Goal: Task Accomplishment & Management: Use online tool/utility

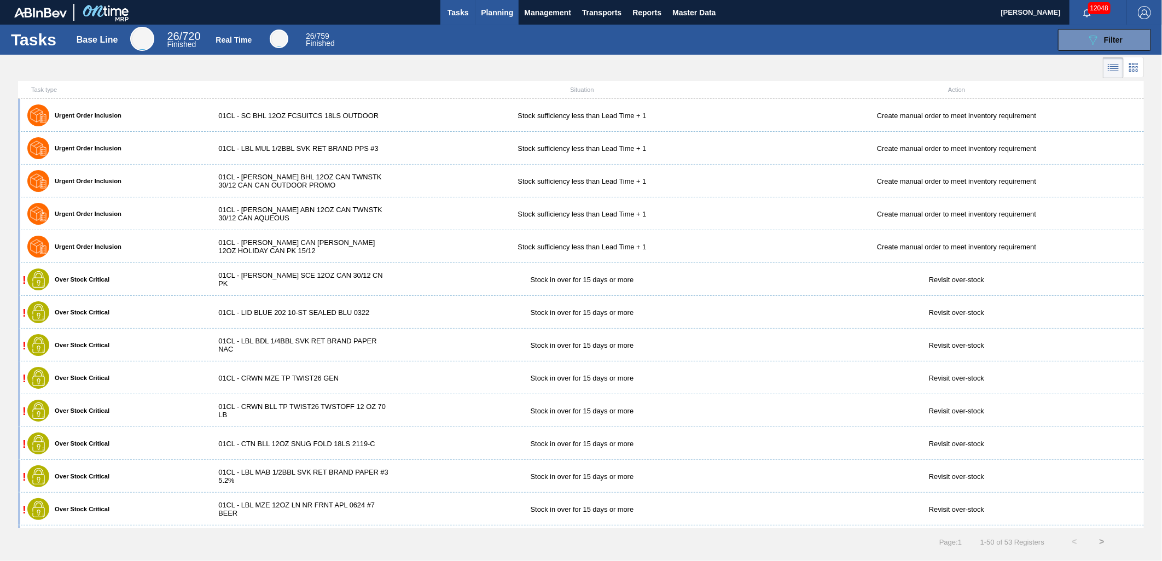
click at [504, 14] on span "Planning" at bounding box center [497, 12] width 32 height 13
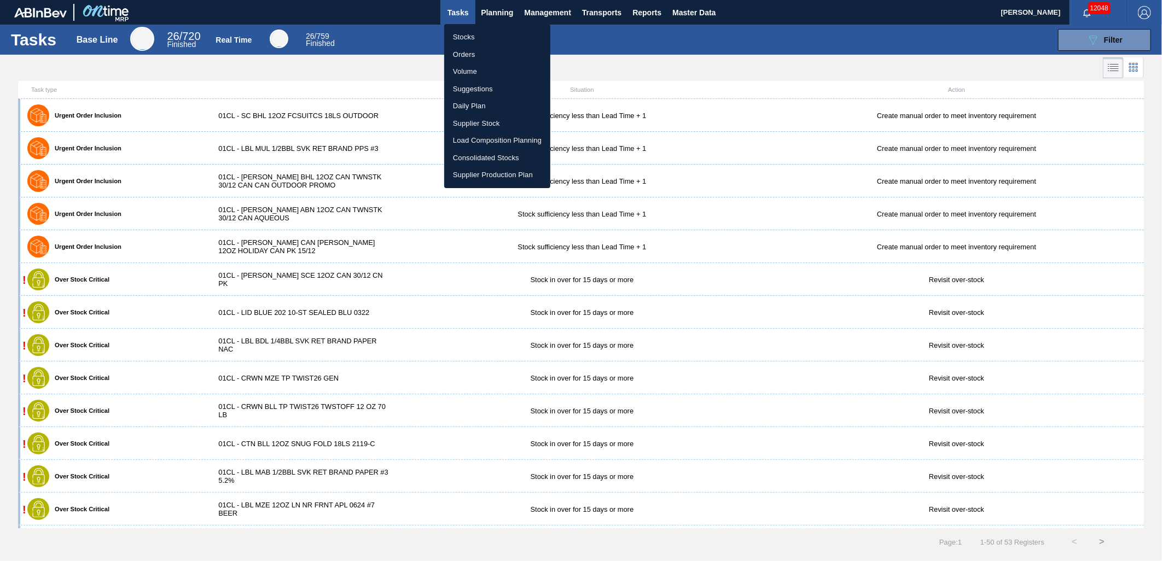
click at [499, 40] on li "Stocks" at bounding box center [497, 37] width 106 height 18
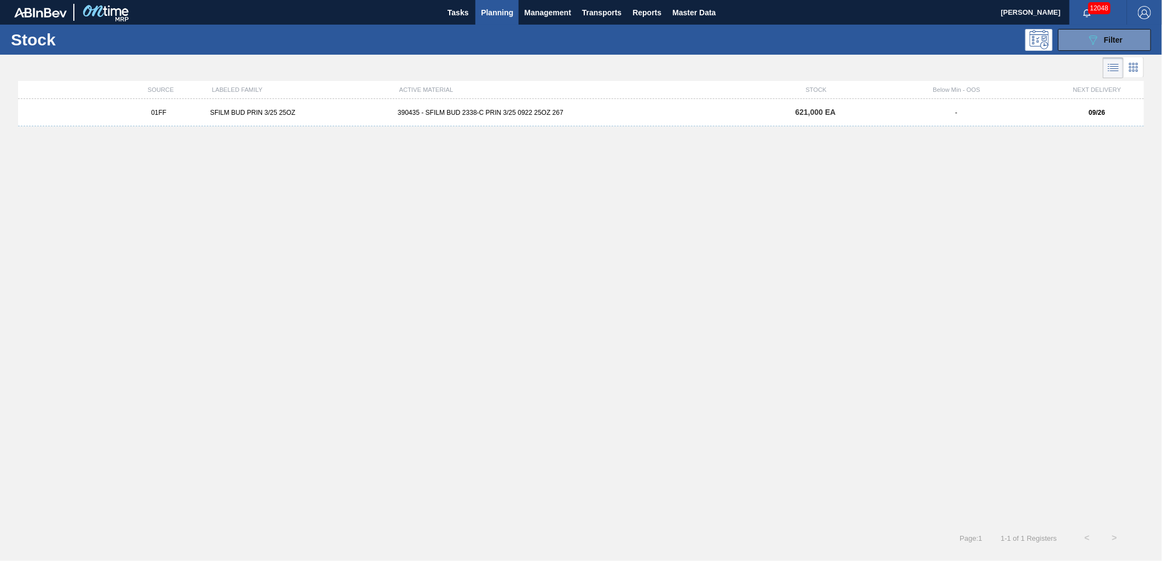
click at [502, 13] on span "Planning" at bounding box center [497, 12] width 32 height 13
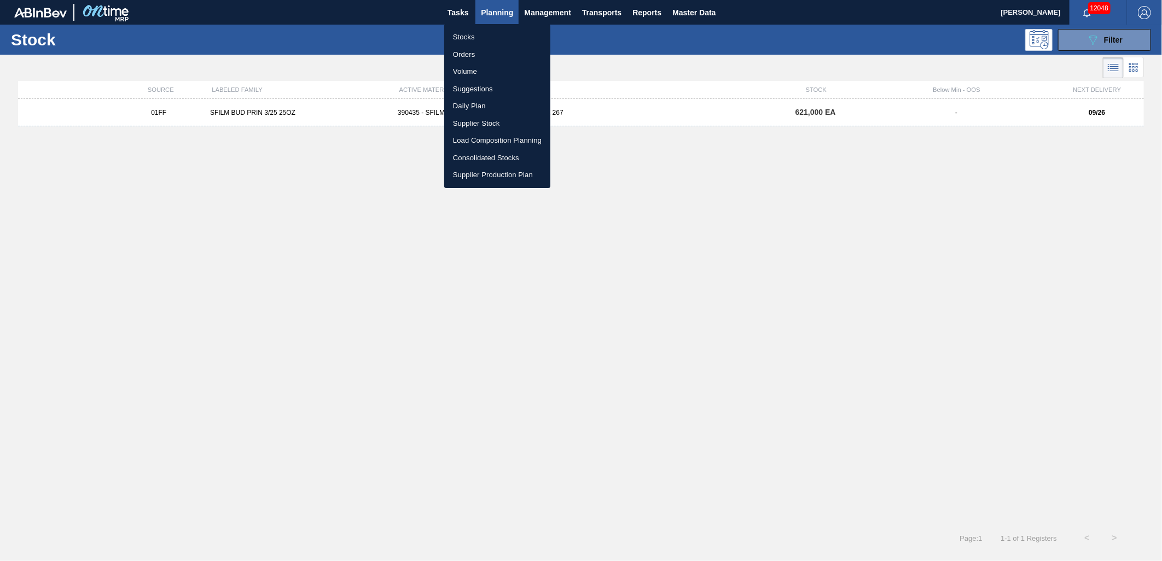
click at [477, 37] on li "Stocks" at bounding box center [497, 37] width 106 height 18
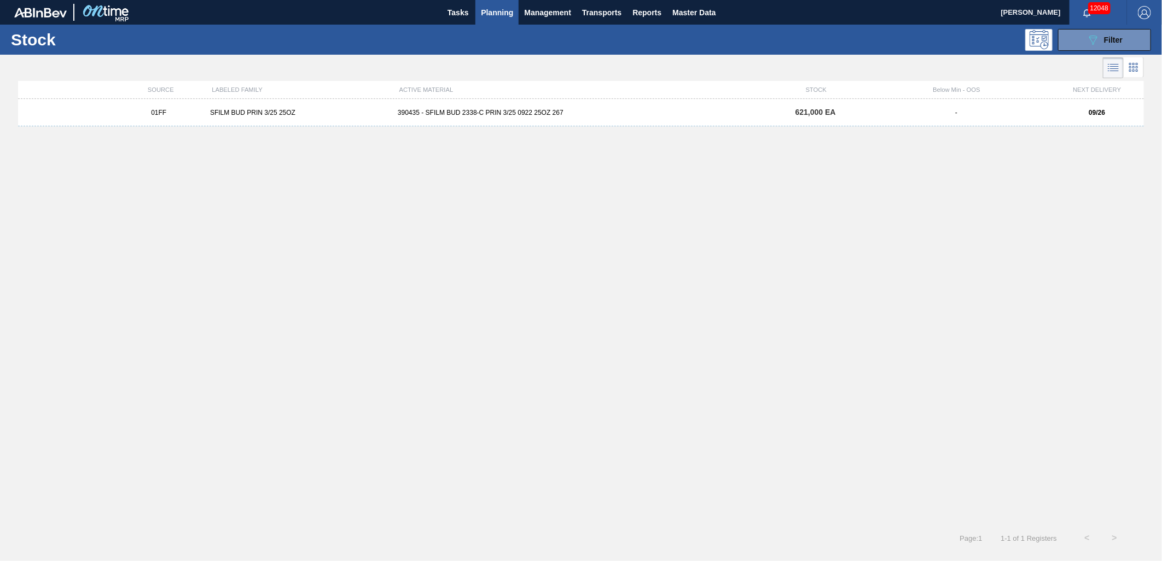
click at [514, 9] on button "Planning" at bounding box center [497, 12] width 43 height 25
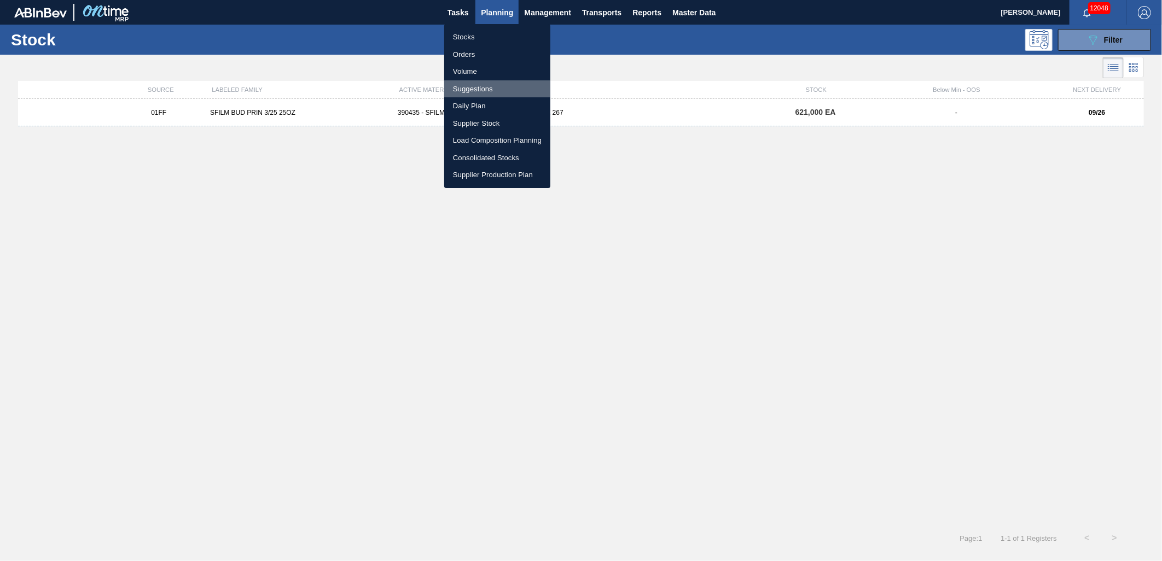
click at [490, 85] on li "Suggestions" at bounding box center [497, 89] width 106 height 18
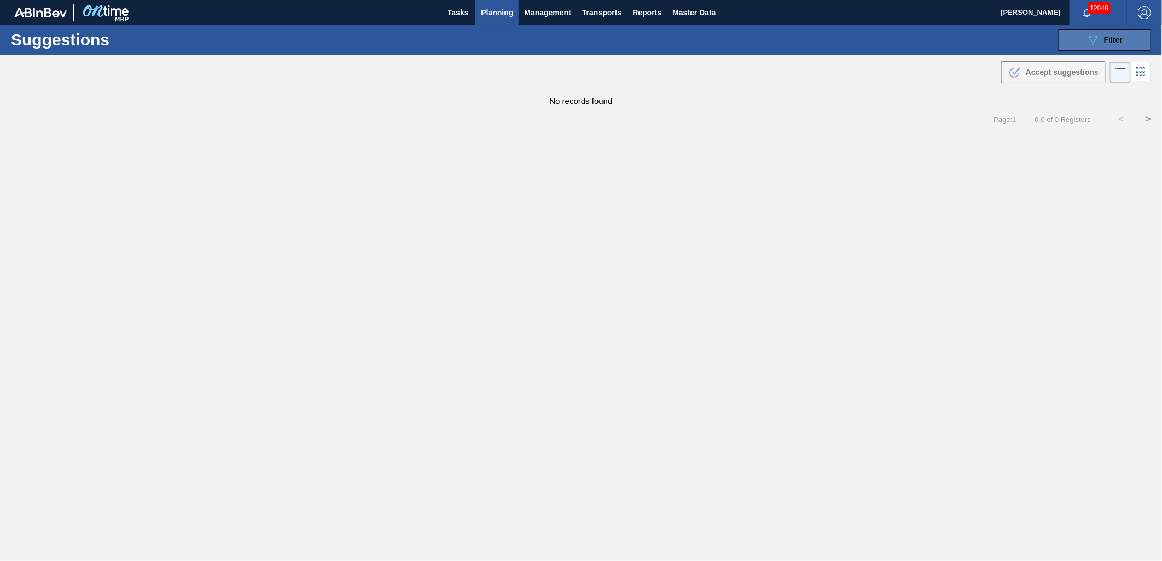
type from "09/25/2025"
type to "11/01/2025"
click at [1104, 42] on span "Filter" at bounding box center [1113, 40] width 19 height 9
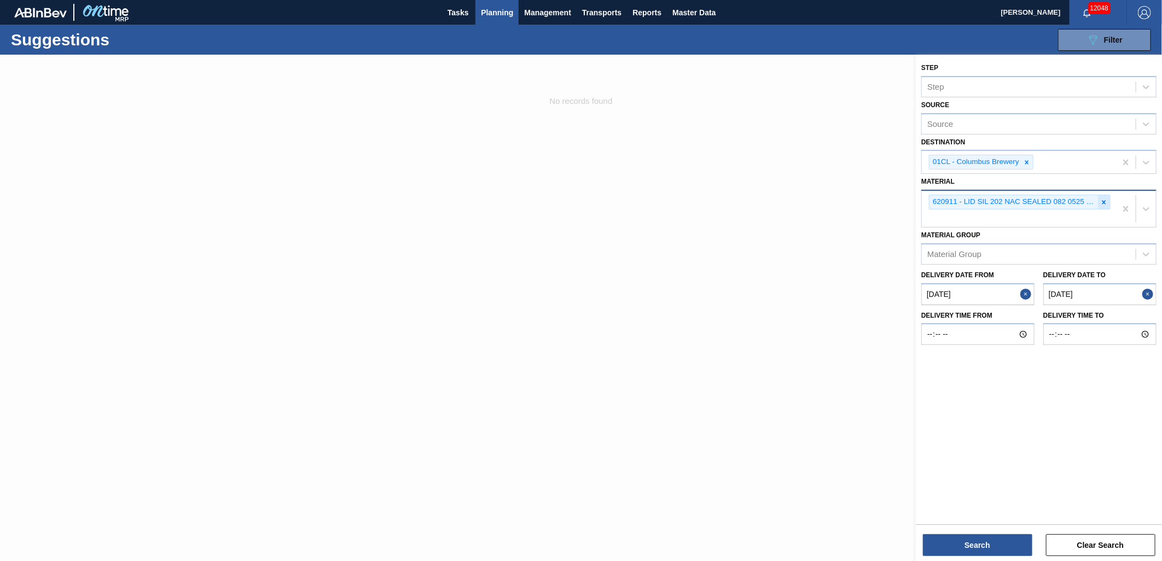
click at [1104, 199] on icon at bounding box center [1105, 203] width 8 height 8
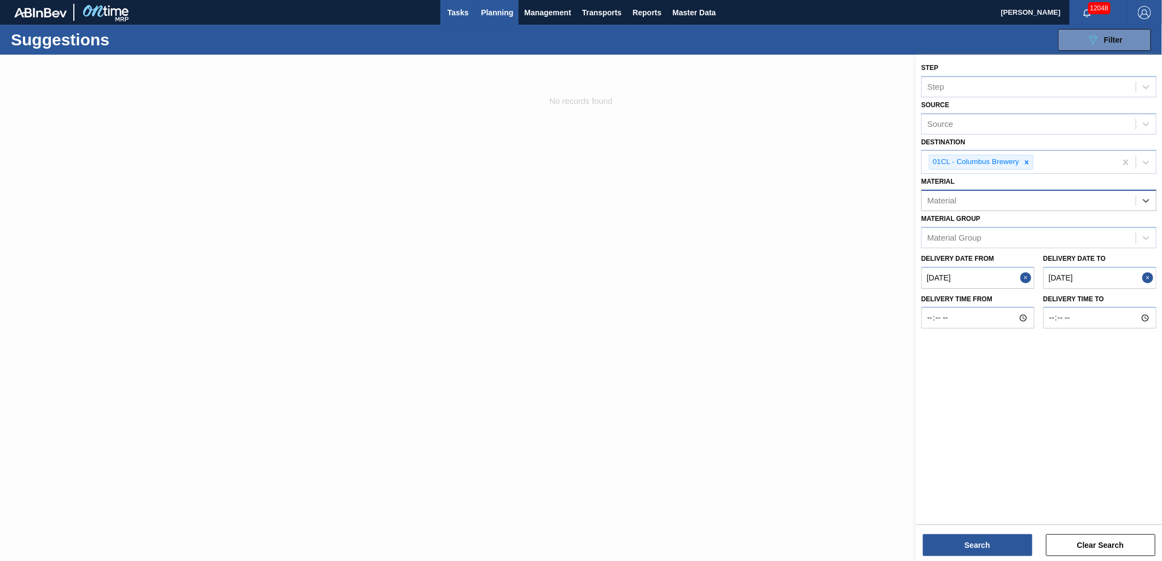
click at [473, 14] on button "Tasks" at bounding box center [458, 12] width 35 height 25
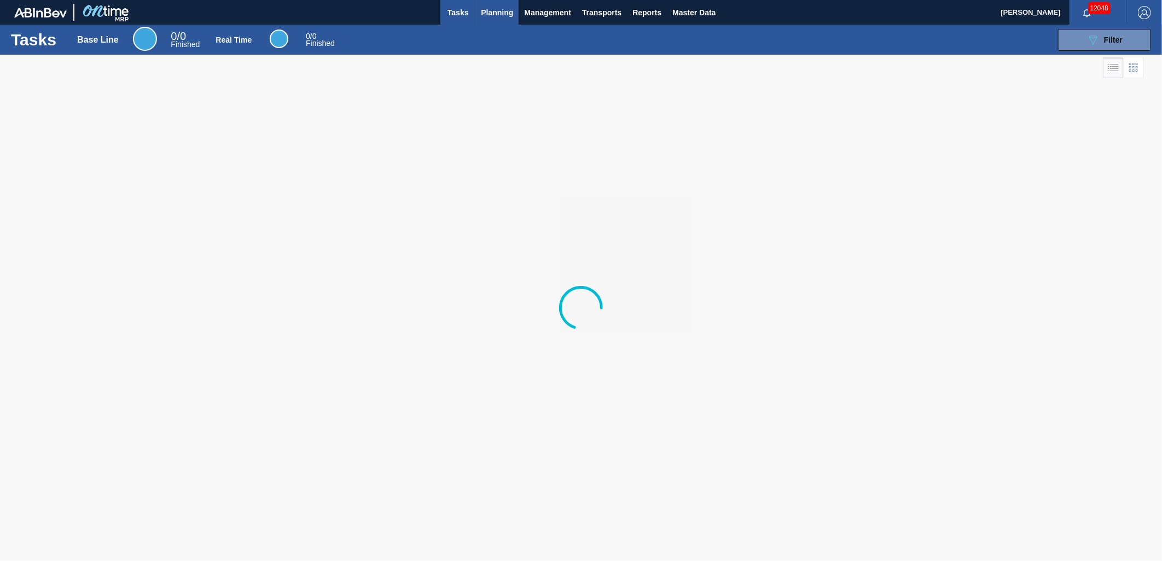
click at [494, 15] on span "Planning" at bounding box center [497, 12] width 32 height 13
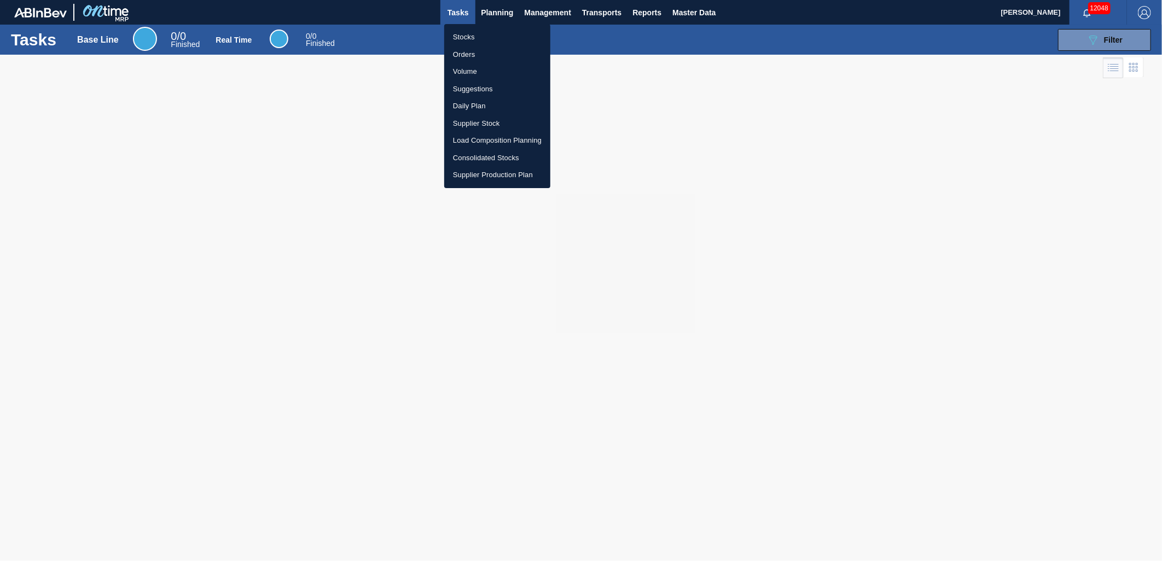
click at [485, 83] on li "Suggestions" at bounding box center [497, 89] width 106 height 18
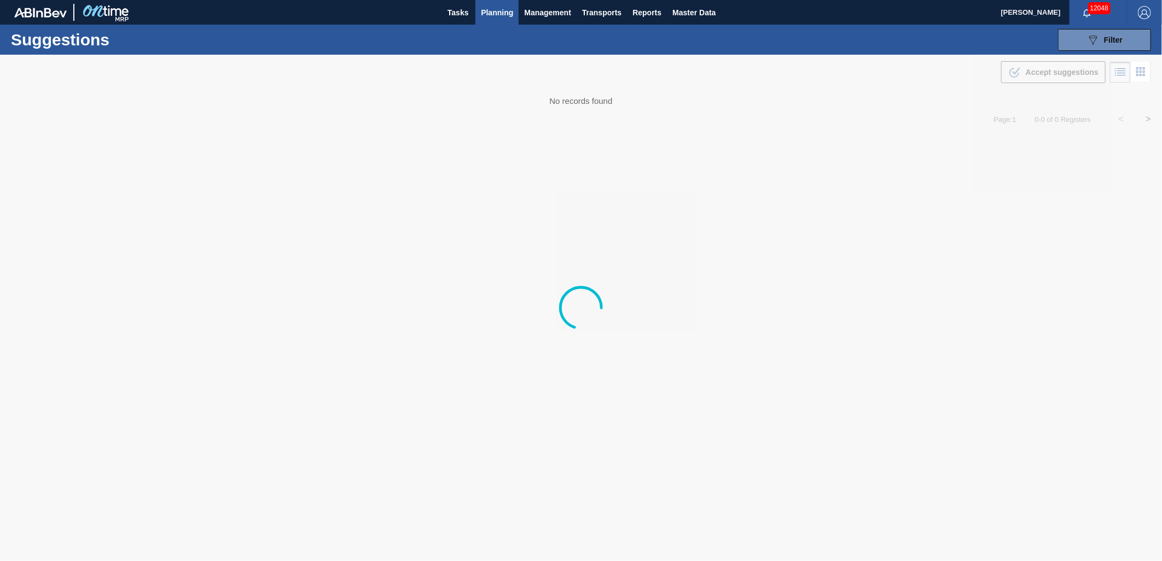
type from "09/25/2025"
type to "11/01/2025"
click at [1111, 34] on div "089F7B8B-B2A5-4AFE-B5C0-19BA573D28AC Filter" at bounding box center [1105, 39] width 36 height 13
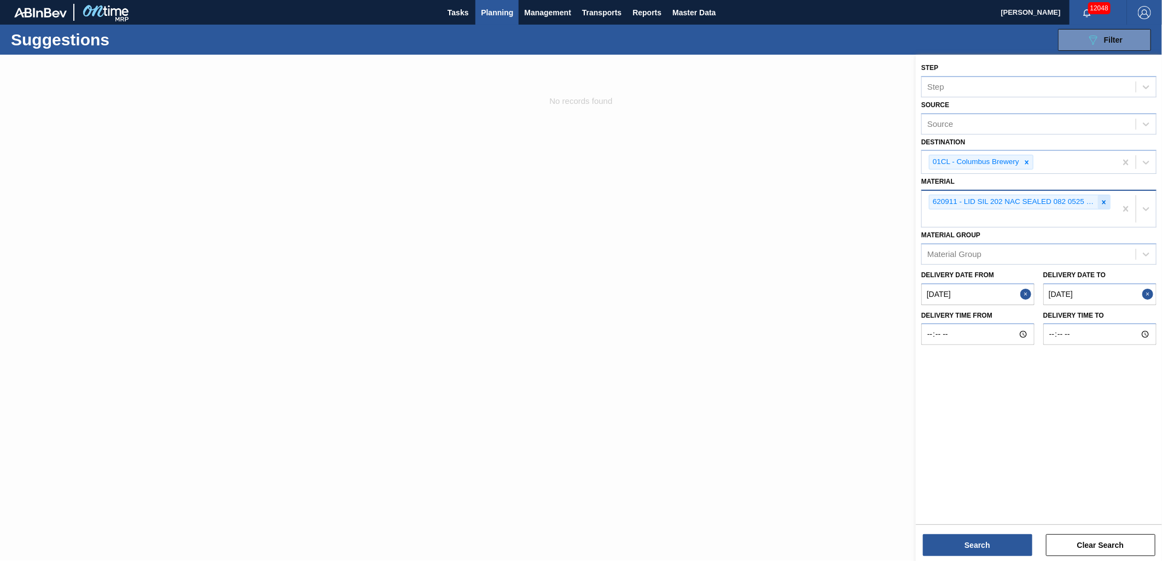
click at [1102, 201] on icon at bounding box center [1105, 203] width 8 height 8
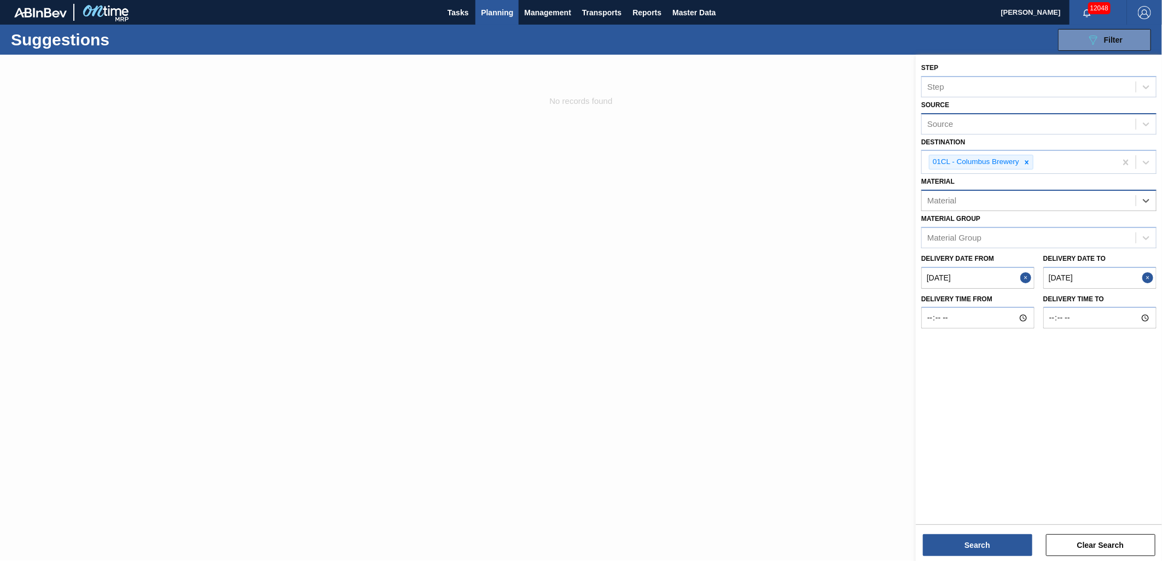
click at [987, 124] on div "Source" at bounding box center [1029, 124] width 214 height 16
type input "Dom"
click at [1038, 148] on div "8325026 - DOMINION PACKAGING, INC." at bounding box center [1039, 151] width 235 height 20
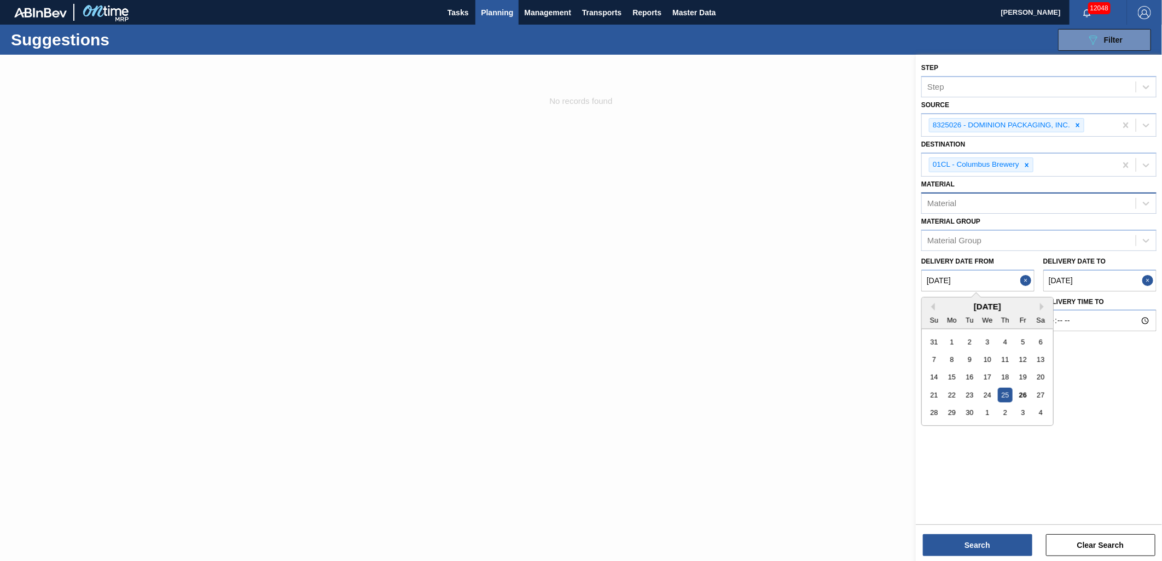
click at [985, 278] on from "09/25/2025" at bounding box center [978, 281] width 113 height 22
click at [1024, 392] on div "26" at bounding box center [1023, 395] width 15 height 15
type from "09/26/2025"
click at [1107, 281] on to "11/01/2025" at bounding box center [1100, 281] width 113 height 22
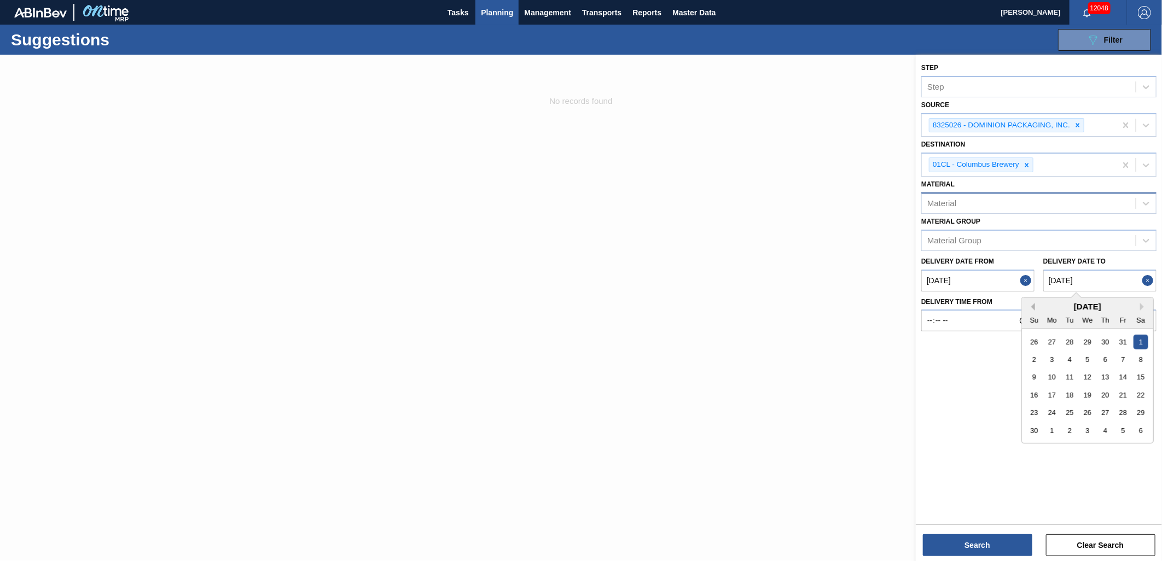
click at [1033, 304] on button "Previous Month" at bounding box center [1032, 307] width 8 height 8
click at [1038, 376] on div "12" at bounding box center [1034, 377] width 15 height 15
type to "10/12/2025"
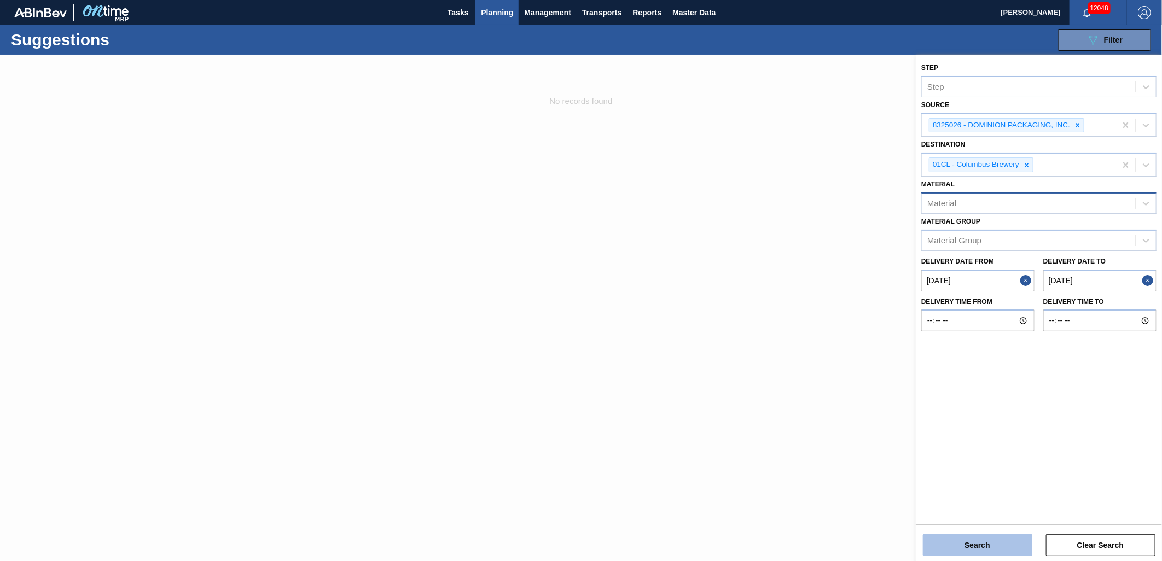
click at [956, 543] on button "Search" at bounding box center [977, 546] width 109 height 22
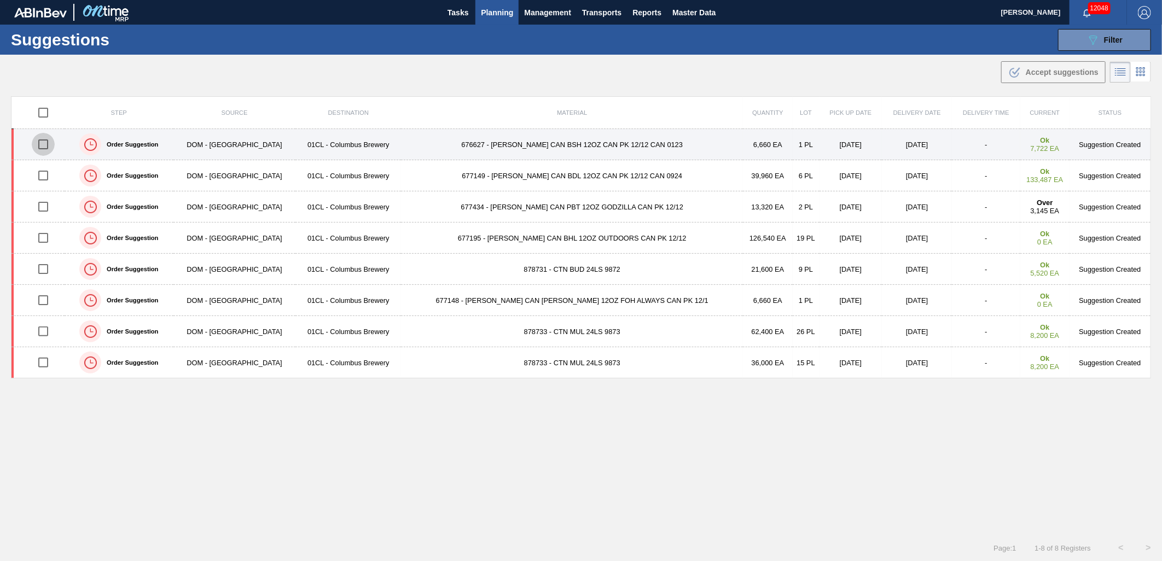
click at [44, 146] on input "checkbox" at bounding box center [43, 144] width 23 height 23
checkbox input "true"
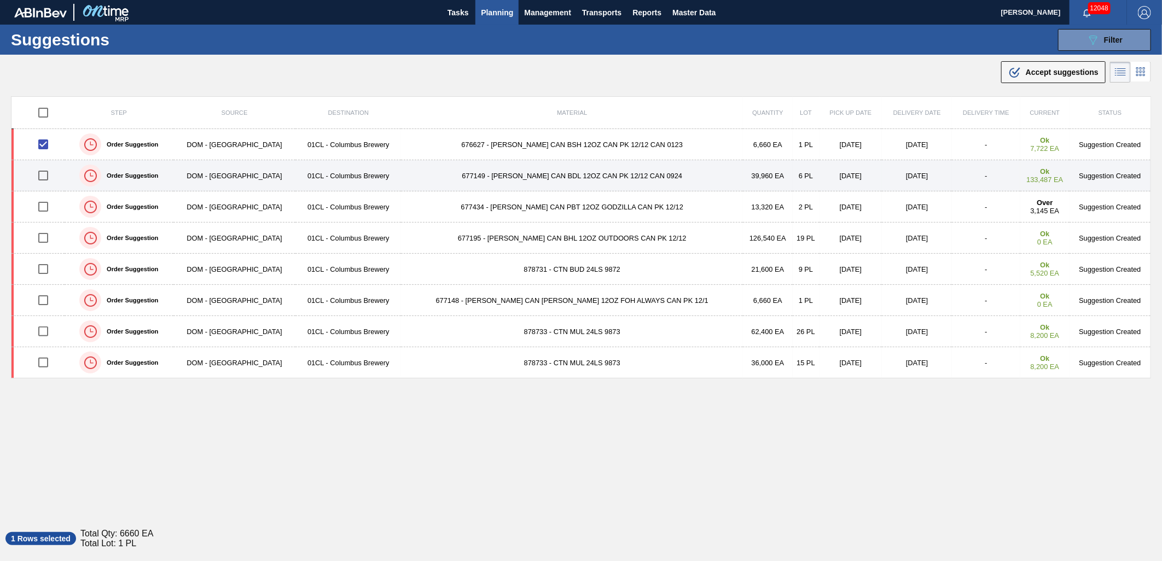
click at [45, 179] on input "checkbox" at bounding box center [43, 175] width 23 height 23
checkbox input "true"
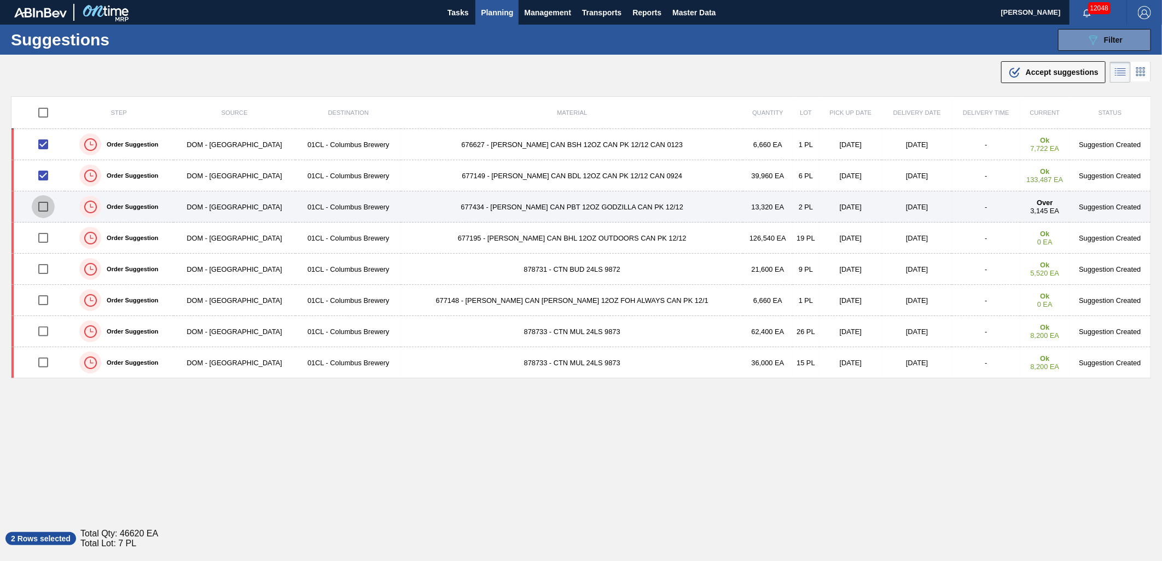
click at [51, 208] on input "checkbox" at bounding box center [43, 206] width 23 height 23
checkbox input "true"
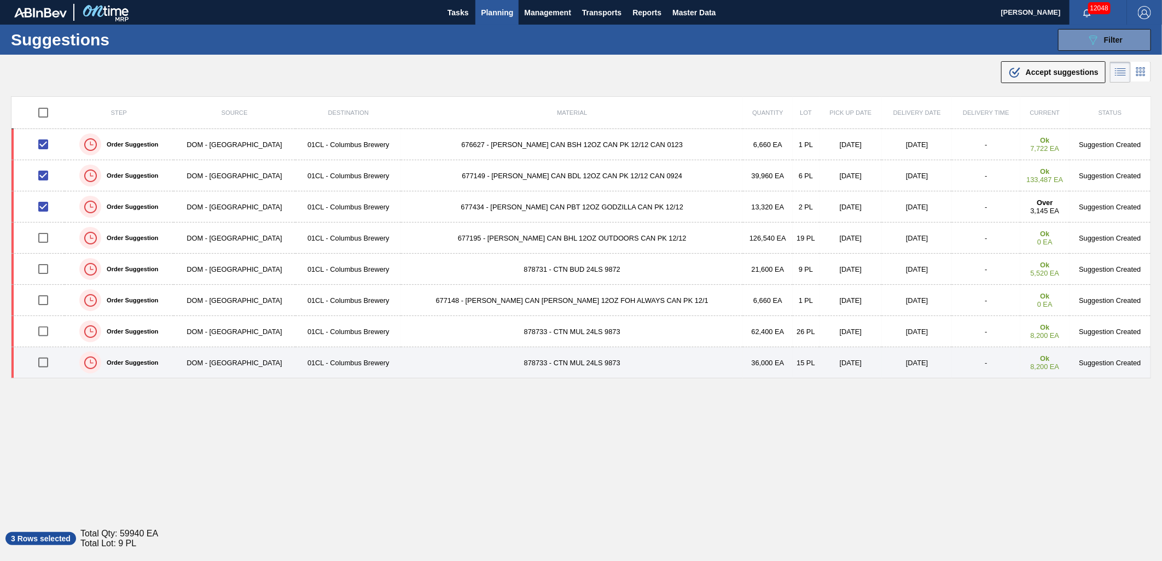
click at [47, 367] on input "checkbox" at bounding box center [43, 362] width 23 height 23
checkbox input "true"
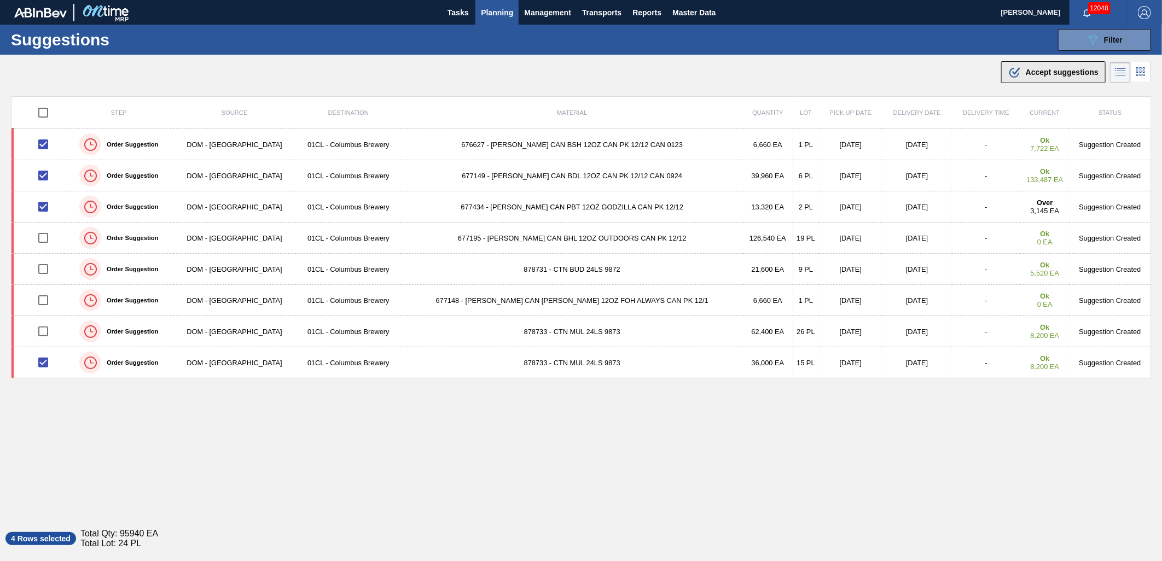
click at [1041, 75] on span "Accept suggestions" at bounding box center [1062, 72] width 73 height 9
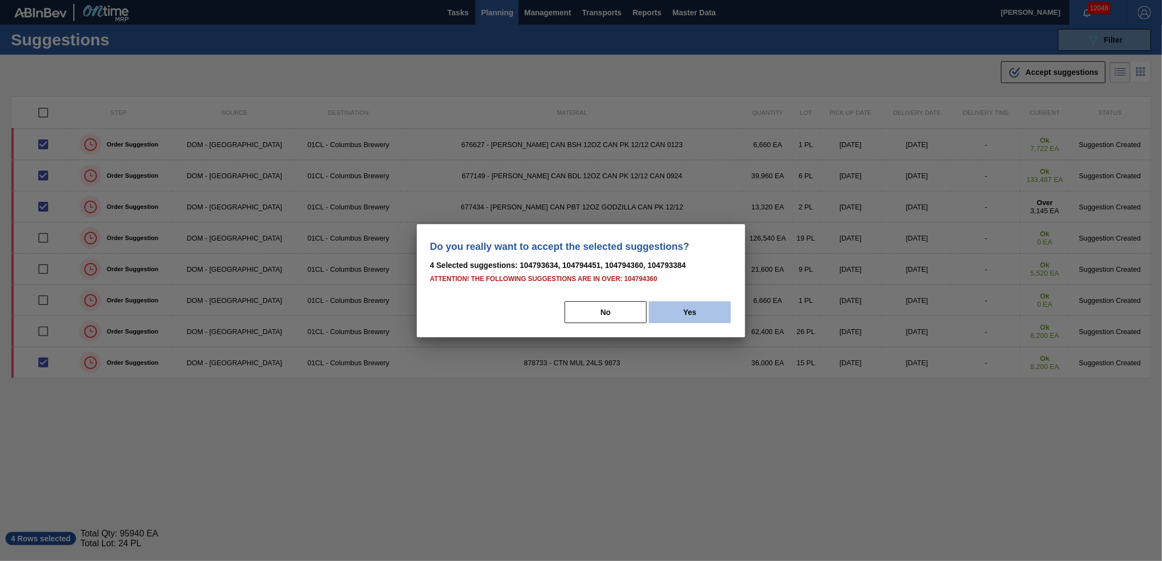
click at [698, 307] on button "Yes" at bounding box center [690, 313] width 82 height 22
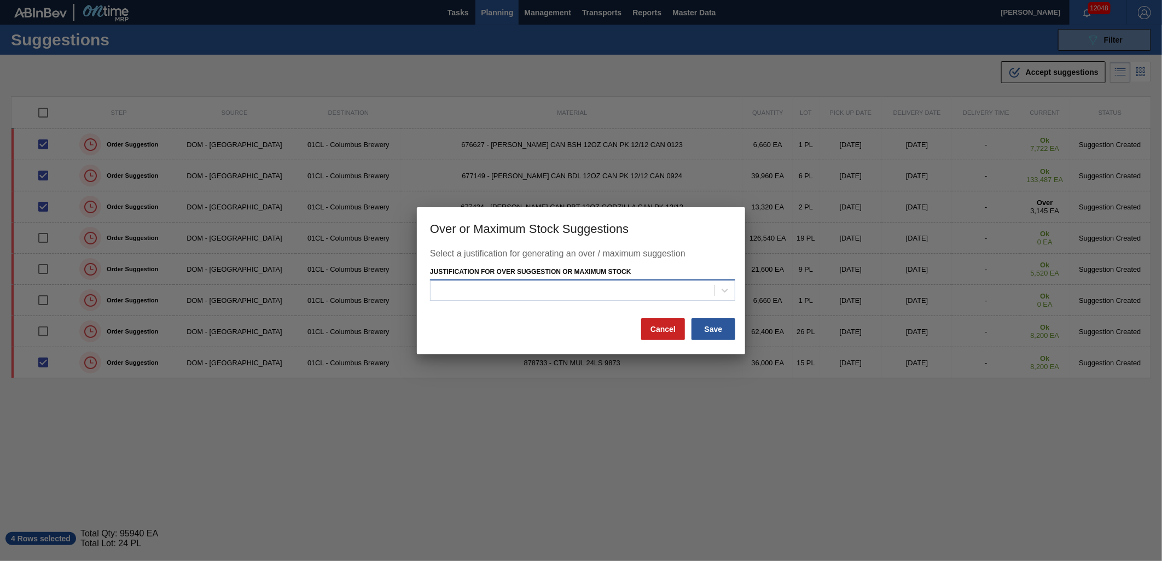
click at [698, 294] on div at bounding box center [573, 291] width 284 height 16
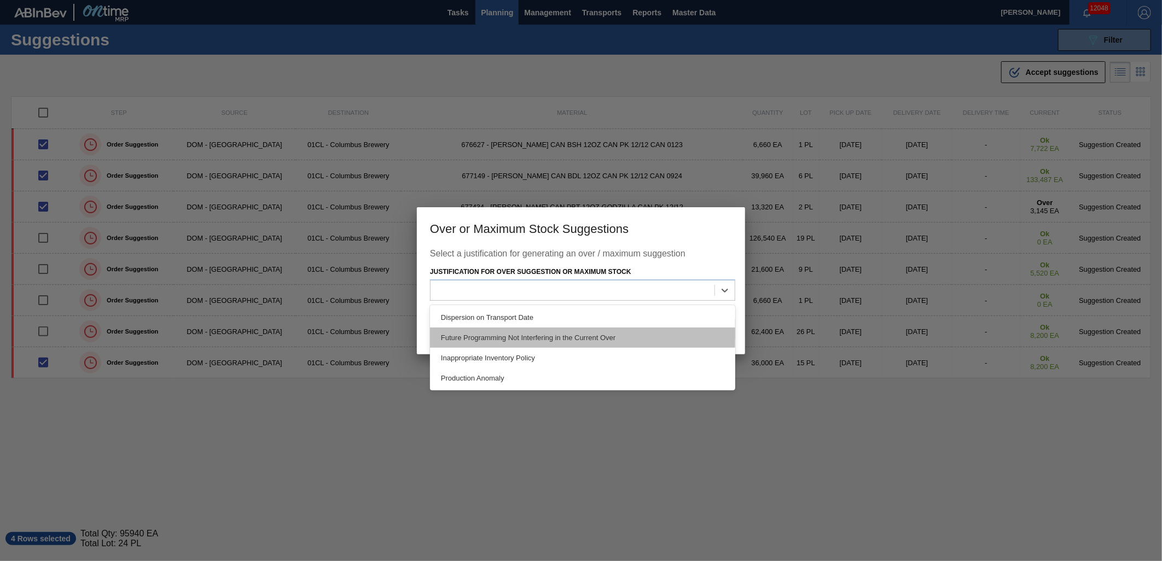
click at [630, 343] on div "Future Programming Not Interfering in the Current Over" at bounding box center [582, 338] width 305 height 20
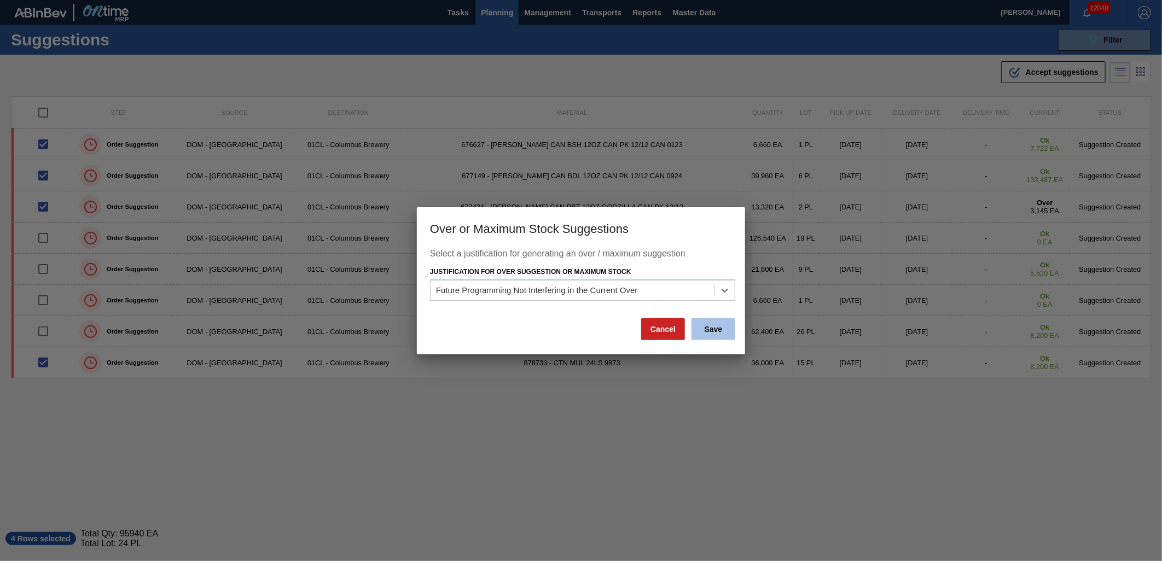
click at [718, 333] on button "Save" at bounding box center [714, 330] width 44 height 22
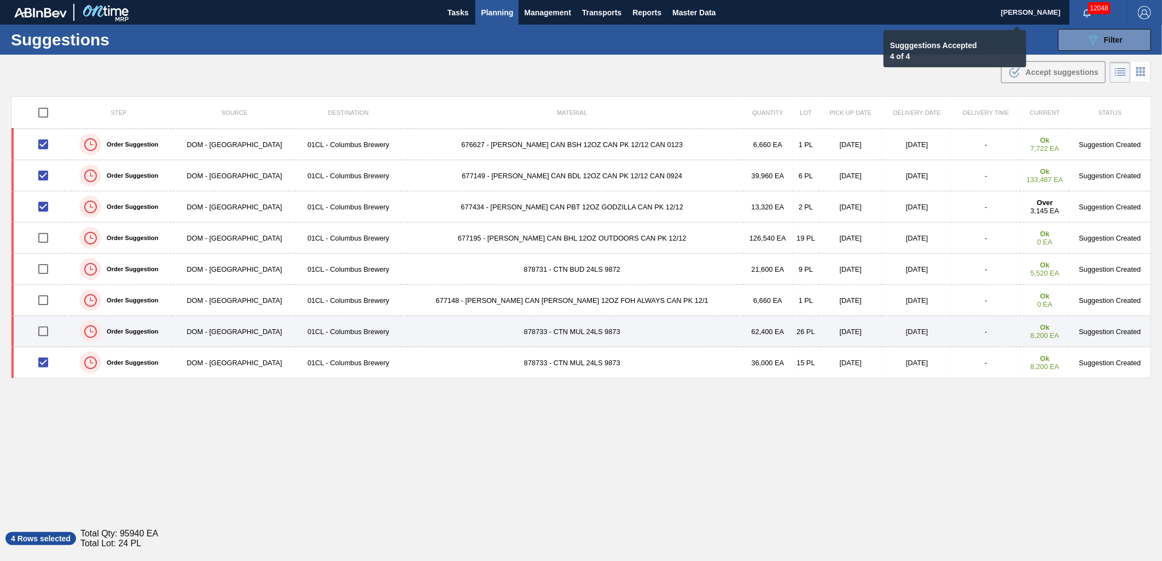
checkbox input "false"
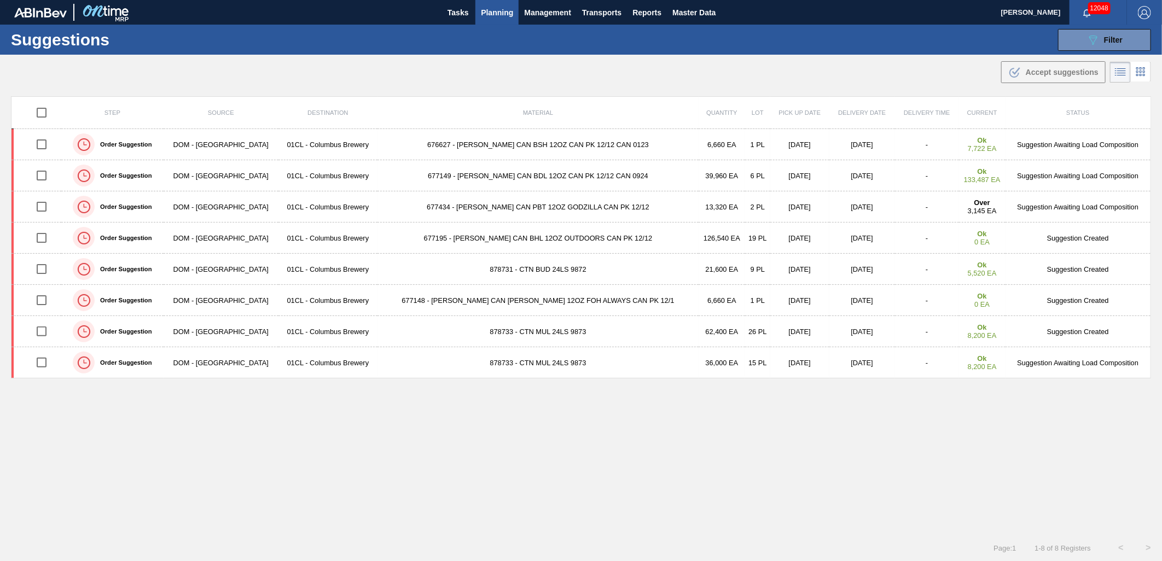
click at [502, 17] on span "Planning" at bounding box center [497, 12] width 32 height 13
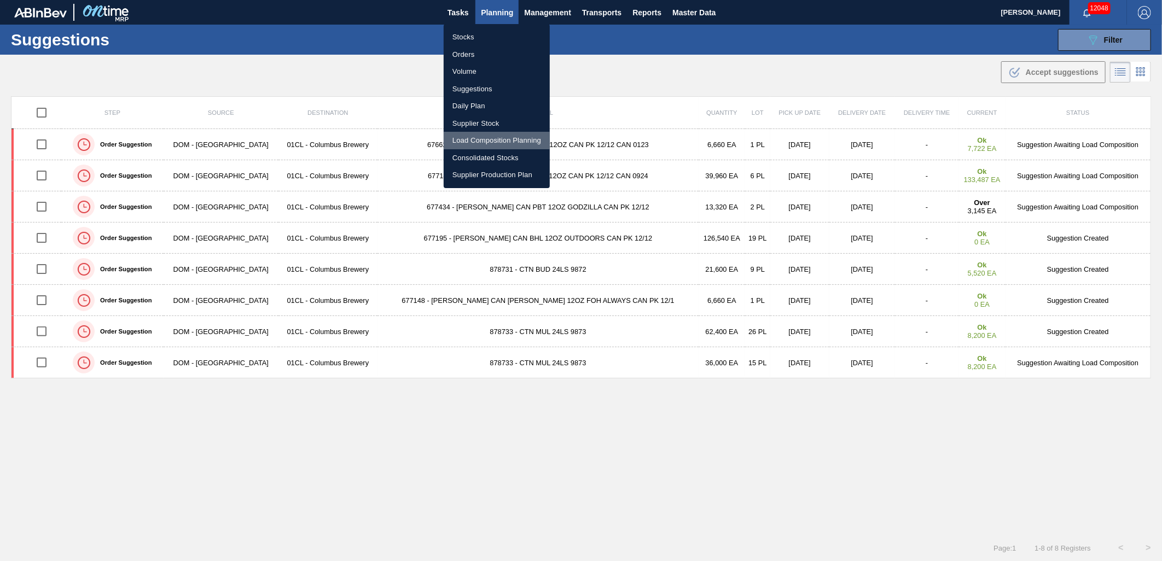
click at [482, 137] on li "Load Composition Planning" at bounding box center [497, 141] width 106 height 18
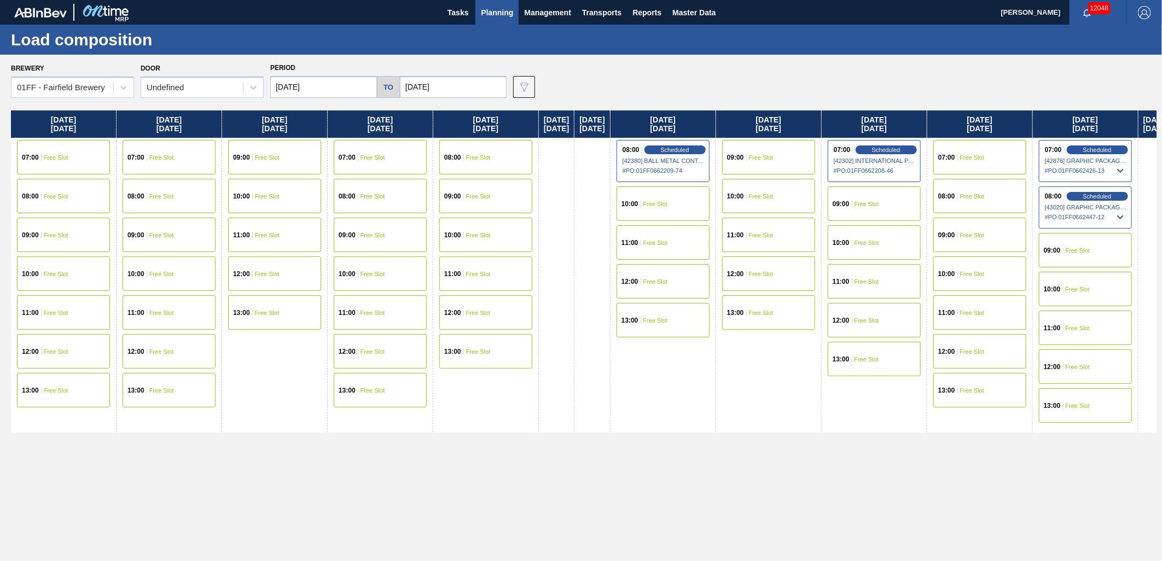
click at [361, 88] on input "09/15/2025" at bounding box center [323, 87] width 107 height 22
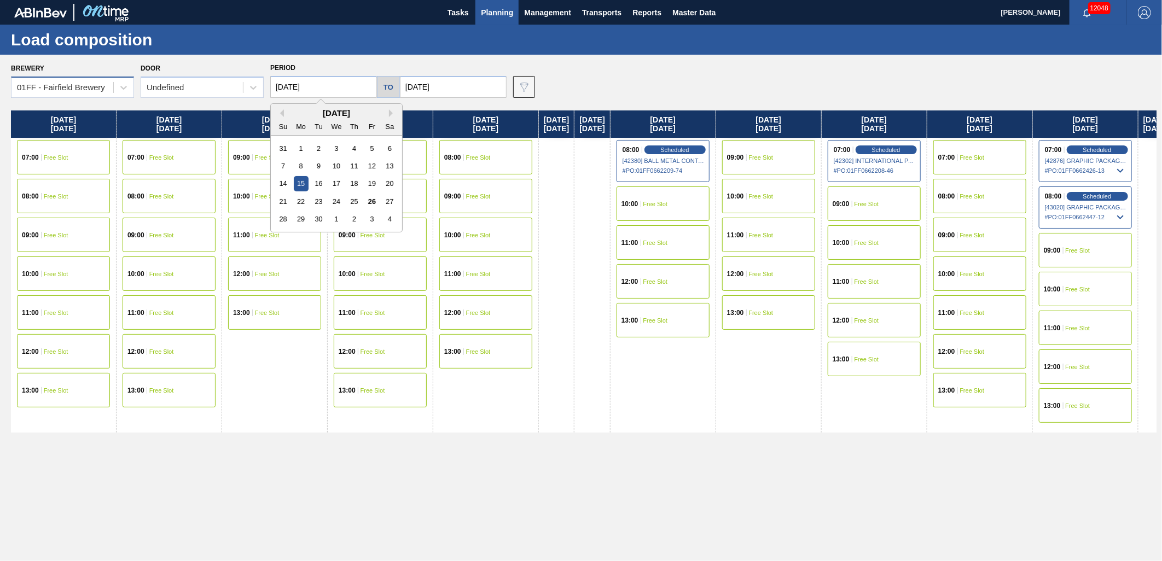
click at [97, 95] on div "01FF - Fairfield Brewery" at bounding box center [72, 87] width 123 height 21
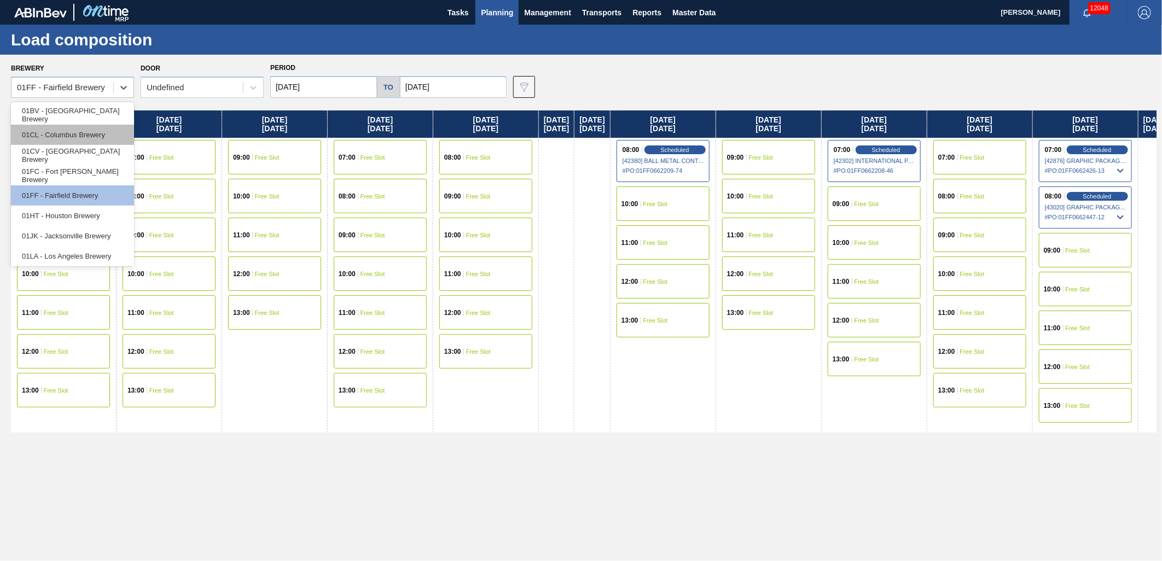
click at [91, 143] on div "01CL - Columbus Brewery" at bounding box center [72, 135] width 123 height 20
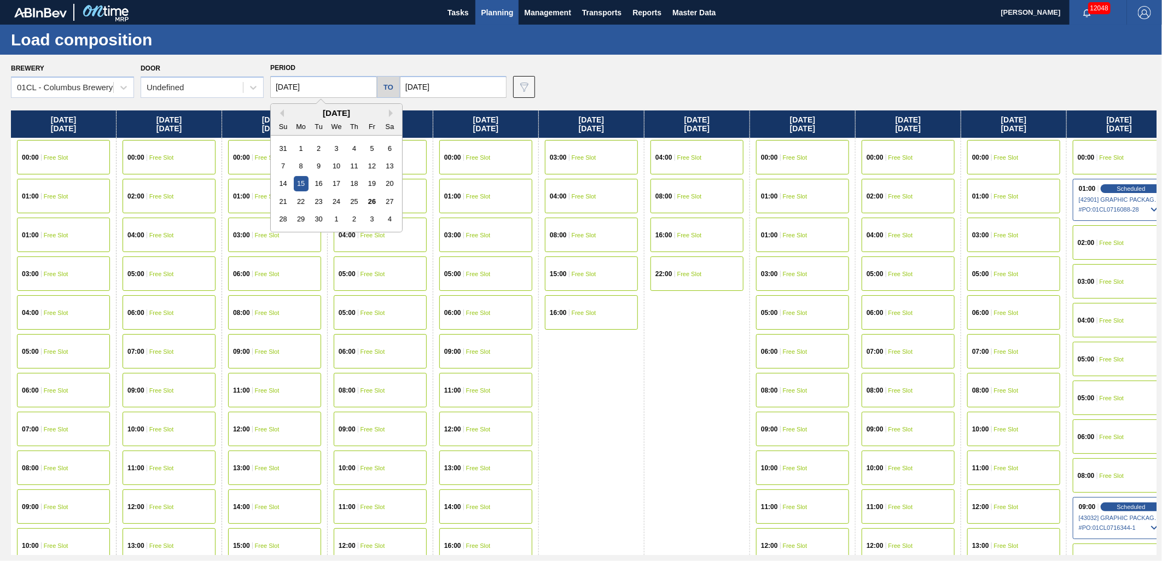
click at [342, 90] on input "09/15/2025" at bounding box center [323, 87] width 107 height 22
click at [389, 222] on div "4" at bounding box center [390, 219] width 15 height 15
type input "10/04/2025"
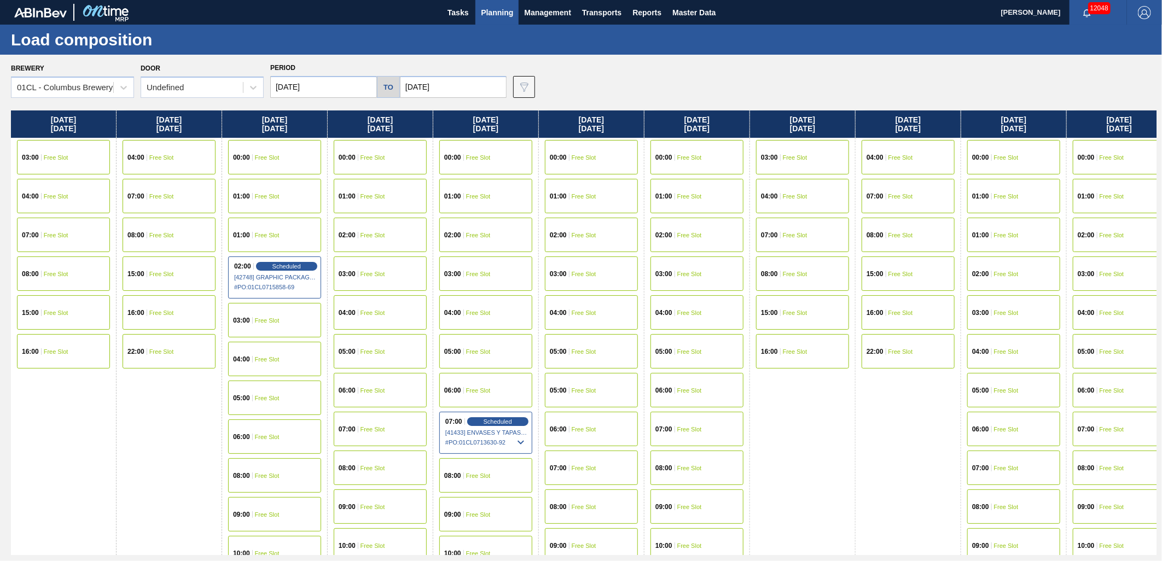
click at [172, 194] on span "Free Slot" at bounding box center [161, 196] width 25 height 7
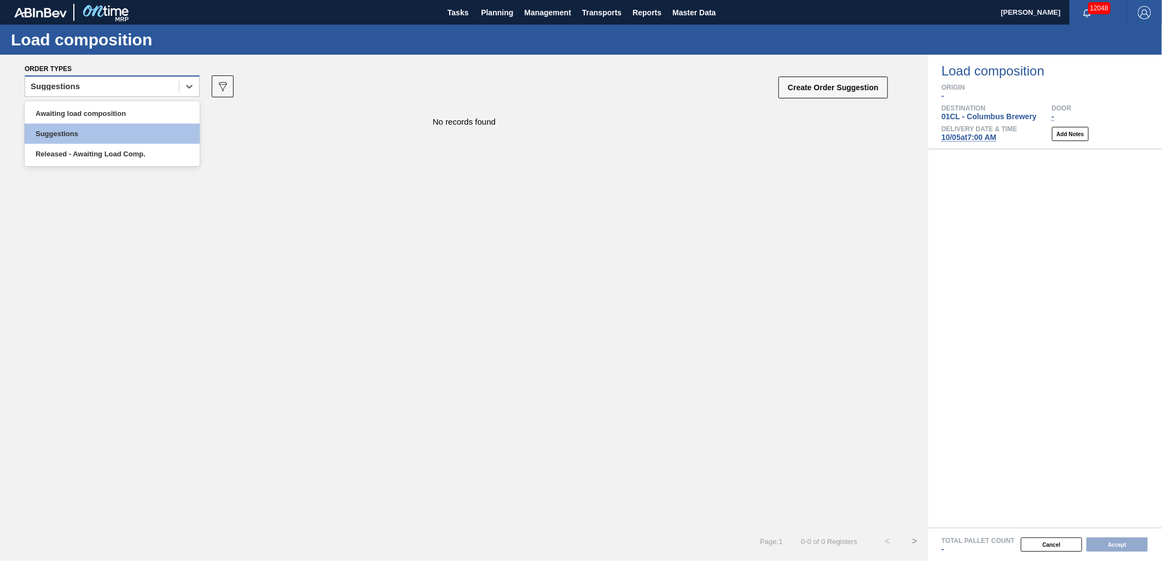
click at [138, 84] on div "Suggestions" at bounding box center [102, 87] width 154 height 16
click at [124, 106] on div "Awaiting load composition" at bounding box center [112, 113] width 175 height 20
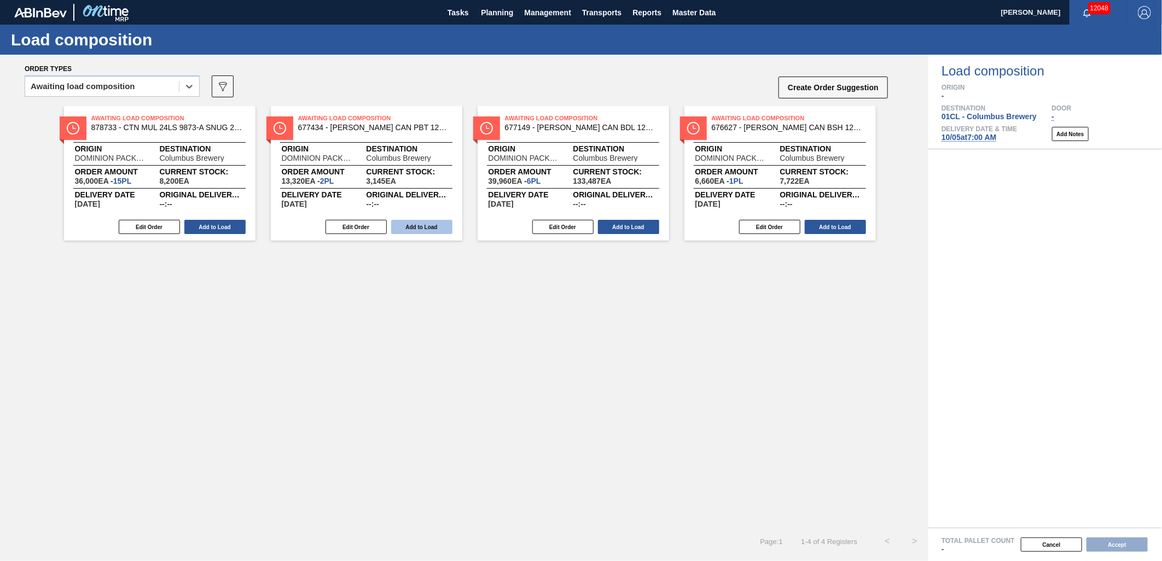
click at [398, 226] on button "Add to Load" at bounding box center [421, 227] width 61 height 14
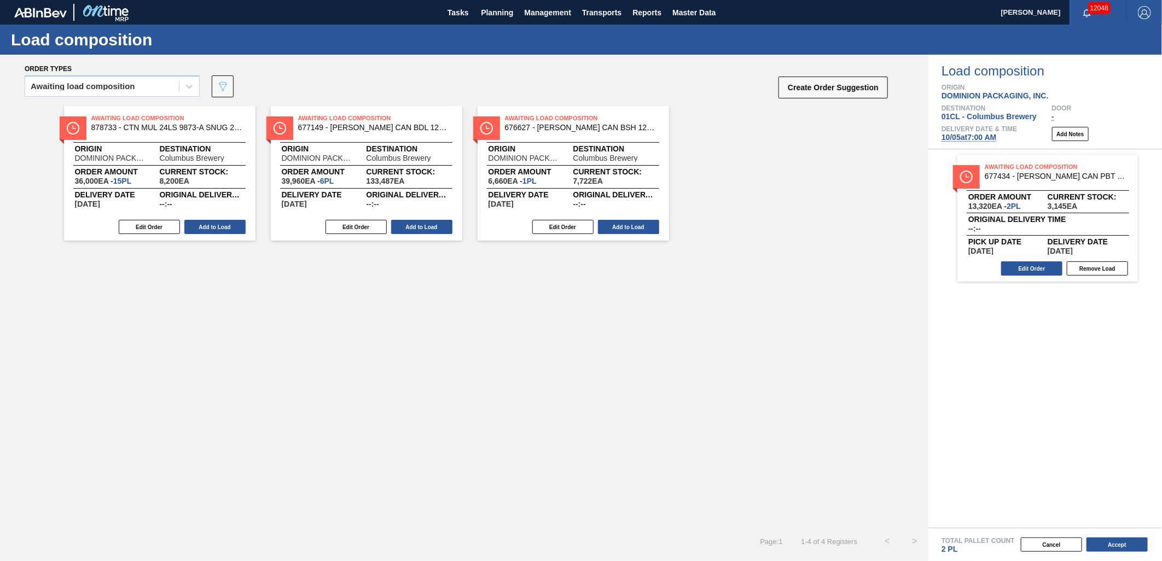
click at [398, 226] on button "Add to Load" at bounding box center [421, 227] width 61 height 14
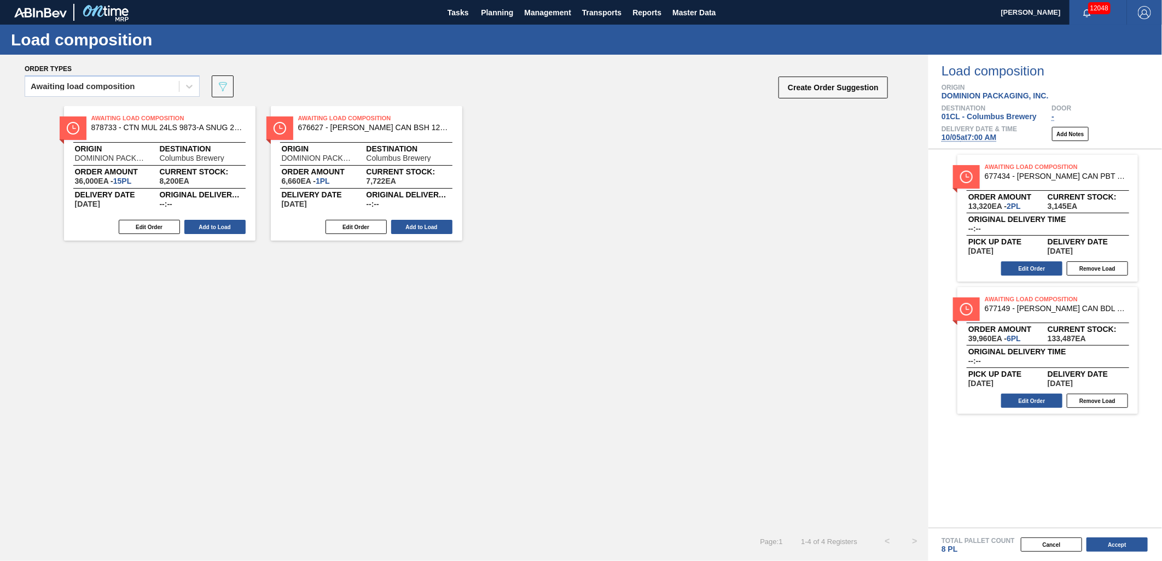
click at [398, 226] on button "Add to Load" at bounding box center [421, 227] width 61 height 14
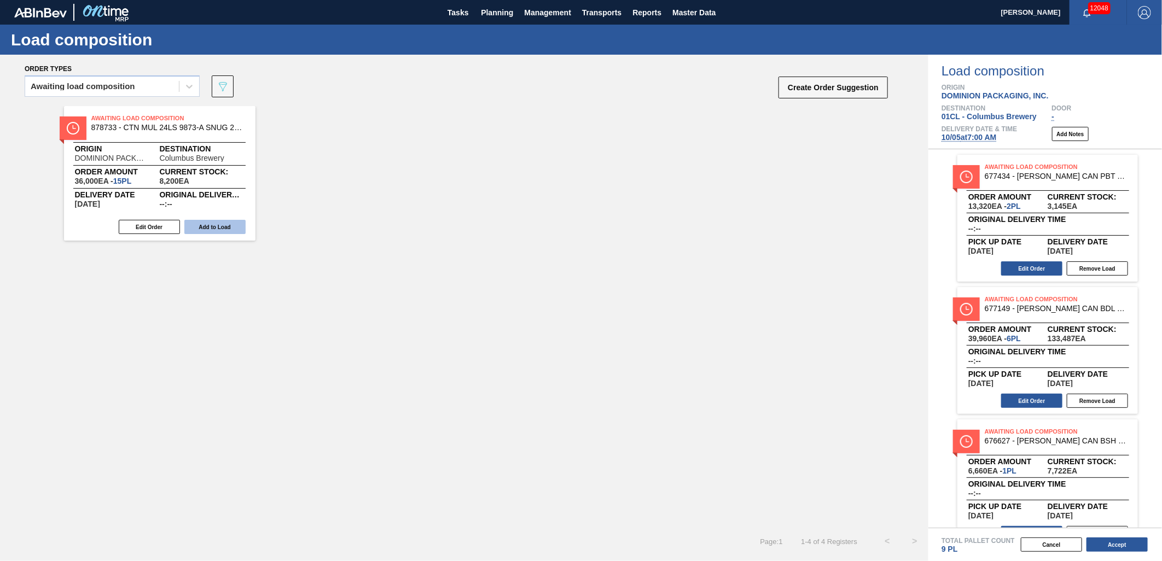
click at [225, 230] on button "Add to Load" at bounding box center [214, 227] width 61 height 14
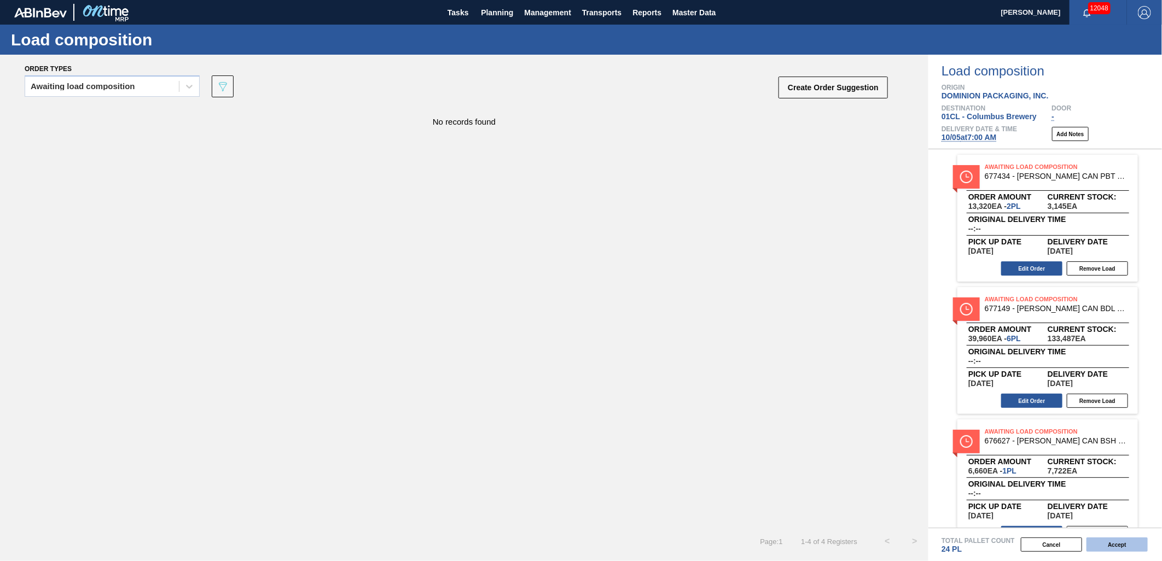
click at [1128, 542] on button "Accept" at bounding box center [1117, 545] width 61 height 14
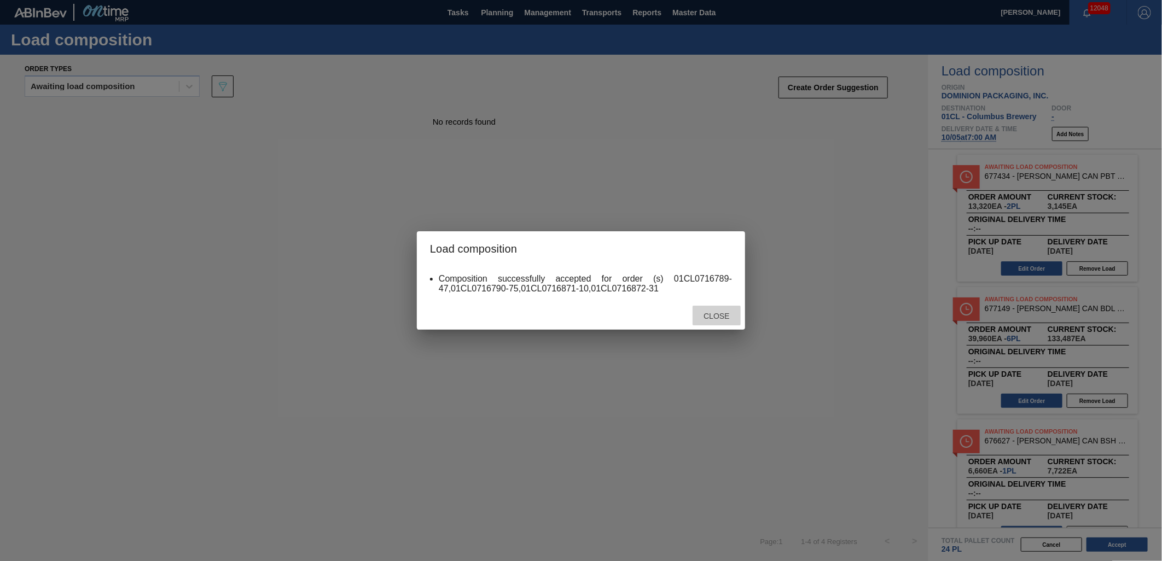
click at [703, 323] on div "Close" at bounding box center [717, 316] width 48 height 20
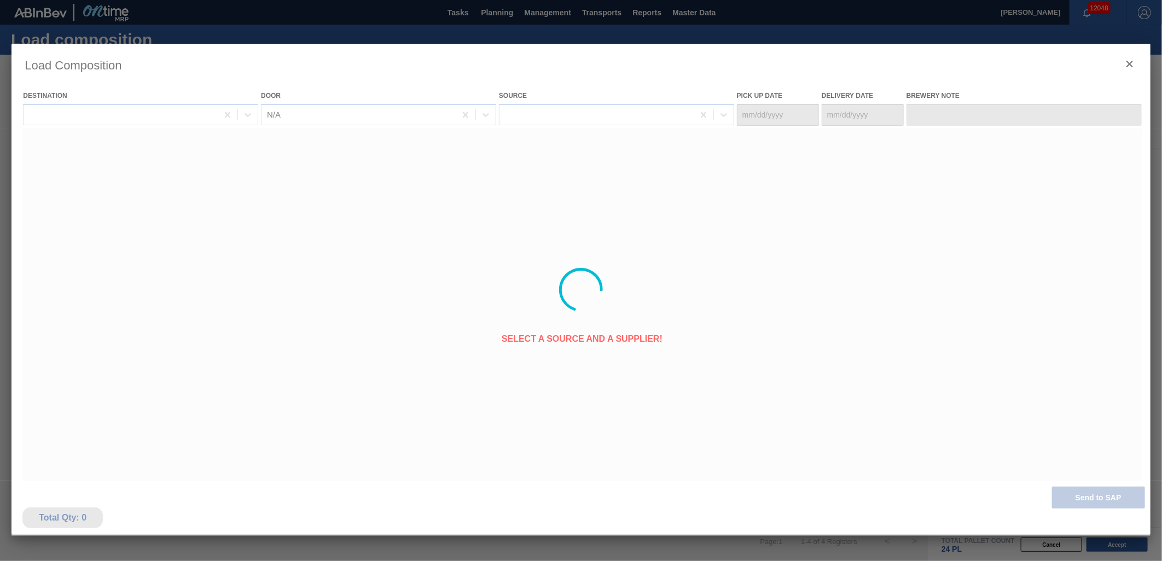
type Date "10/03/2025"
type Date "10/05/2025"
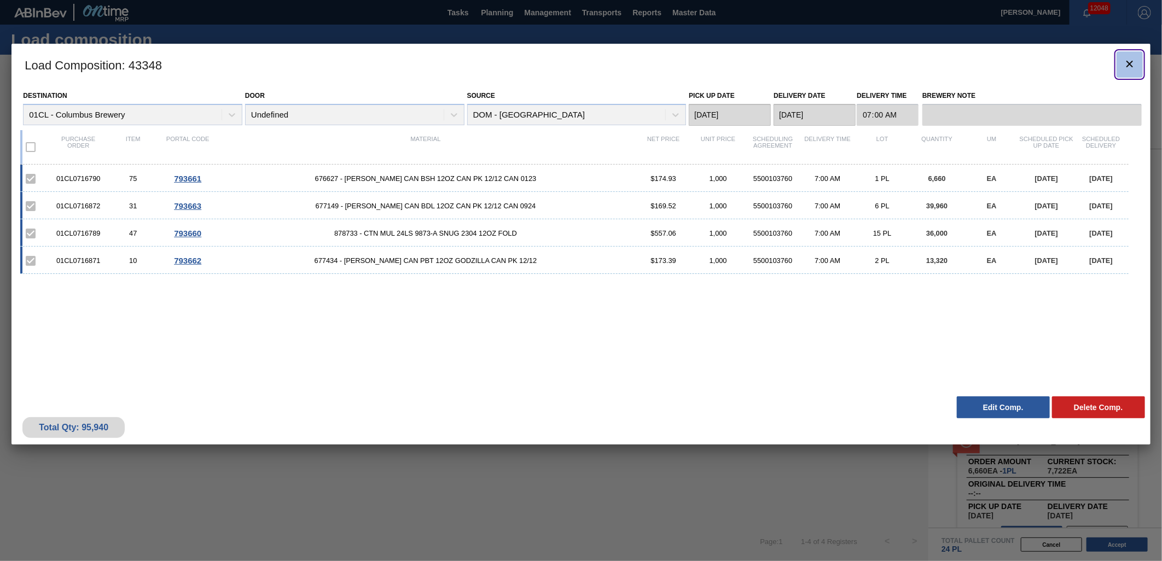
click at [1129, 66] on icon "botão de ícone" at bounding box center [1130, 63] width 13 height 13
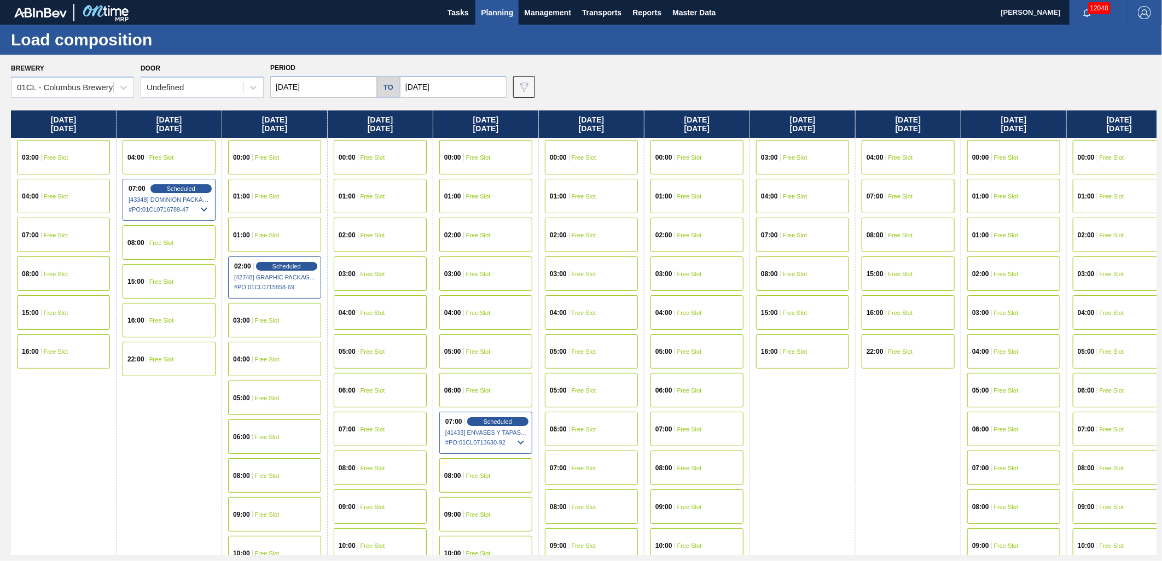
click at [269, 362] on span "Free Slot" at bounding box center [267, 359] width 25 height 7
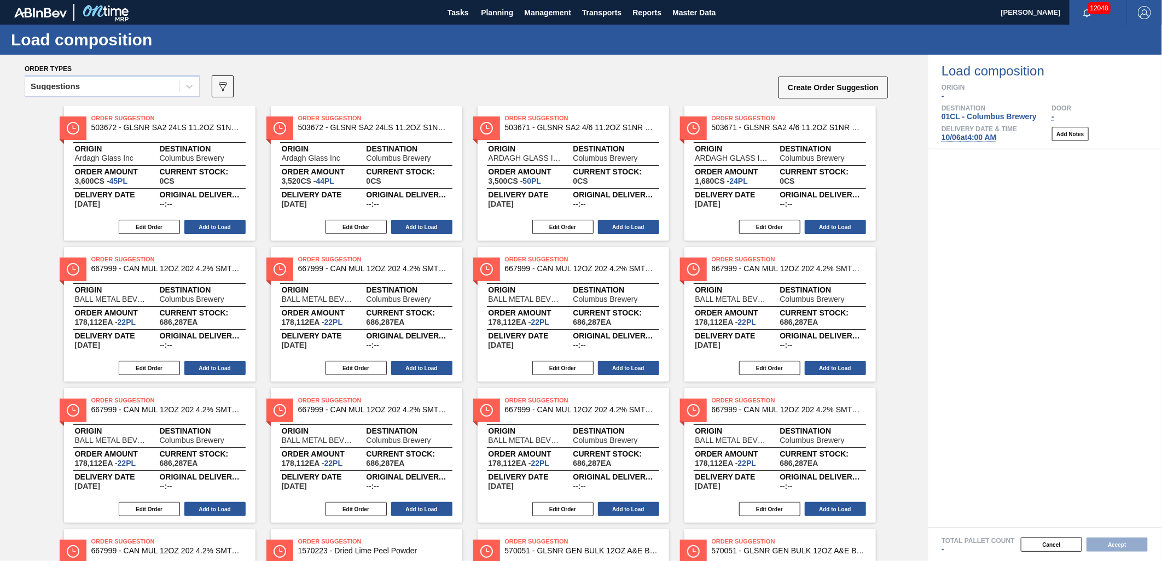
click at [157, 86] on div "Suggestions" at bounding box center [102, 87] width 154 height 16
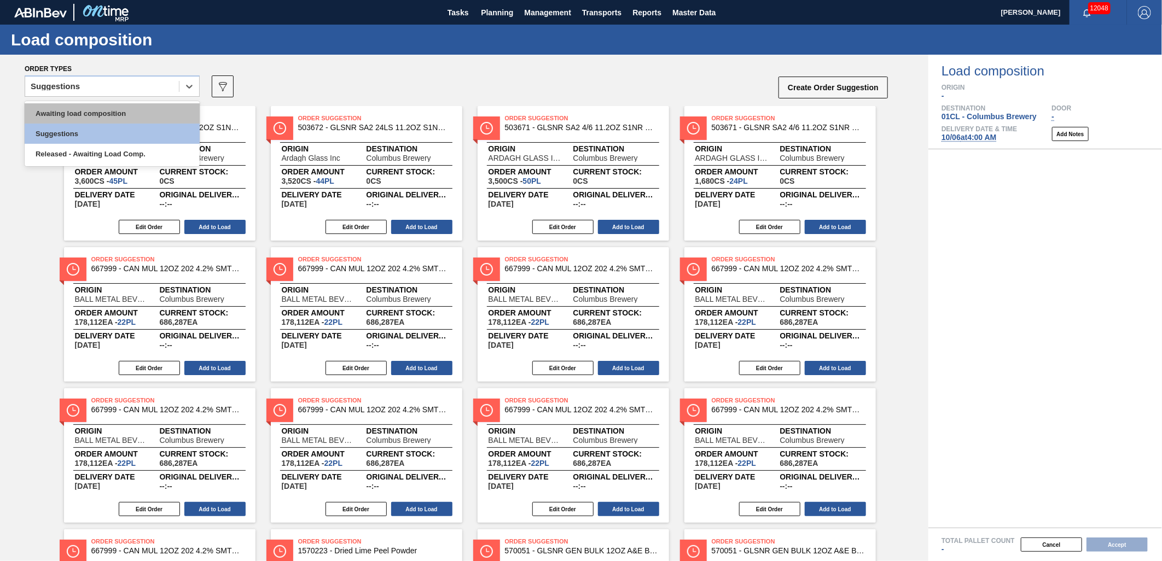
click at [107, 110] on div "Awaiting load composition" at bounding box center [112, 113] width 175 height 20
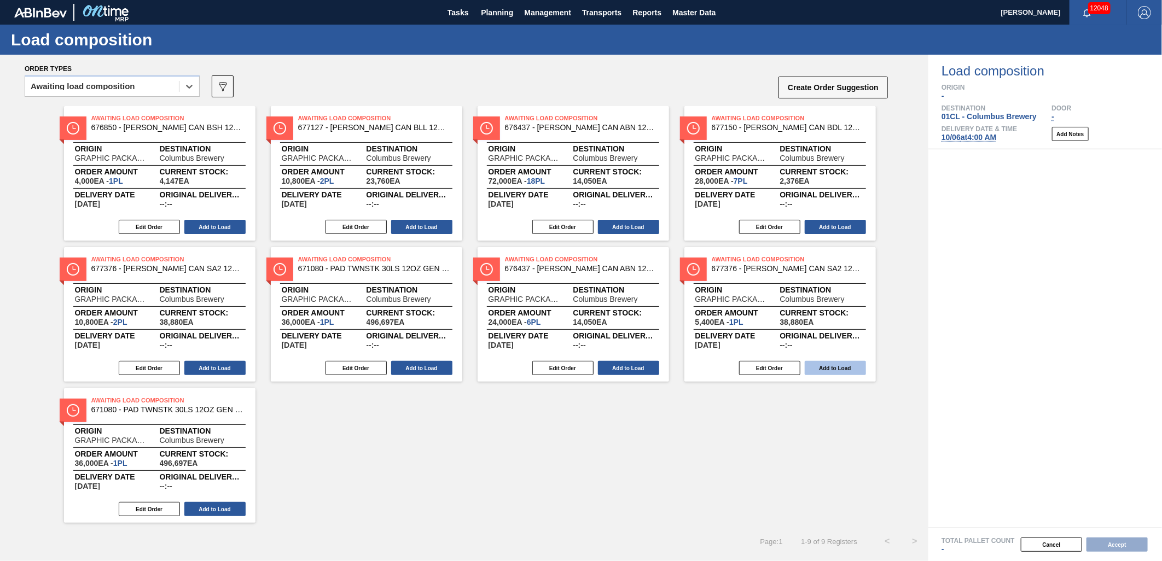
click at [825, 362] on button "Add to Load" at bounding box center [835, 368] width 61 height 14
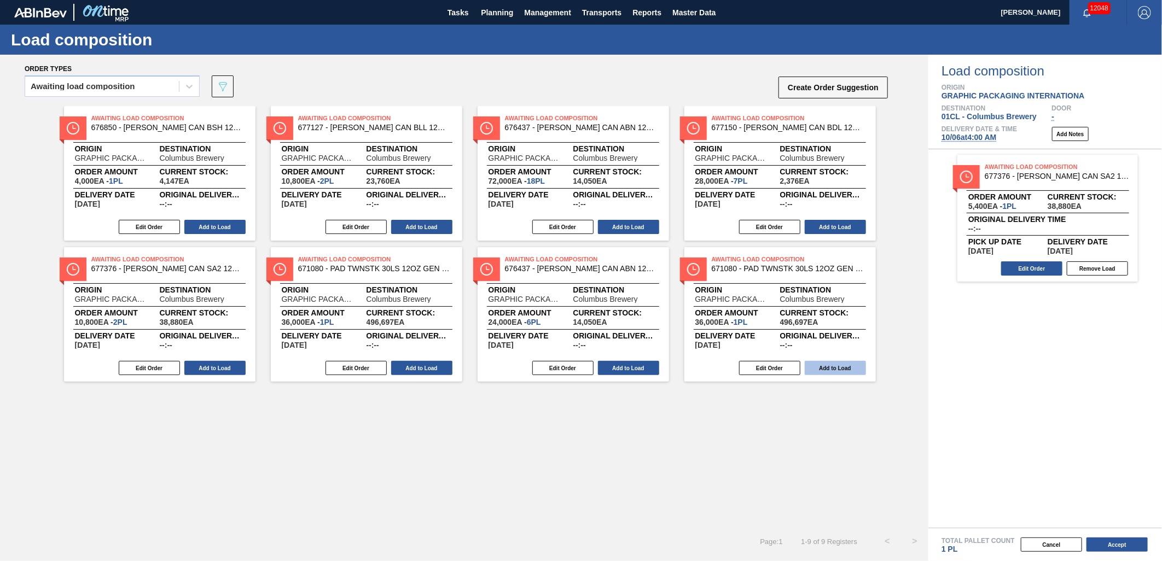
click at [814, 368] on button "Add to Load" at bounding box center [835, 368] width 61 height 14
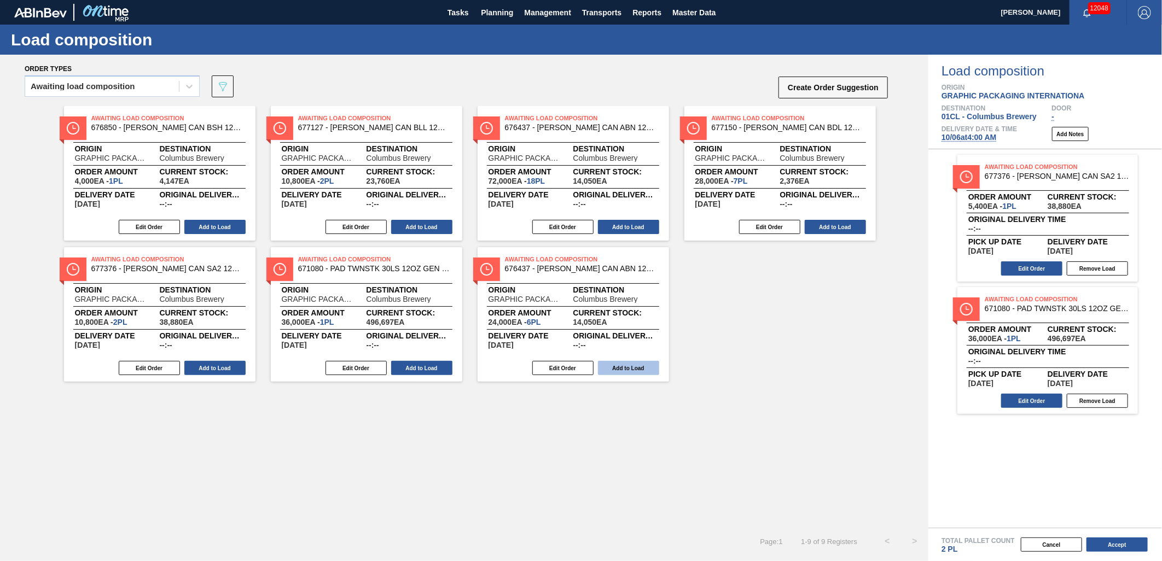
click at [630, 364] on button "Add to Load" at bounding box center [628, 368] width 61 height 14
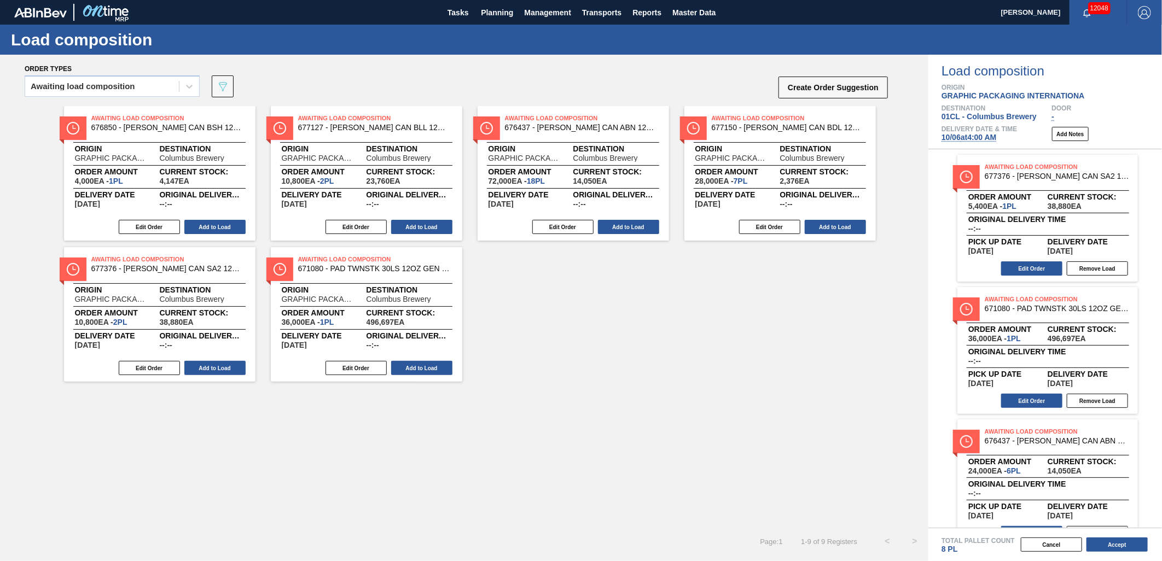
drag, startPoint x: 428, startPoint y: 368, endPoint x: 330, endPoint y: 368, distance: 98.0
click at [427, 368] on button "Add to Load" at bounding box center [421, 368] width 61 height 14
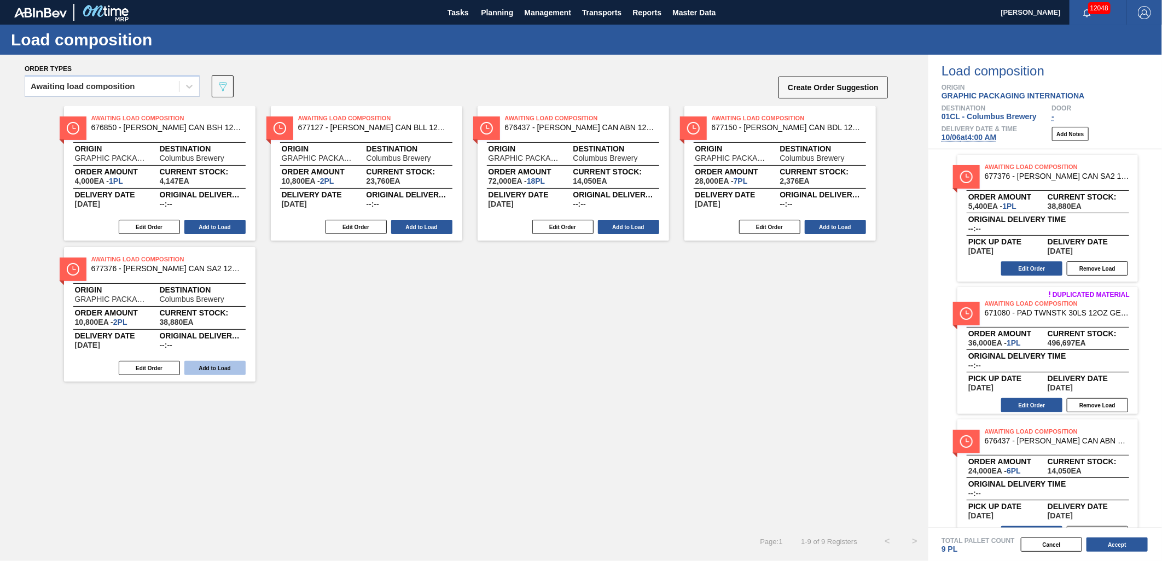
click at [223, 369] on button "Add to Load" at bounding box center [214, 368] width 61 height 14
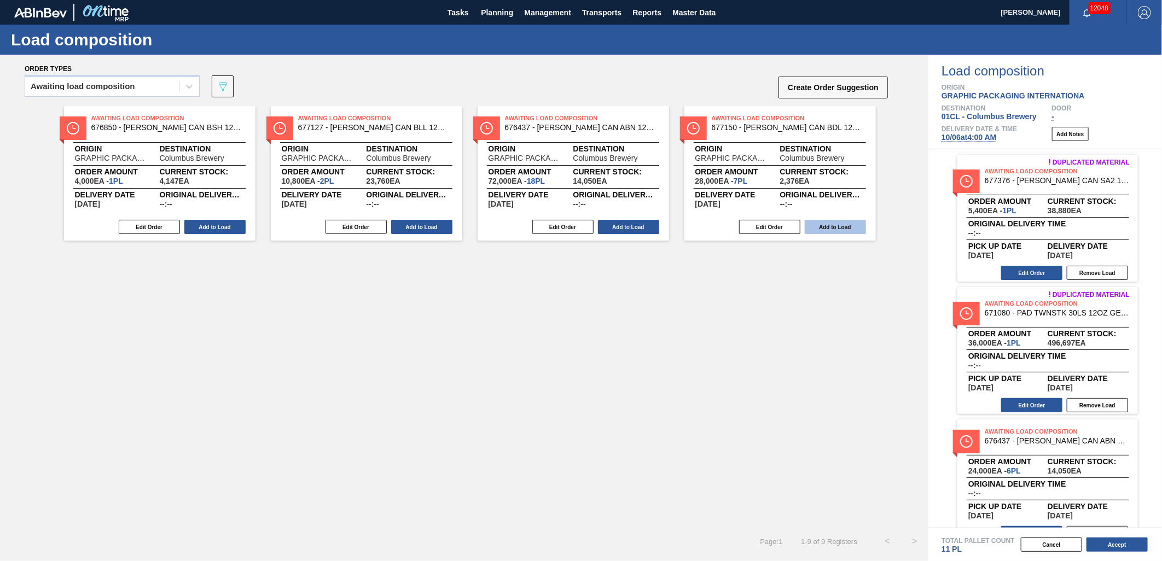
click at [838, 231] on button "Add to Load" at bounding box center [835, 227] width 61 height 14
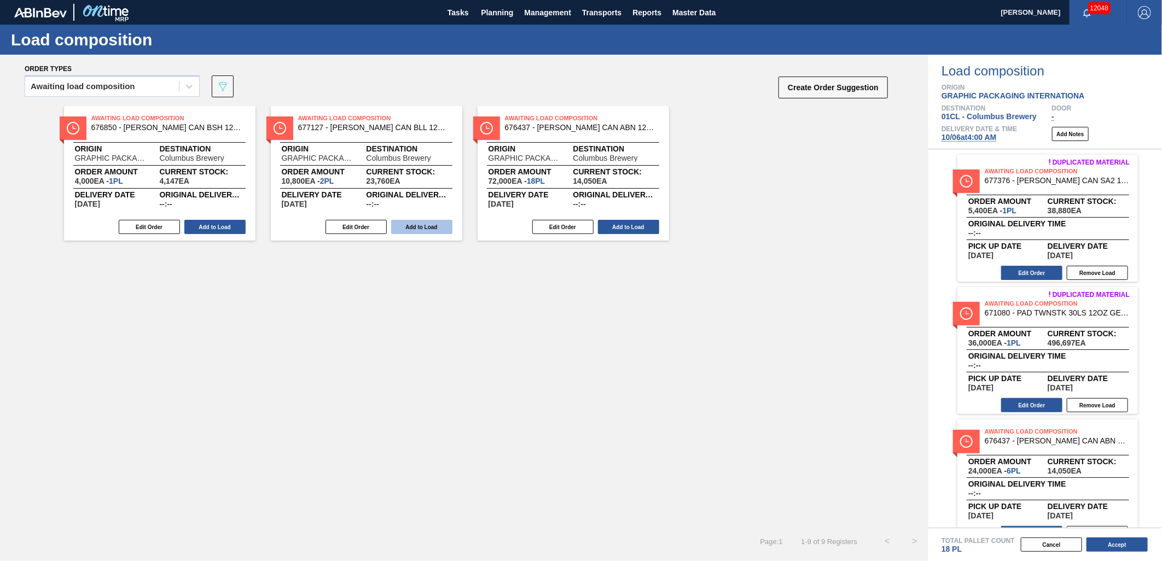
click at [418, 227] on button "Add to Load" at bounding box center [421, 227] width 61 height 14
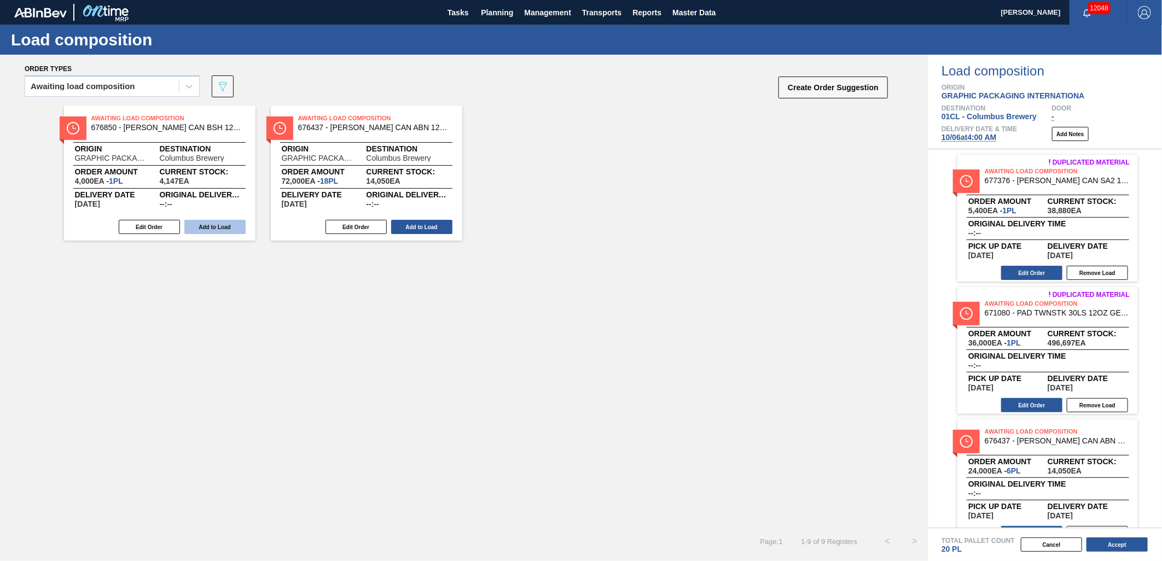
click at [208, 232] on button "Add to Load" at bounding box center [214, 227] width 61 height 14
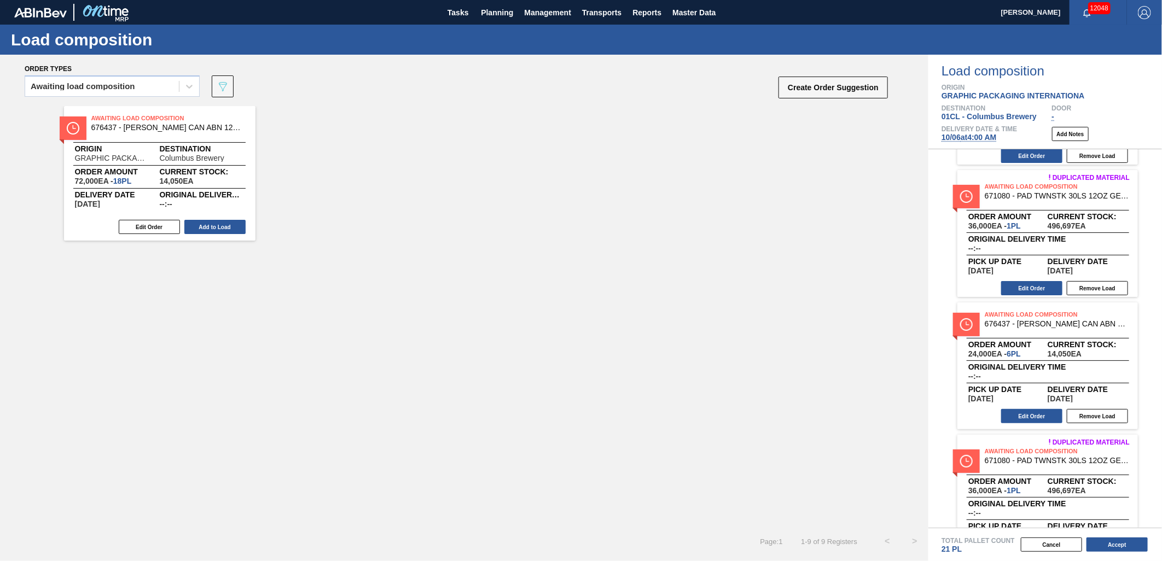
scroll to position [121, 0]
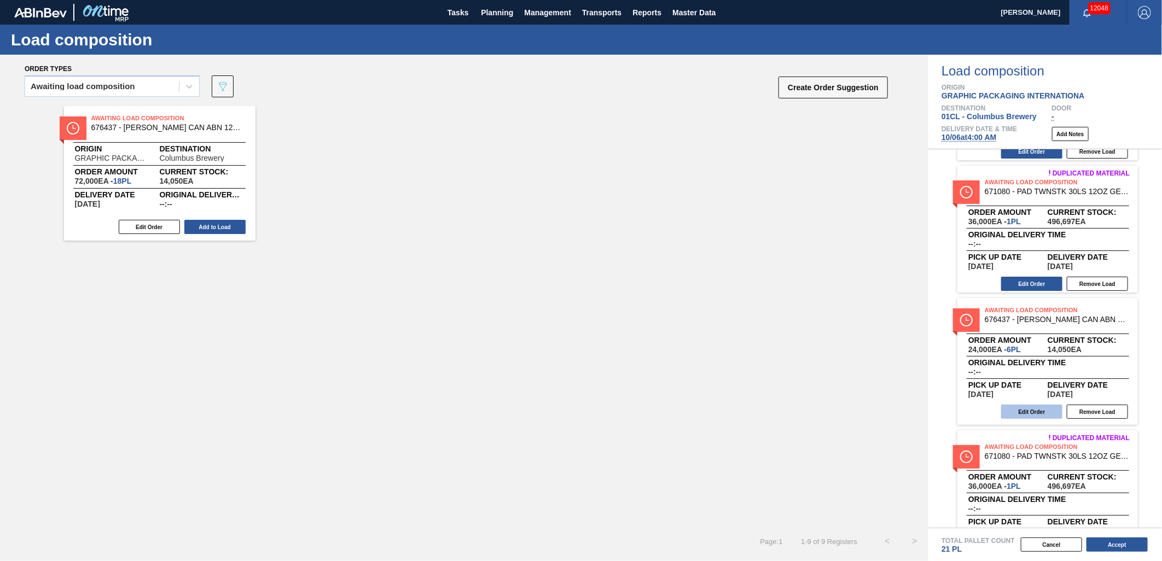
click at [1016, 411] on button "Edit Order" at bounding box center [1031, 412] width 61 height 14
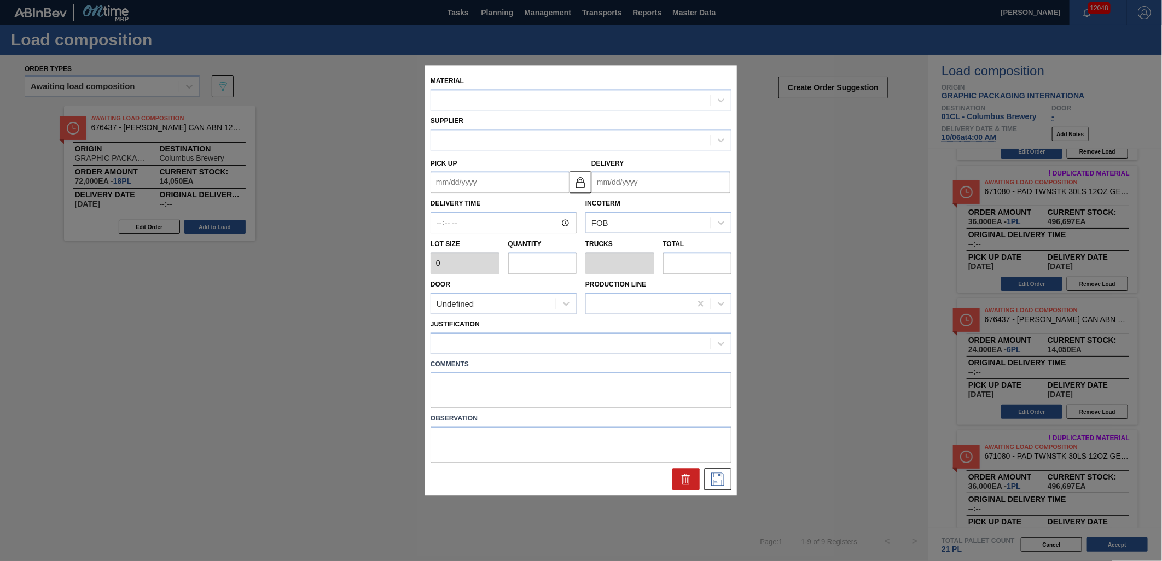
type input "4,000"
type input "6"
type input "0.231"
type input "24,000"
type up "10/04/2025"
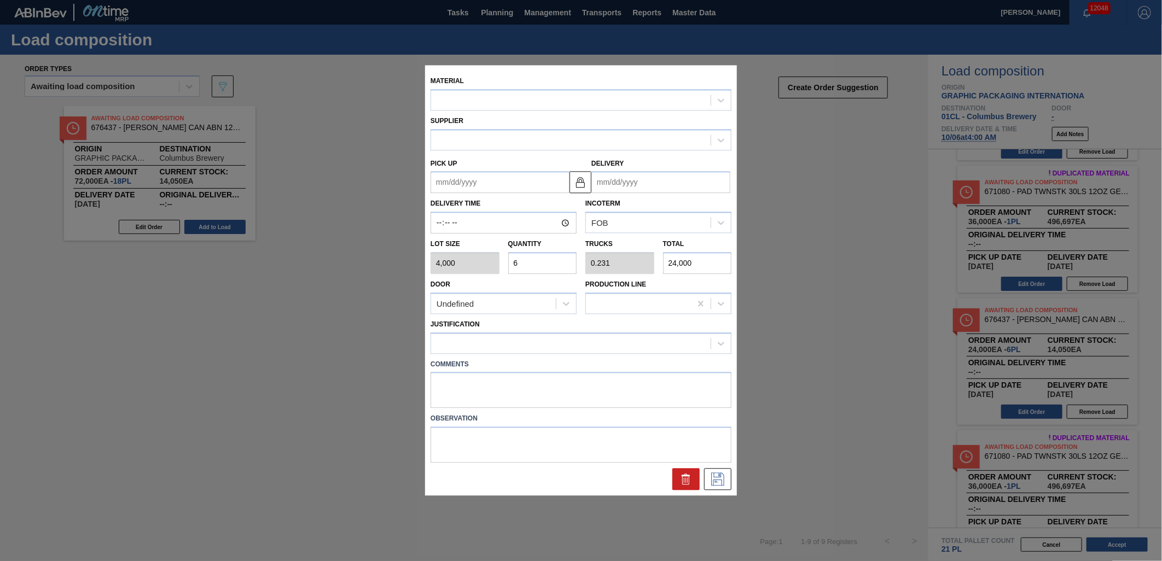
type input "10/06/2025"
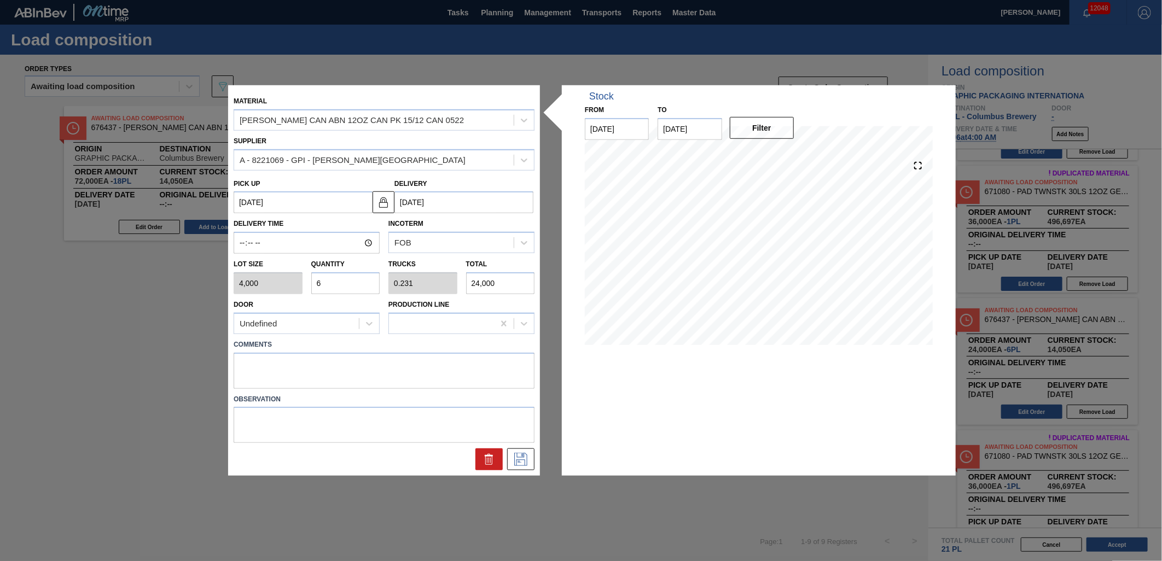
click at [348, 281] on input "6" at bounding box center [345, 284] width 69 height 22
type input "0"
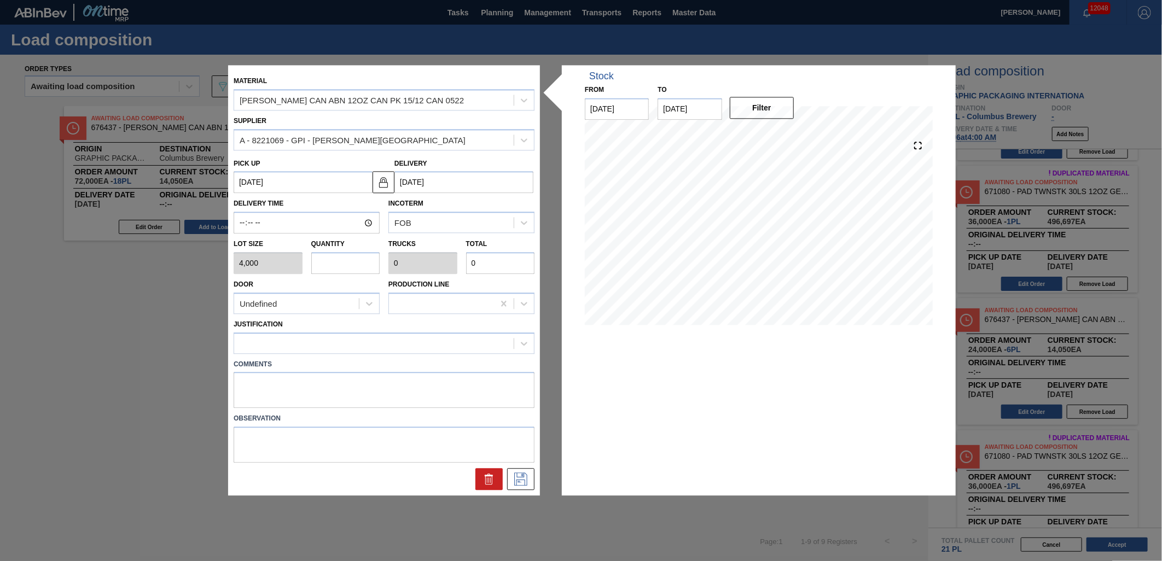
type input "1"
type input "0.038"
type input "4,000"
type input "12"
type input "0.462"
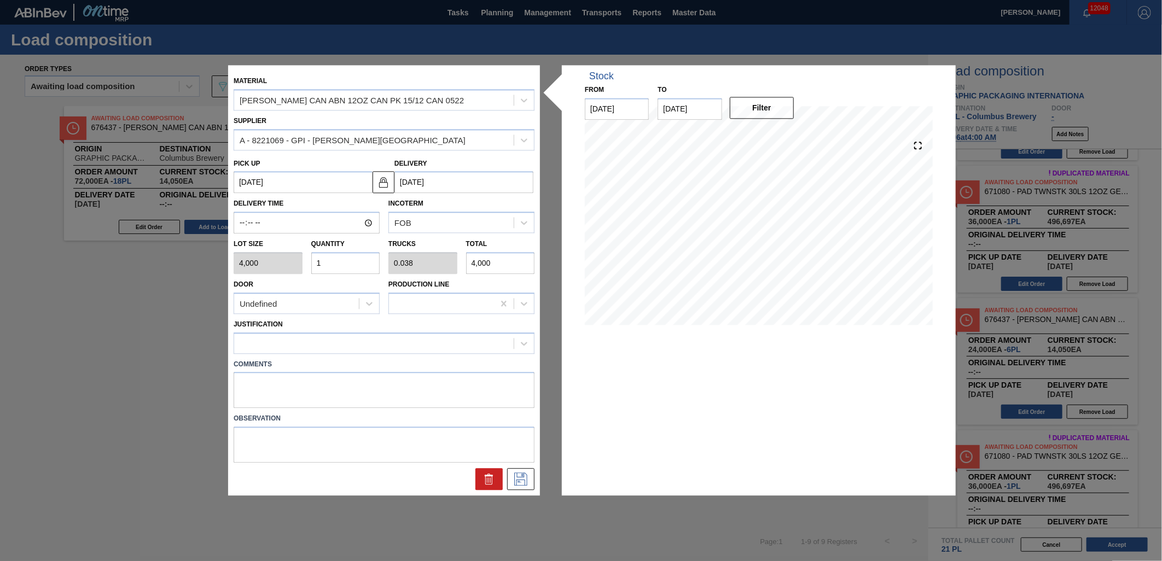
type input "48,000"
type input "12"
click at [416, 341] on div at bounding box center [374, 343] width 280 height 16
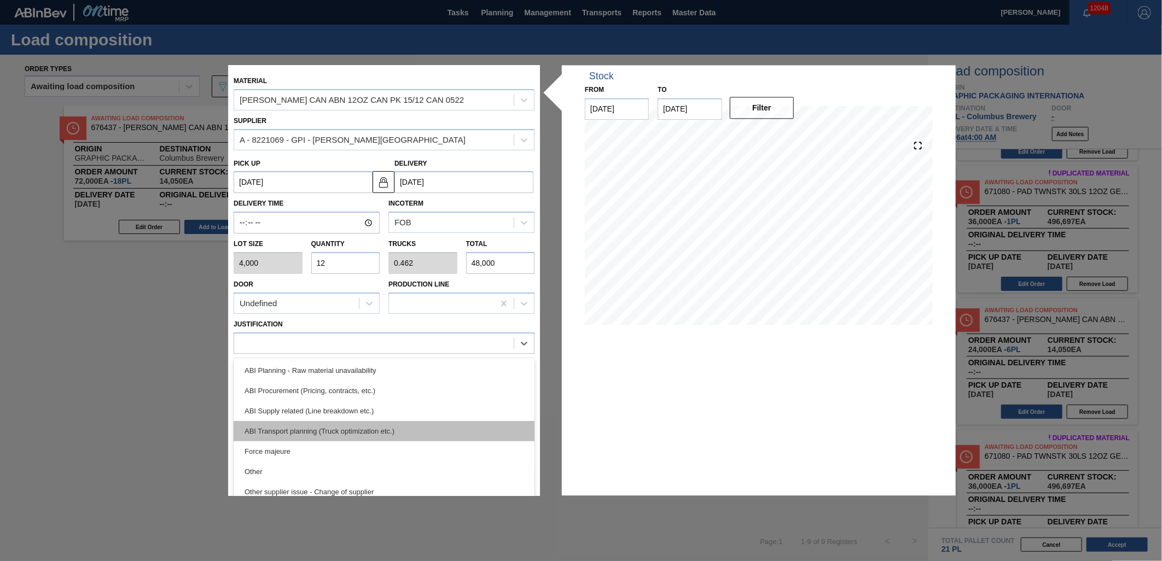
click at [392, 428] on div "ABI Transport planning (Truck optimization etc.)" at bounding box center [384, 431] width 301 height 20
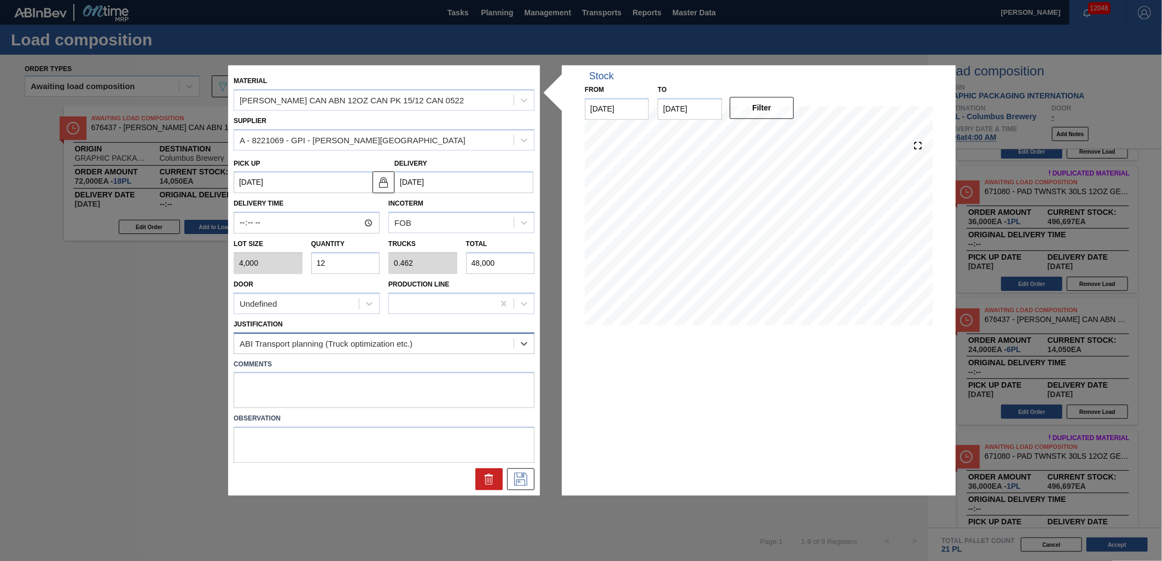
click at [439, 341] on div "ABI Transport planning (Truck optimization etc.)" at bounding box center [374, 343] width 280 height 16
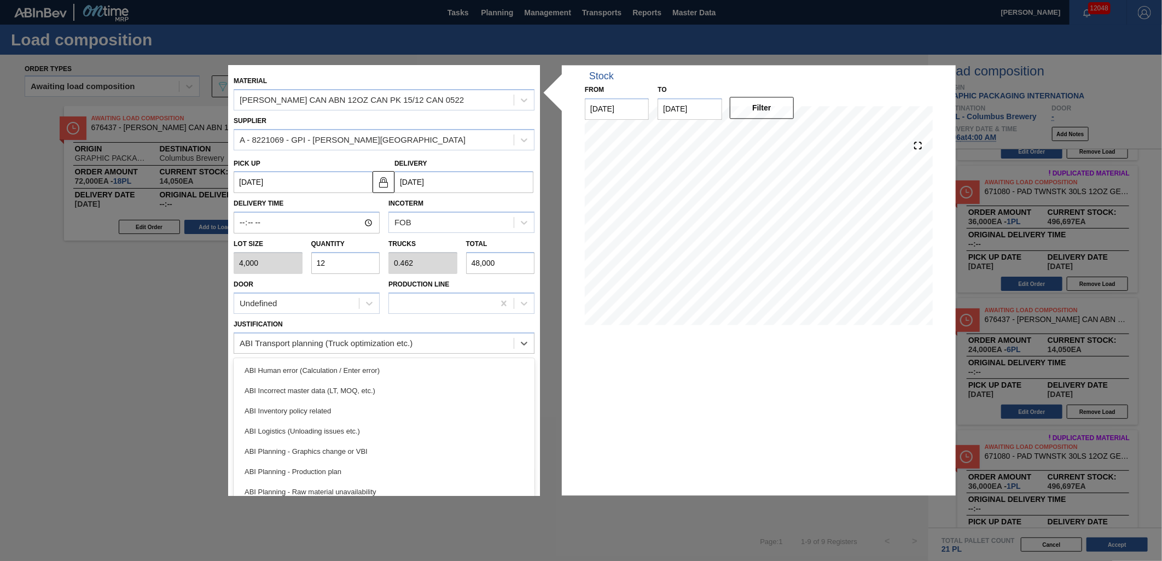
click at [548, 434] on div "Material CARR CAN ABN 12OZ CAN PK 15/12 CAN 0522 Supplier A - 8221069 - GPI - W…" at bounding box center [581, 280] width 706 height 431
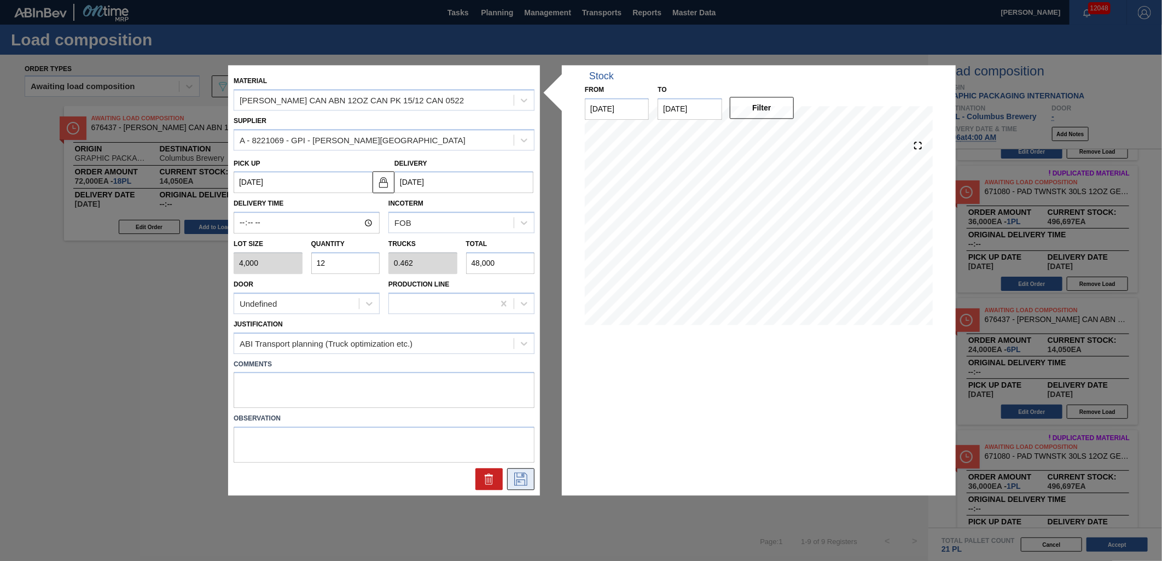
click at [523, 477] on icon at bounding box center [521, 479] width 18 height 13
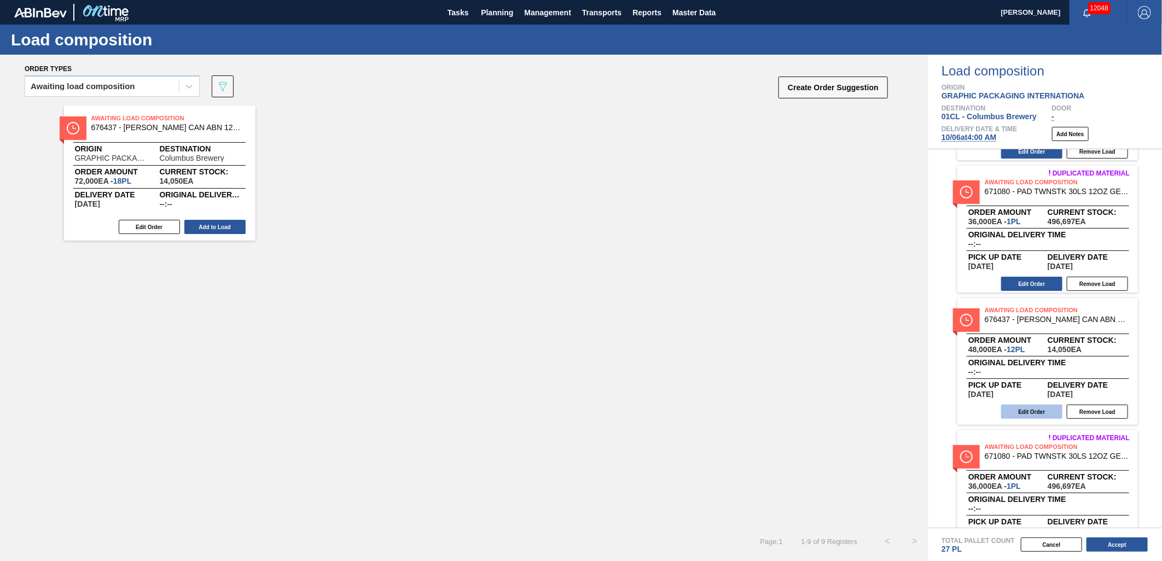
click at [1030, 416] on button "Edit Order" at bounding box center [1031, 412] width 61 height 14
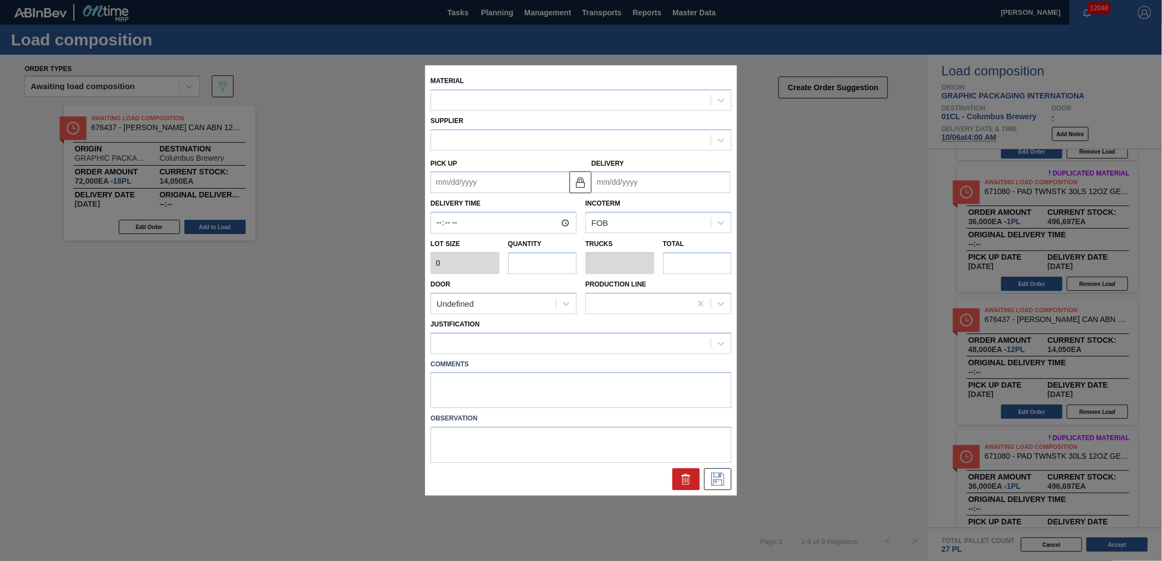
type input "4,000"
type input "12"
type input "0.462"
type input "48,000"
type up "10/04/2025"
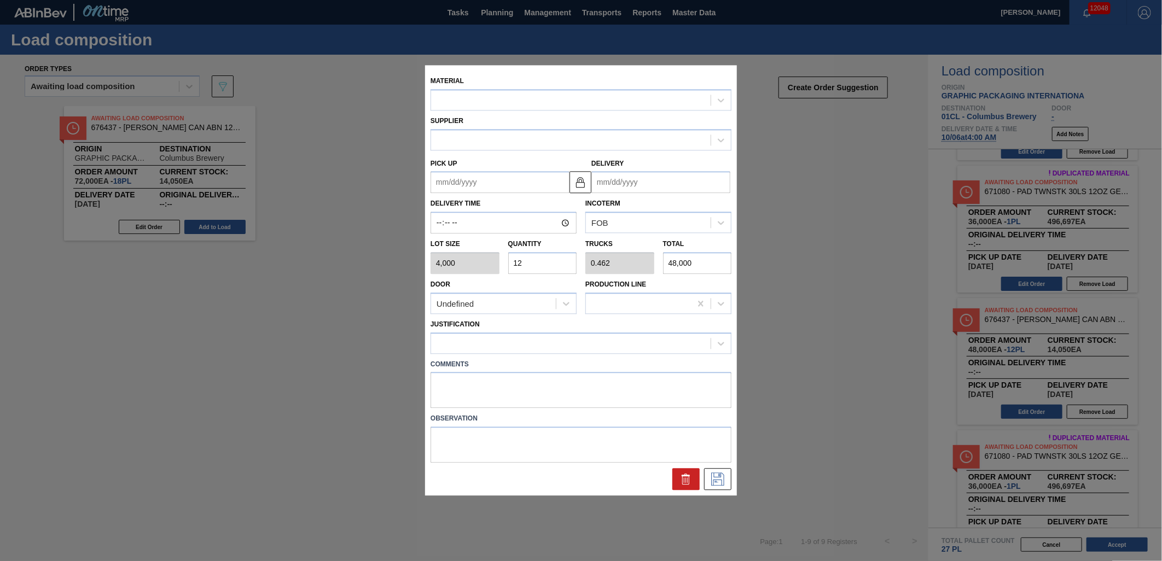
type input "10/06/2025"
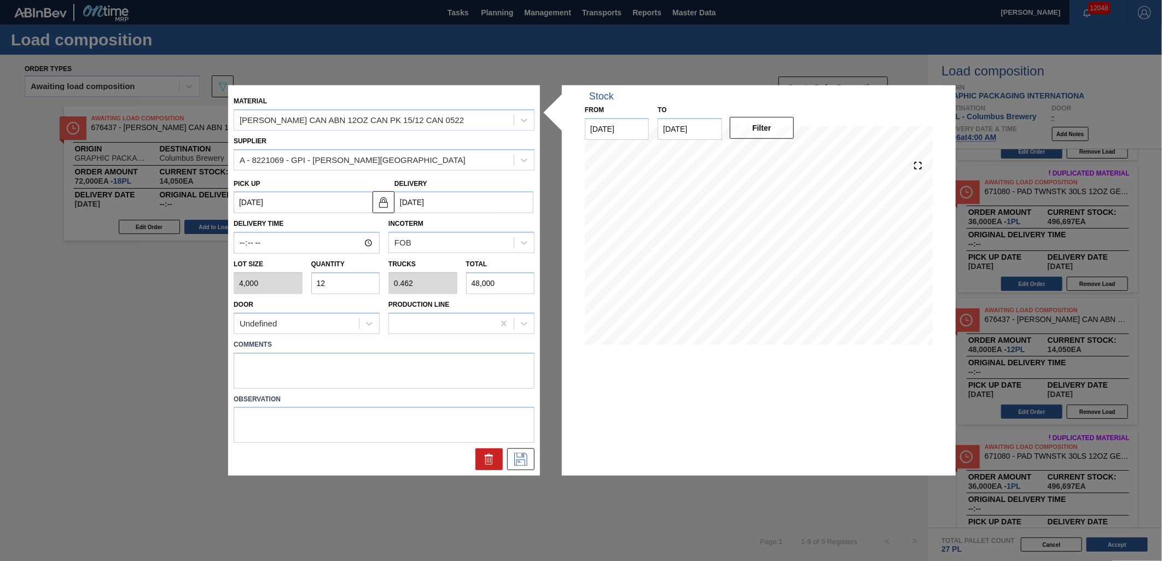
click at [358, 285] on input "12" at bounding box center [345, 284] width 69 height 22
type input "1"
type input "0.038"
type input "4,000"
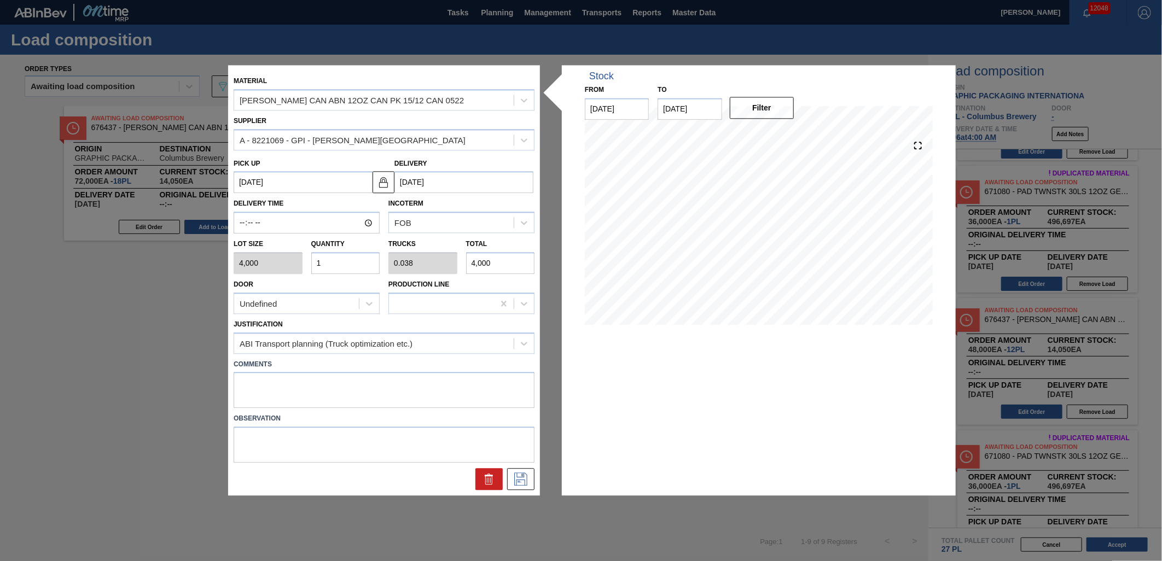
type input "11"
type input "0.423"
type input "44,000"
type input "11"
click at [523, 485] on icon at bounding box center [520, 479] width 13 height 13
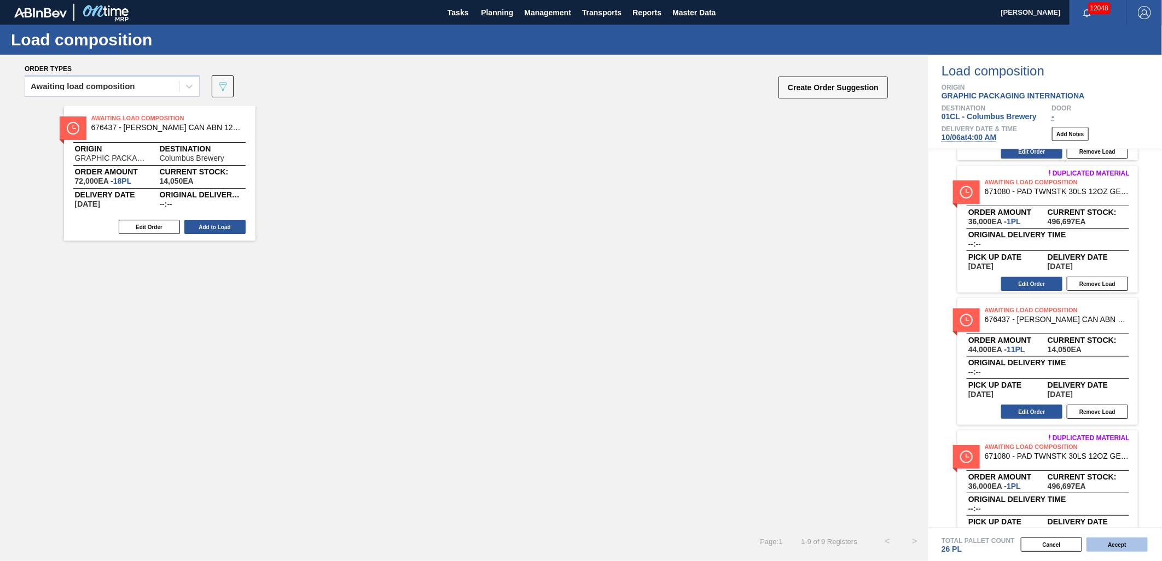
click at [1110, 541] on button "Accept" at bounding box center [1117, 545] width 61 height 14
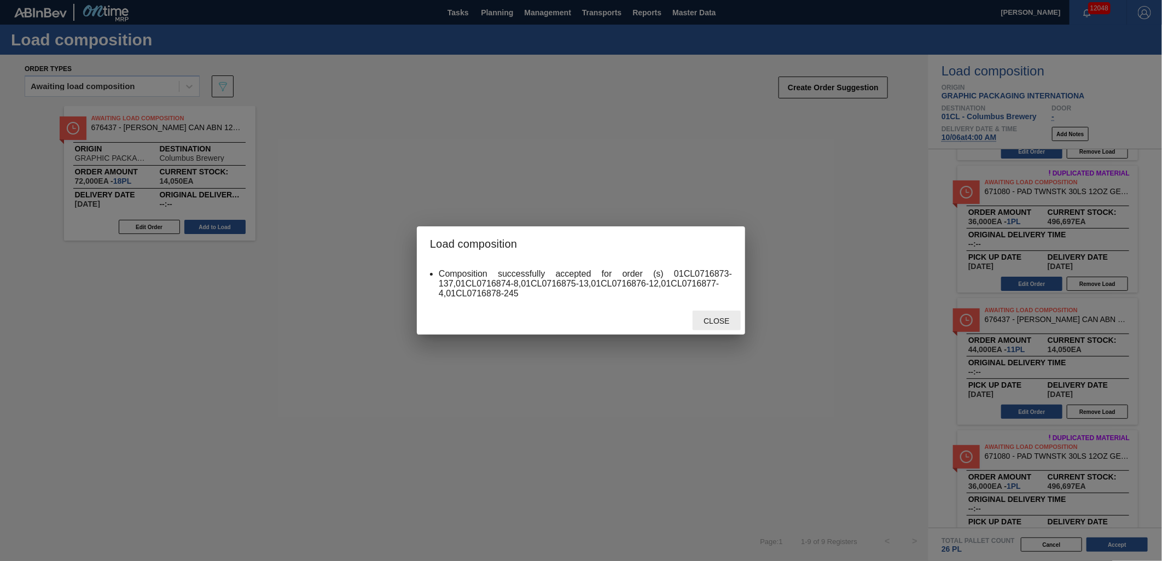
click at [728, 315] on div "Close" at bounding box center [717, 321] width 48 height 20
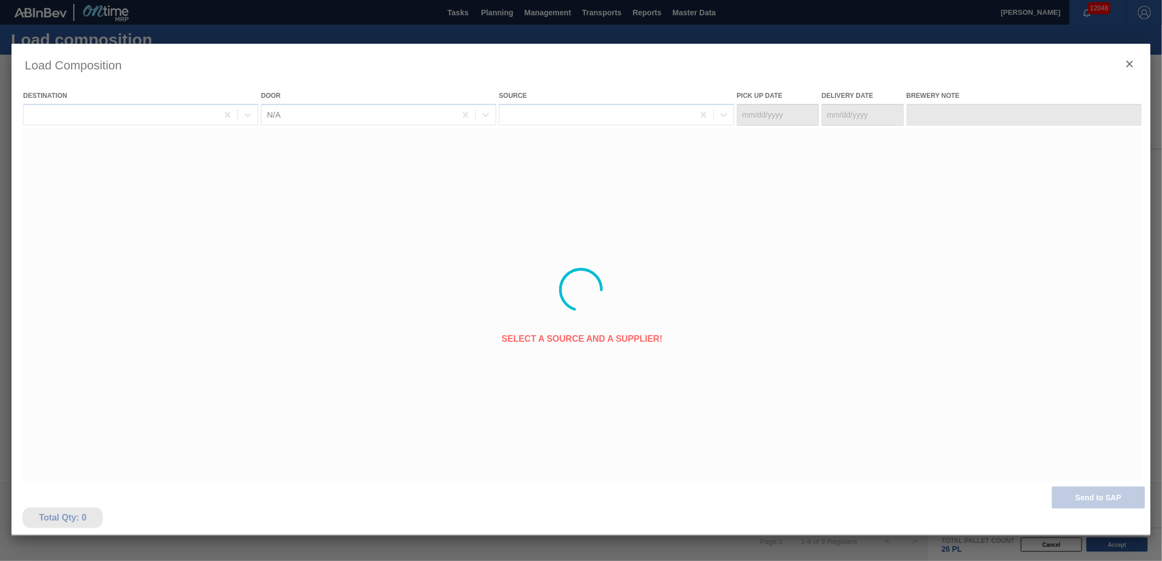
type Date "10/04/2025"
type Date "10/06/2025"
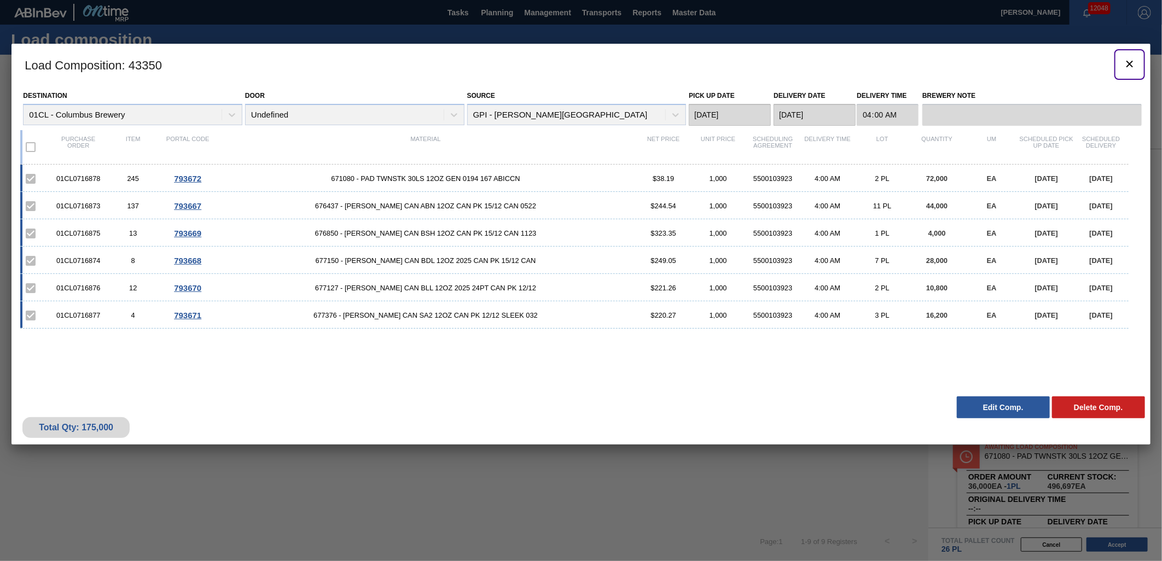
click at [1129, 67] on icon "botão de ícone" at bounding box center [1130, 63] width 13 height 13
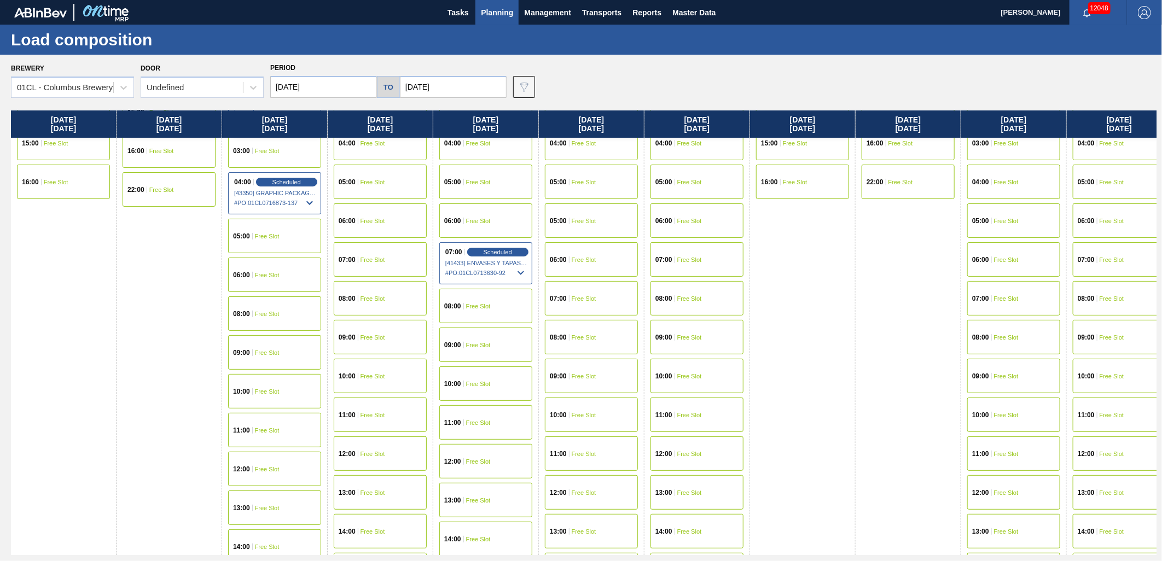
scroll to position [243, 0]
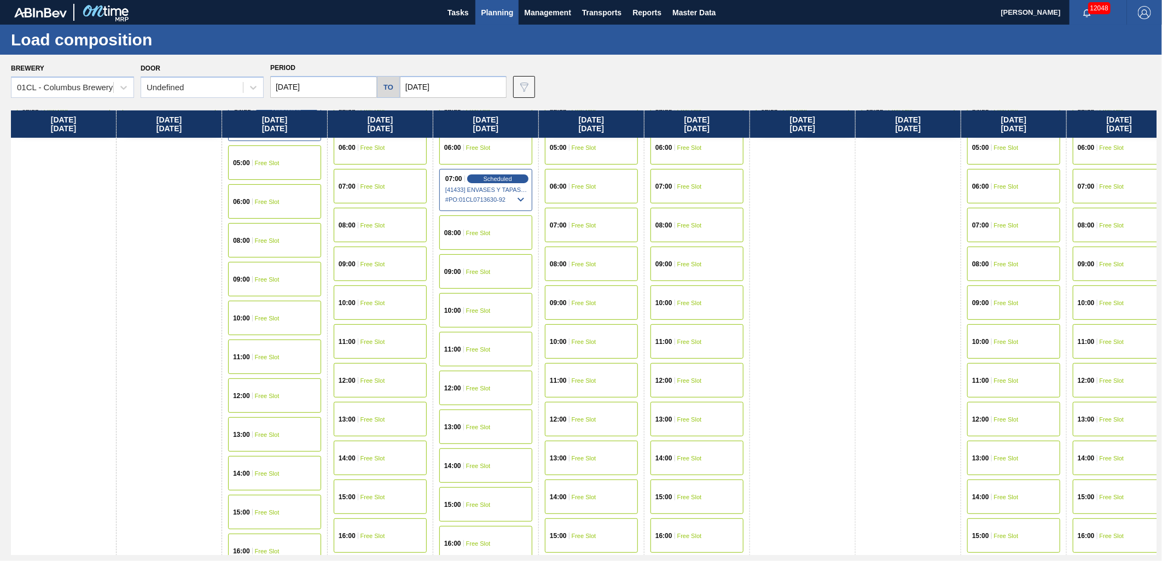
click at [275, 357] on span "Free Slot" at bounding box center [267, 357] width 25 height 7
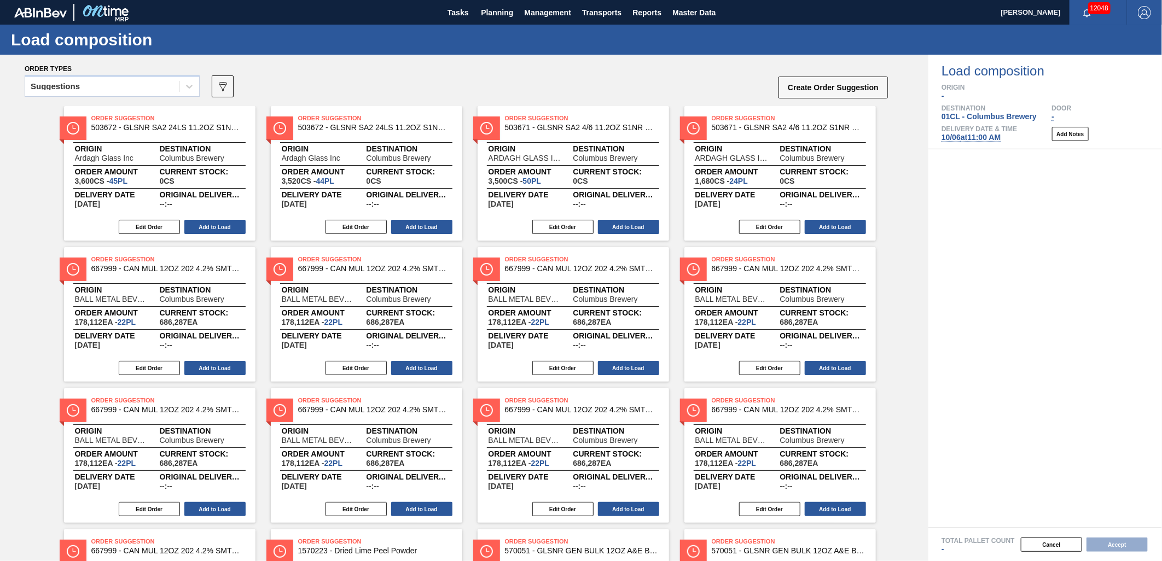
click at [126, 83] on div "Suggestions" at bounding box center [102, 87] width 154 height 16
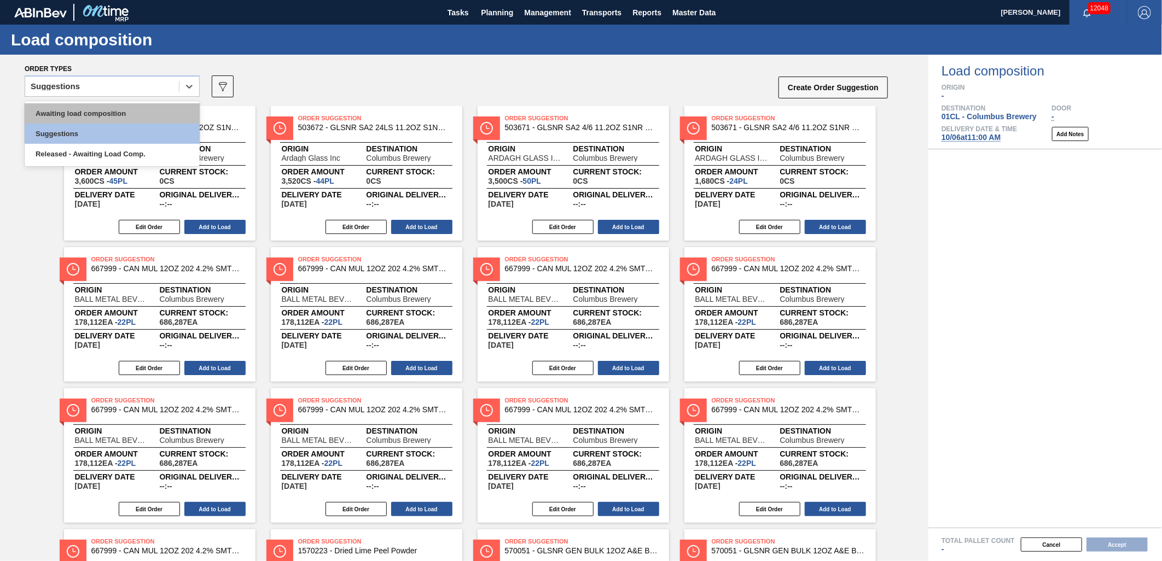
click at [112, 111] on div "Awaiting load composition" at bounding box center [112, 113] width 175 height 20
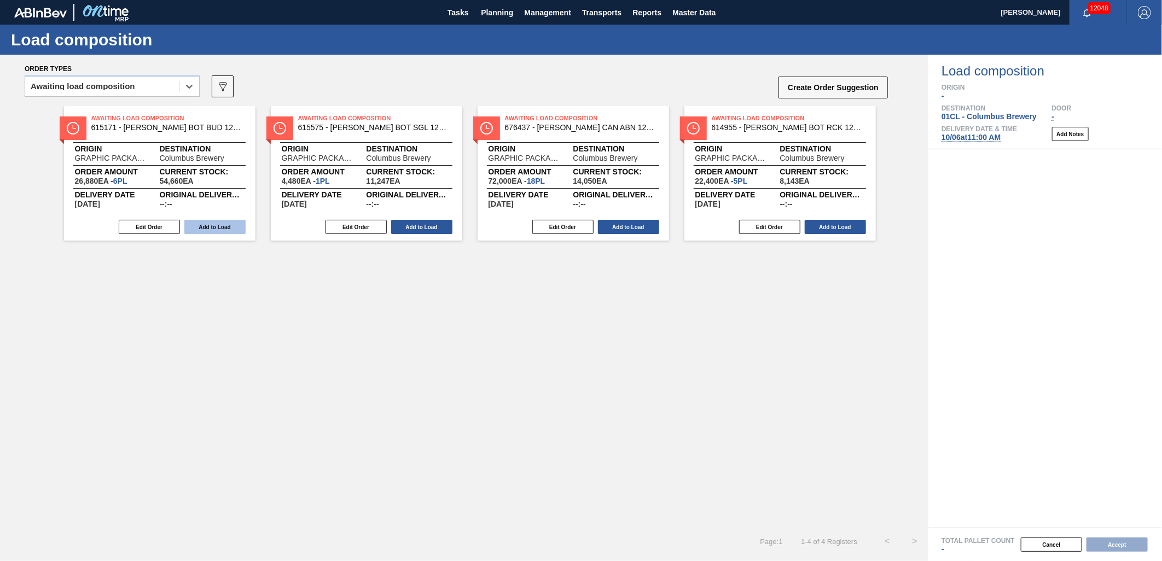
click at [215, 230] on button "Add to Load" at bounding box center [214, 227] width 61 height 14
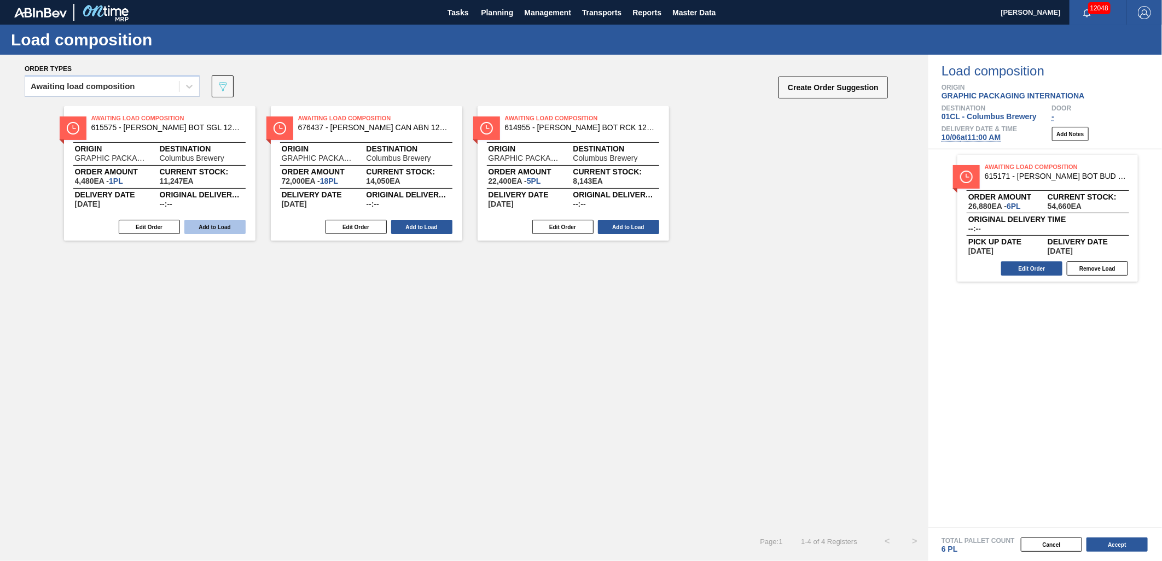
click at [224, 224] on button "Add to Load" at bounding box center [214, 227] width 61 height 14
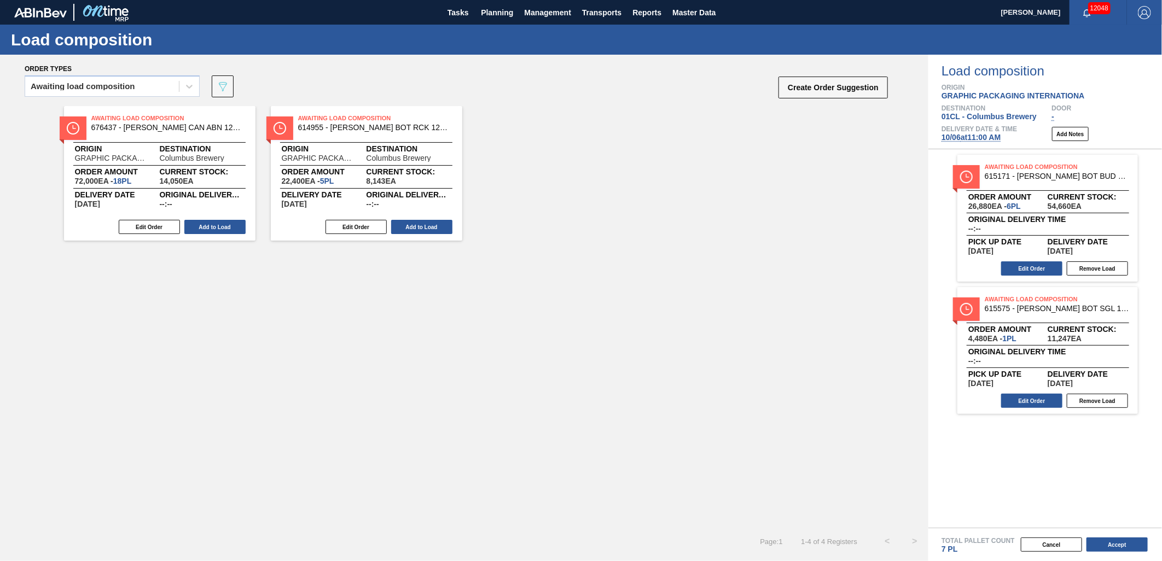
click at [224, 224] on button "Add to Load" at bounding box center [214, 227] width 61 height 14
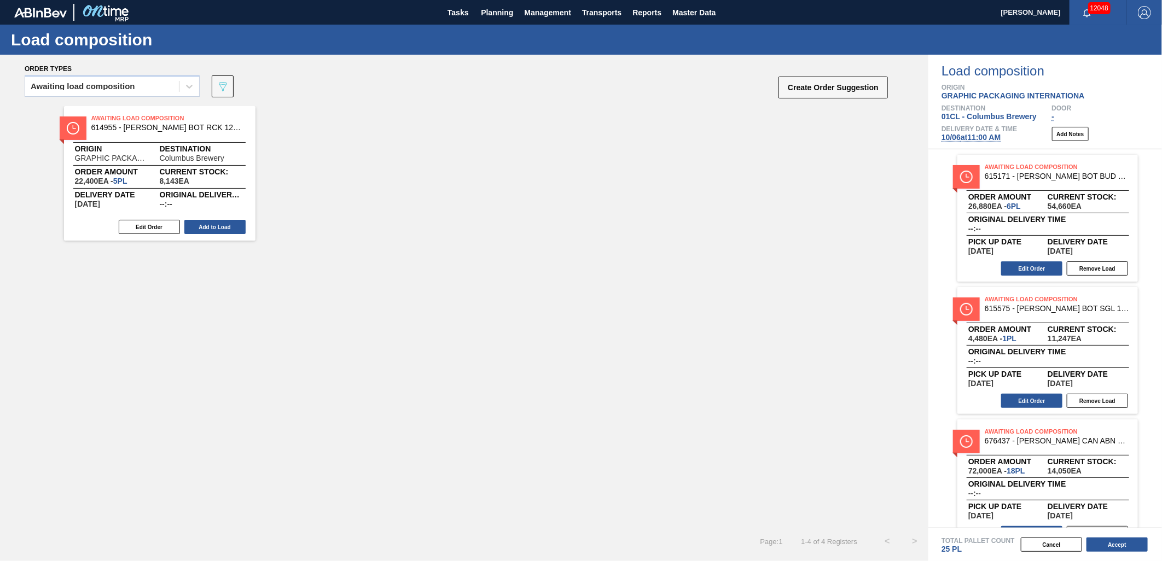
click at [223, 224] on button "Add to Load" at bounding box center [214, 227] width 61 height 14
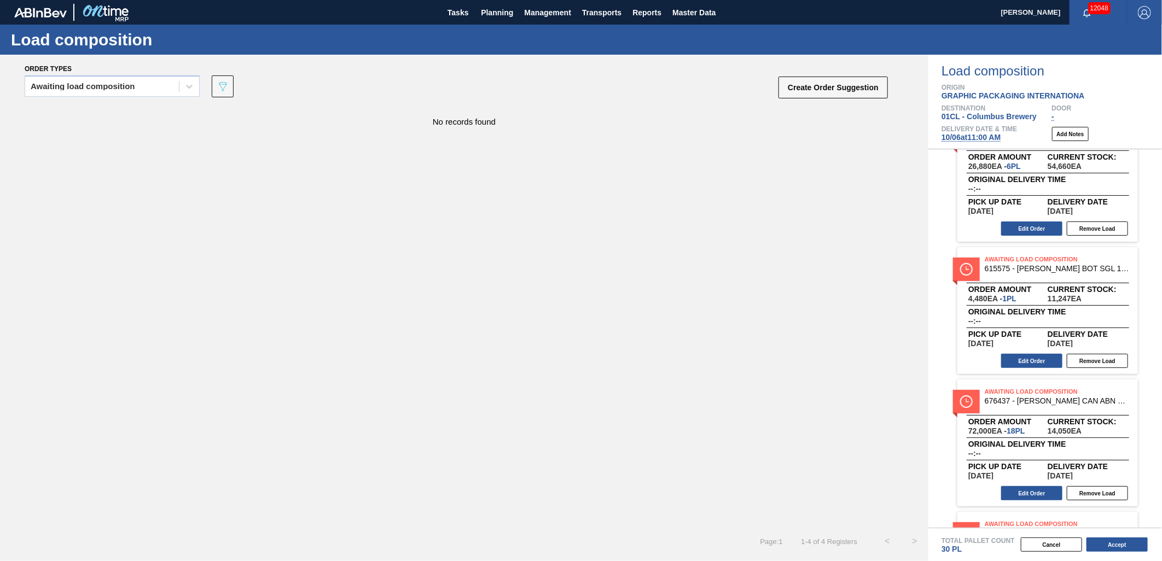
scroll to position [61, 0]
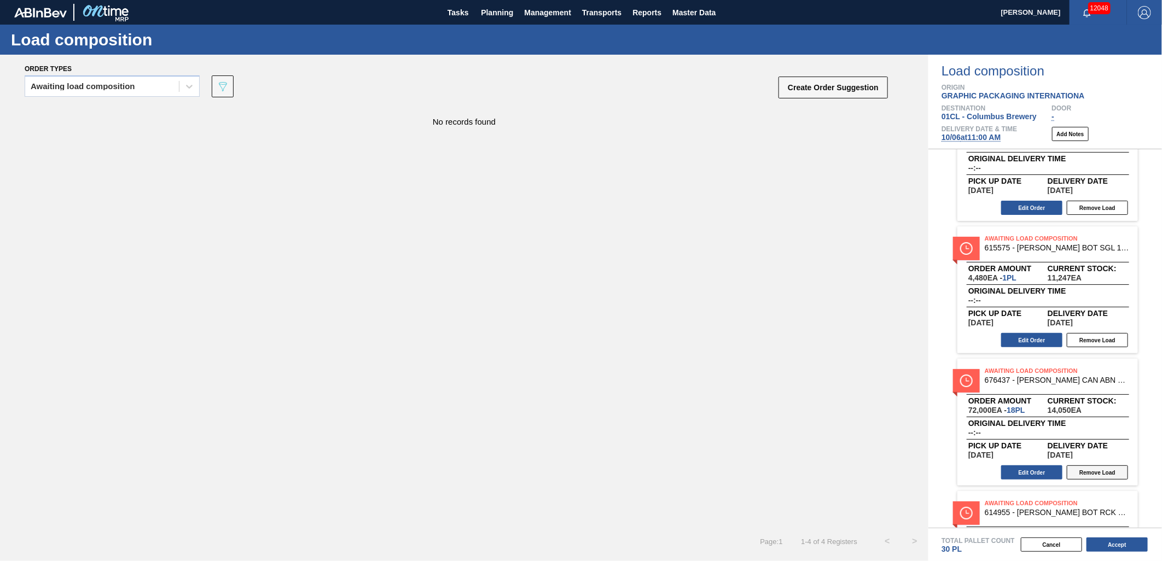
click at [1098, 473] on button "Remove Load" at bounding box center [1097, 473] width 61 height 14
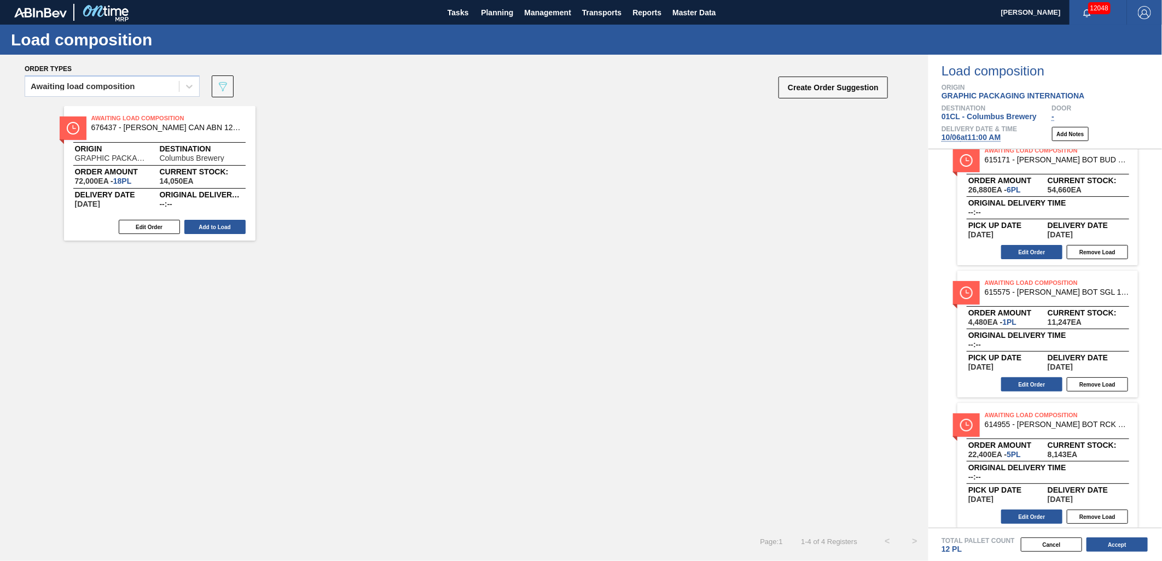
scroll to position [23, 0]
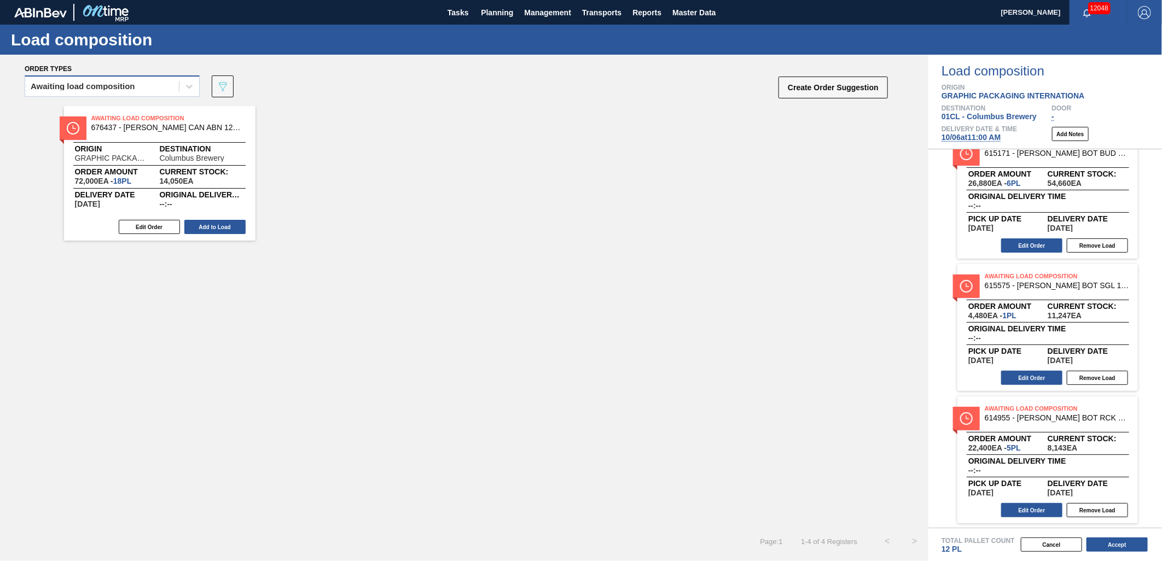
click at [160, 85] on div "Awaiting load composition" at bounding box center [102, 87] width 154 height 16
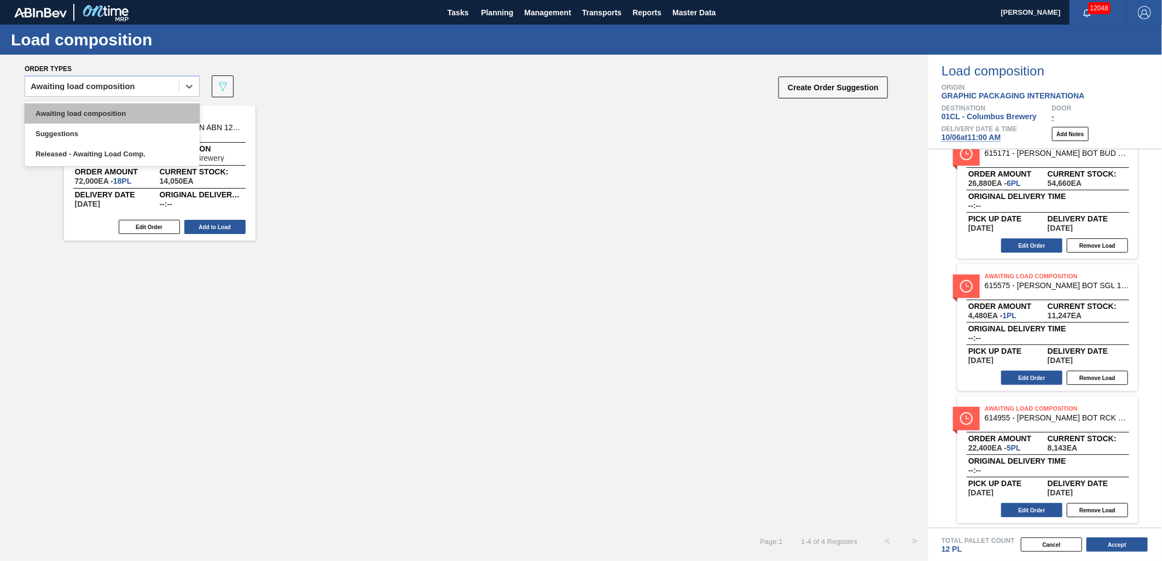
click at [126, 105] on div "Awaiting load composition" at bounding box center [112, 113] width 175 height 20
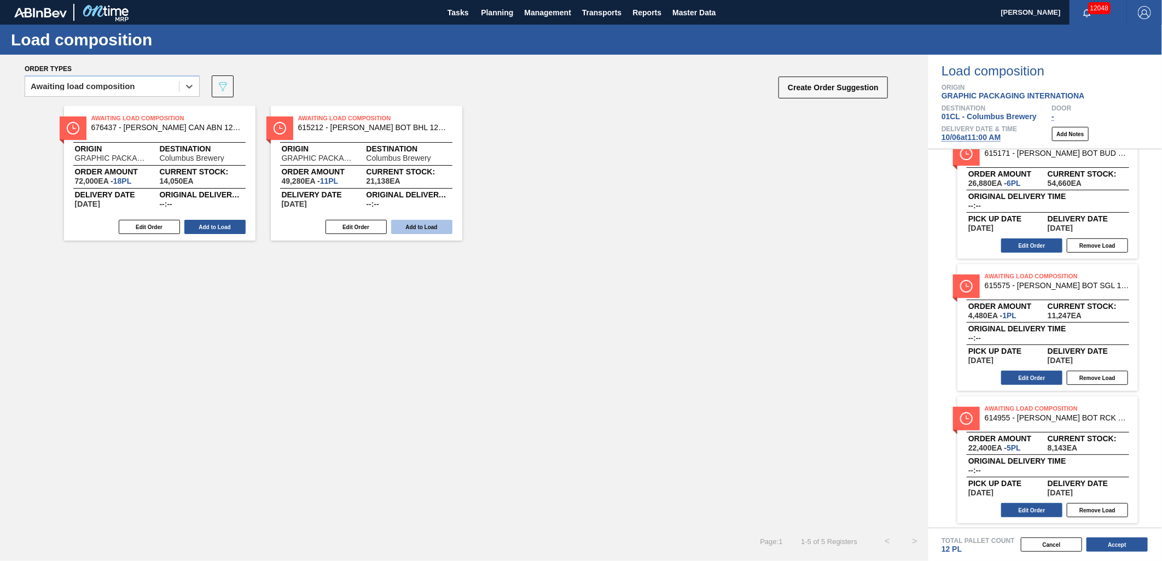
click at [421, 223] on button "Add to Load" at bounding box center [421, 227] width 61 height 14
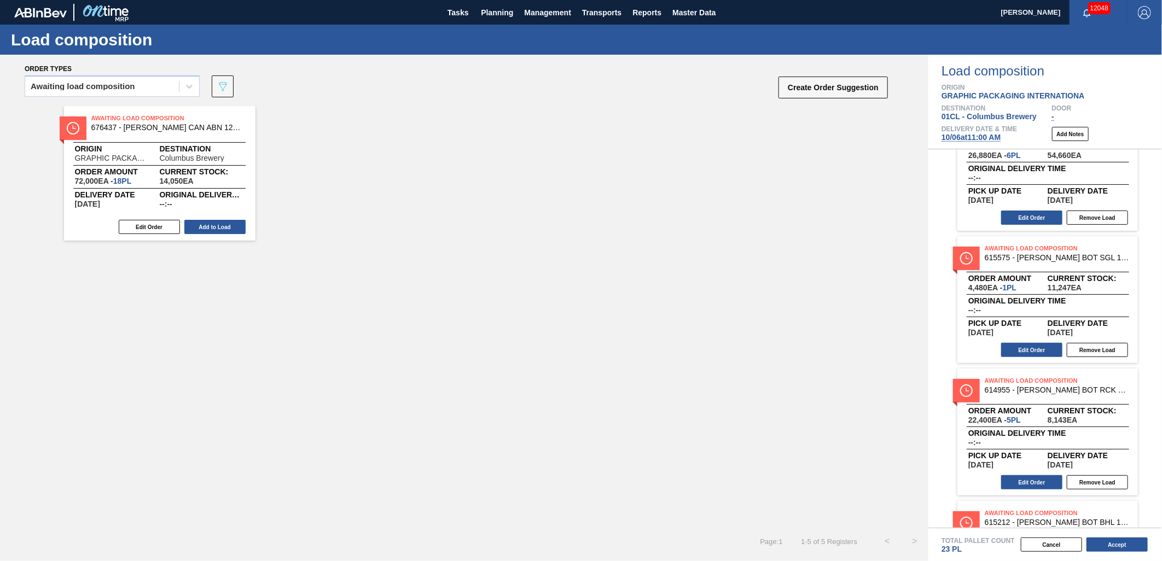
scroll to position [34, 0]
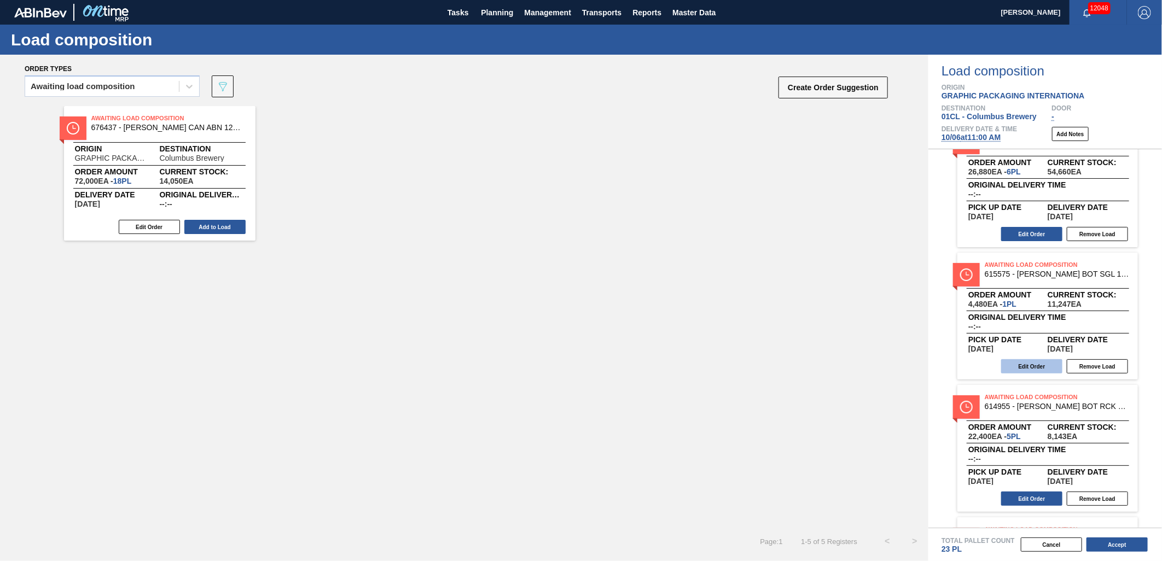
click at [1025, 360] on button "Edit Order" at bounding box center [1031, 367] width 61 height 14
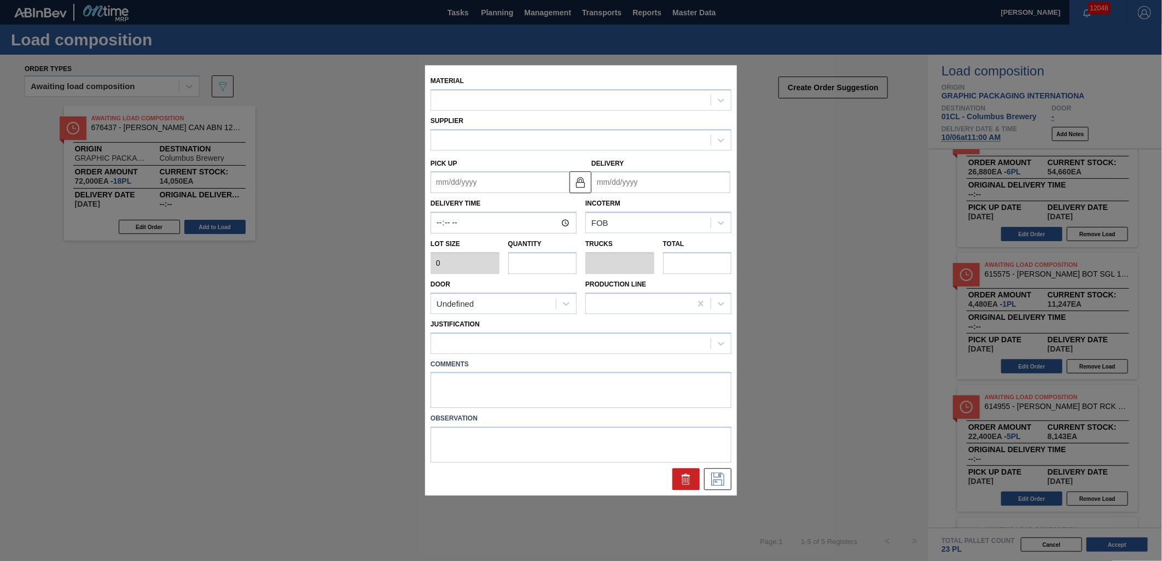
type input "4,480"
type input "1"
type input "0.038"
type input "4,480"
type up "10/05/2025"
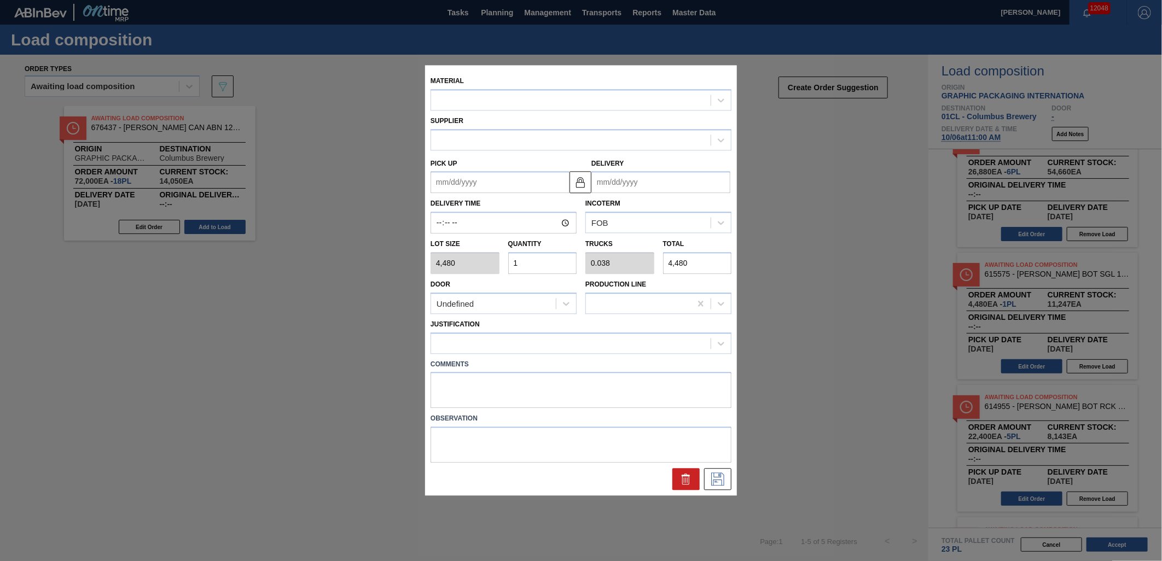
type input "10/07/2025"
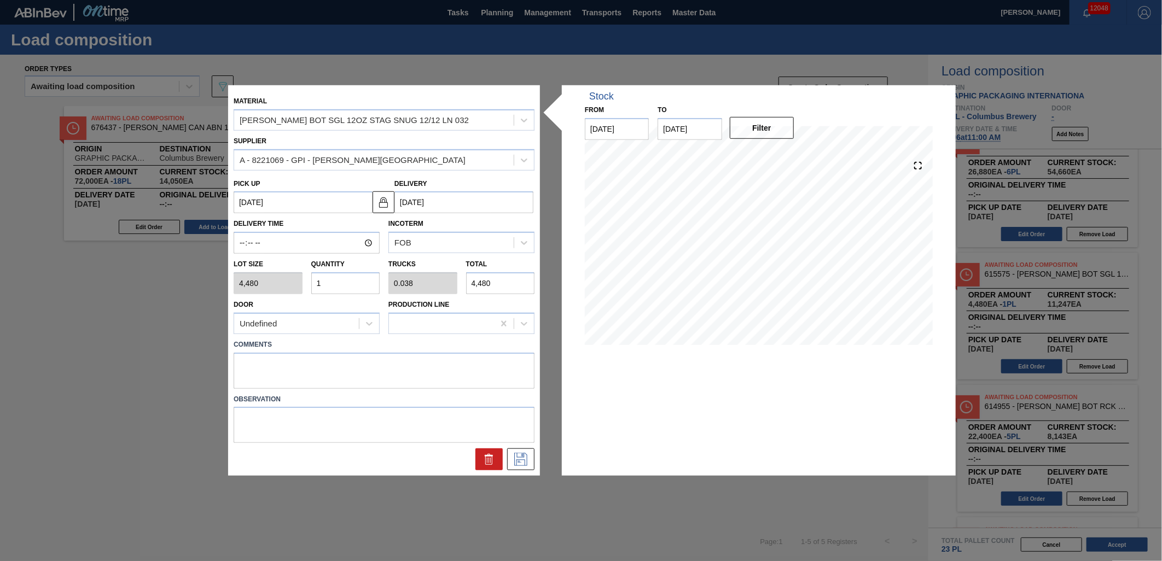
click at [334, 282] on input "1" at bounding box center [345, 284] width 69 height 22
type input "0"
type input "2"
type input "0.077"
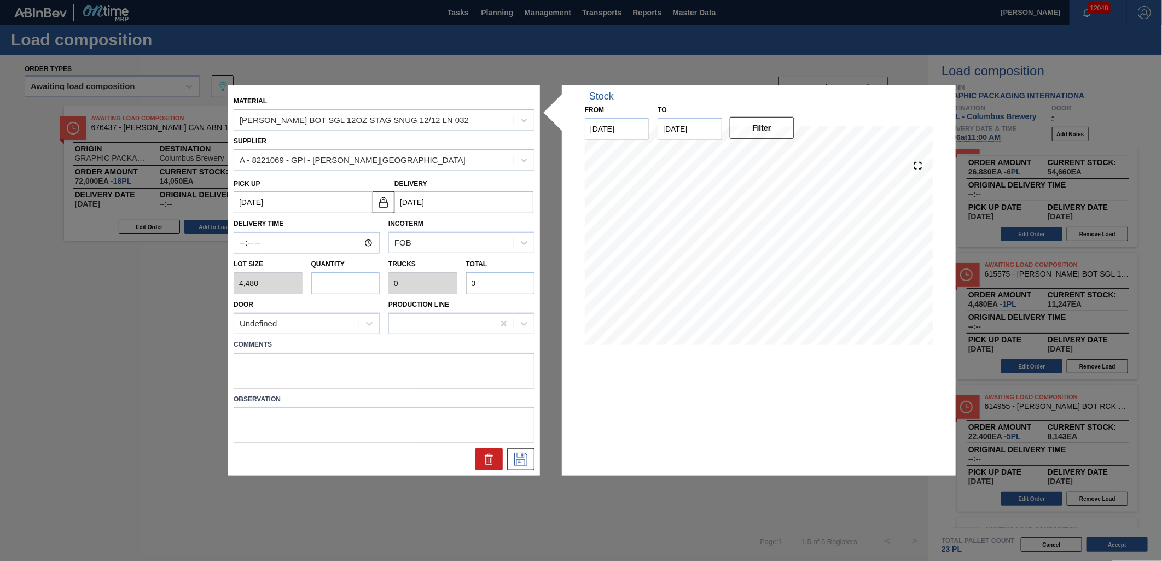
type input "8,960"
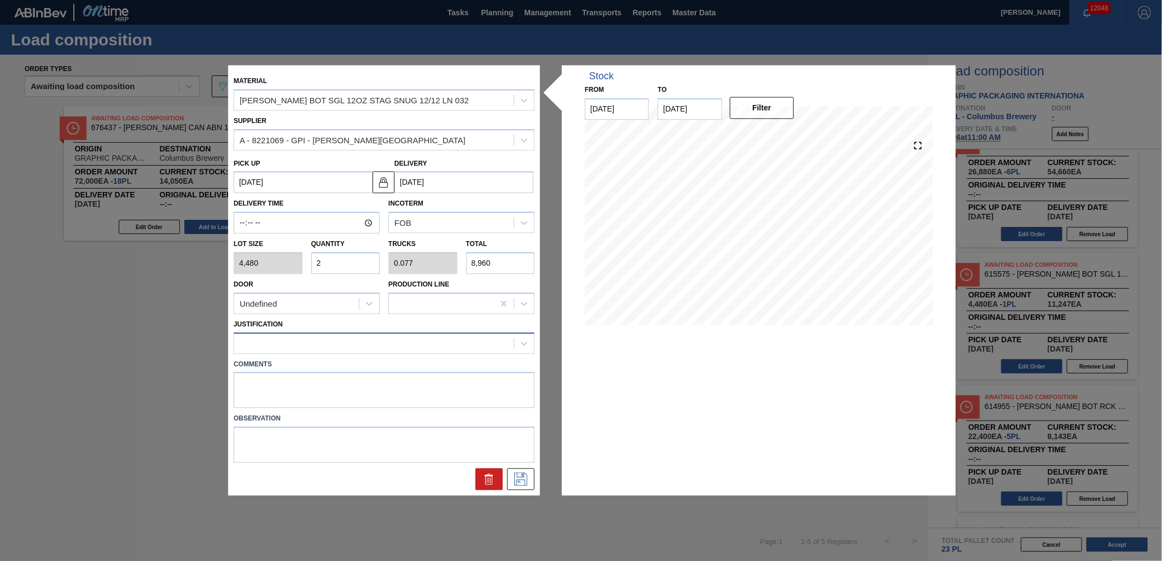
type input "2"
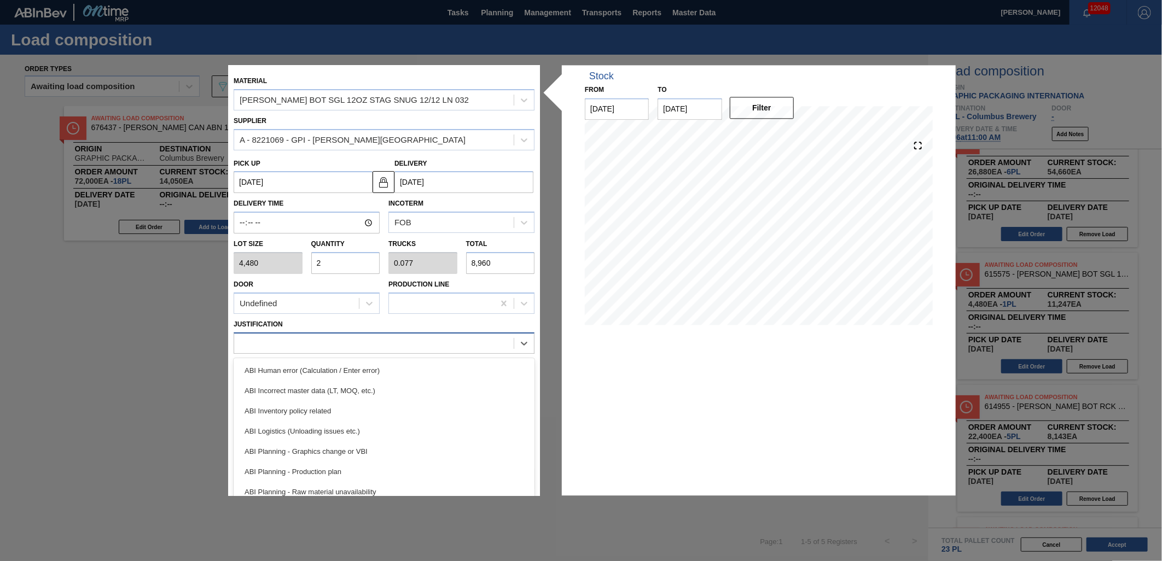
click at [343, 340] on div at bounding box center [374, 343] width 280 height 16
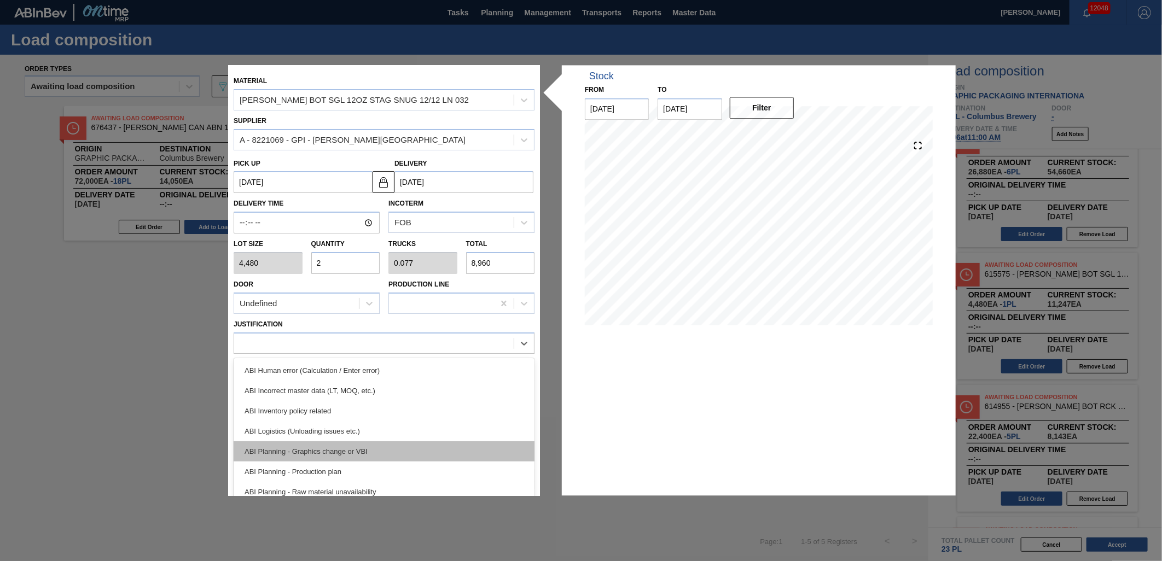
scroll to position [61, 0]
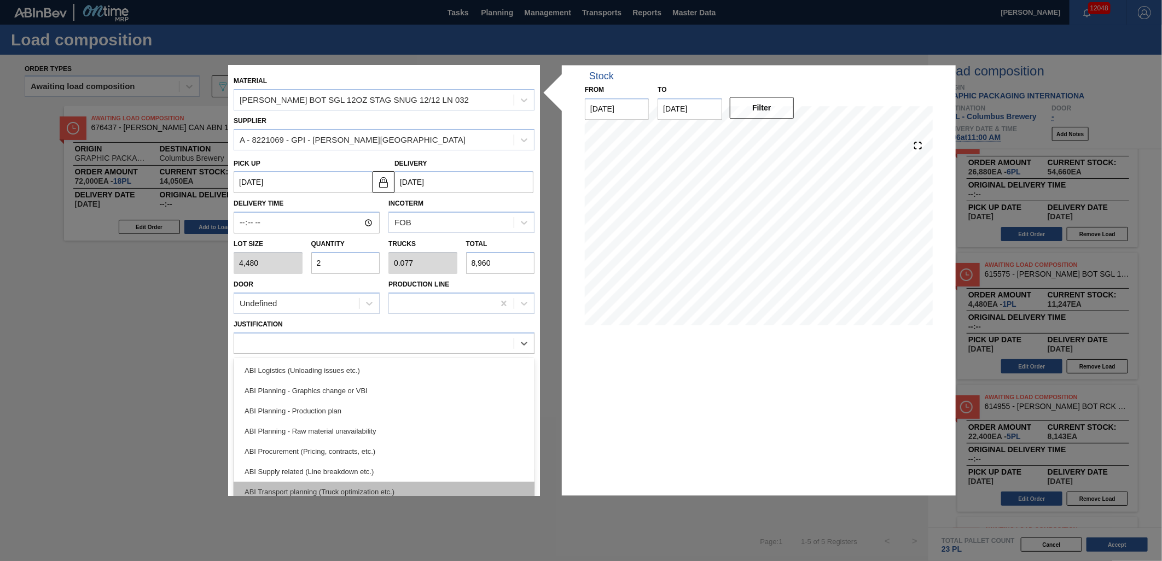
click at [409, 488] on div "ABI Transport planning (Truck optimization etc.)" at bounding box center [384, 492] width 301 height 20
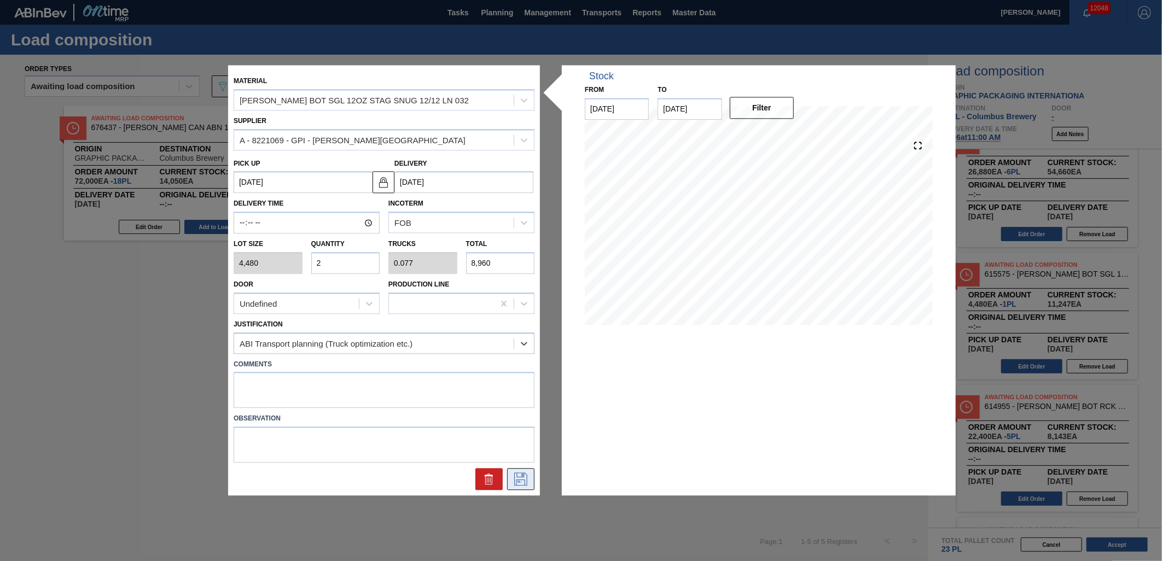
click at [529, 478] on icon at bounding box center [521, 479] width 18 height 13
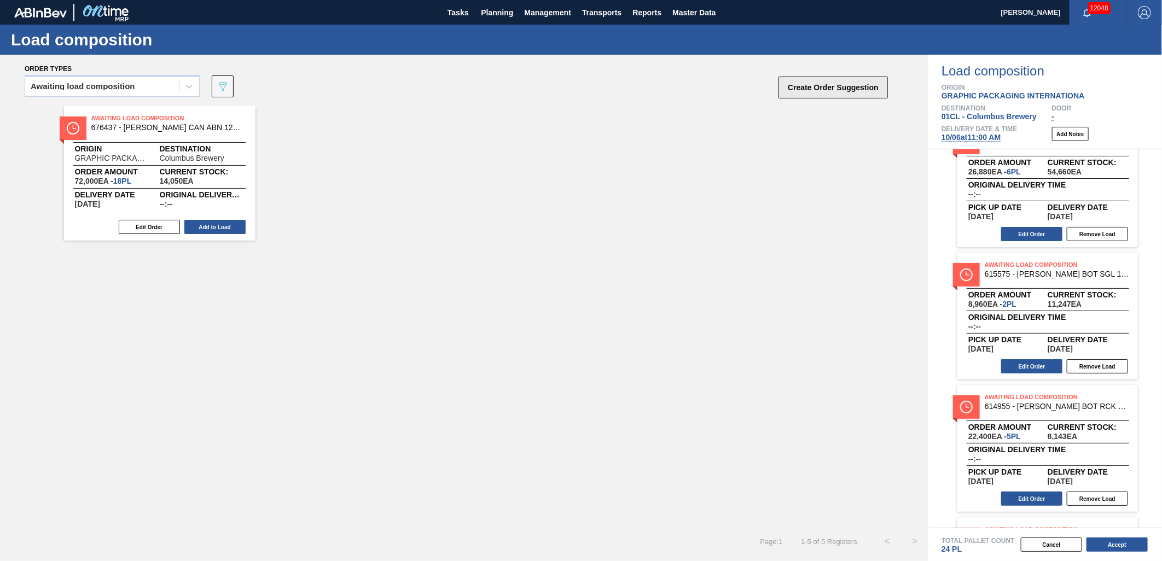
click at [810, 85] on button "Create Order Suggestion" at bounding box center [833, 88] width 109 height 22
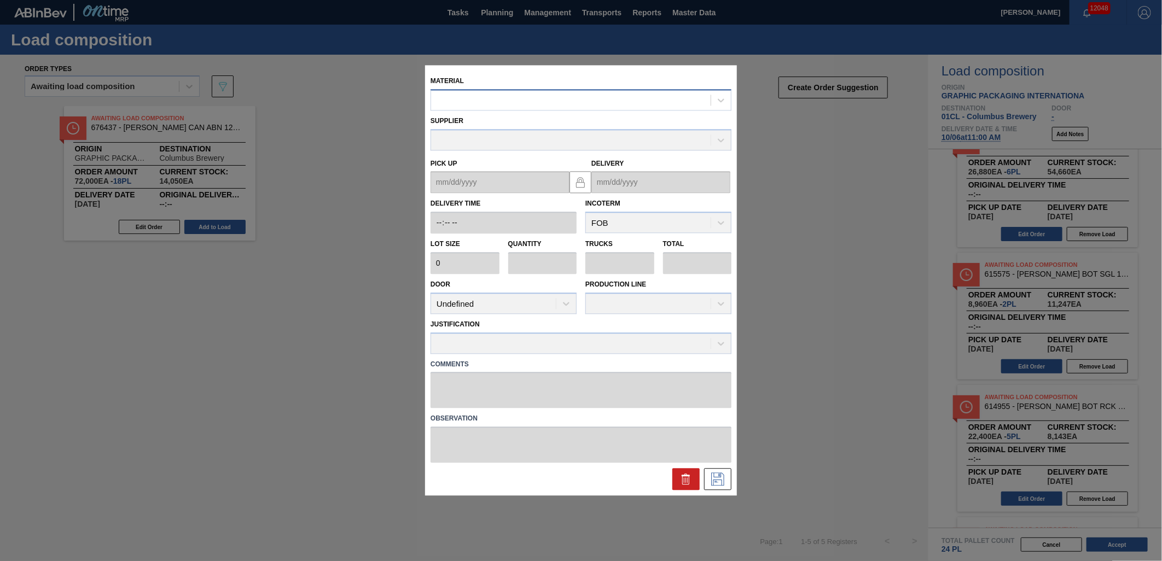
click at [537, 107] on div at bounding box center [571, 100] width 280 height 16
type input "615307"
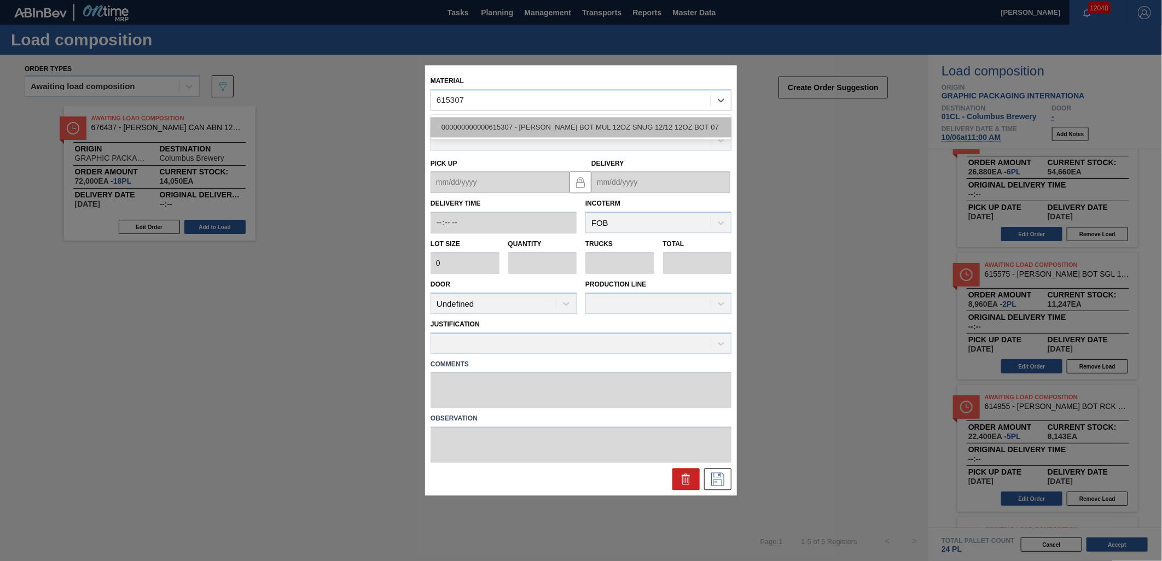
click at [563, 130] on div "000000000000615307 - CARR BOT MUL 12OZ SNUG 12/12 12OZ BOT 07" at bounding box center [581, 127] width 301 height 20
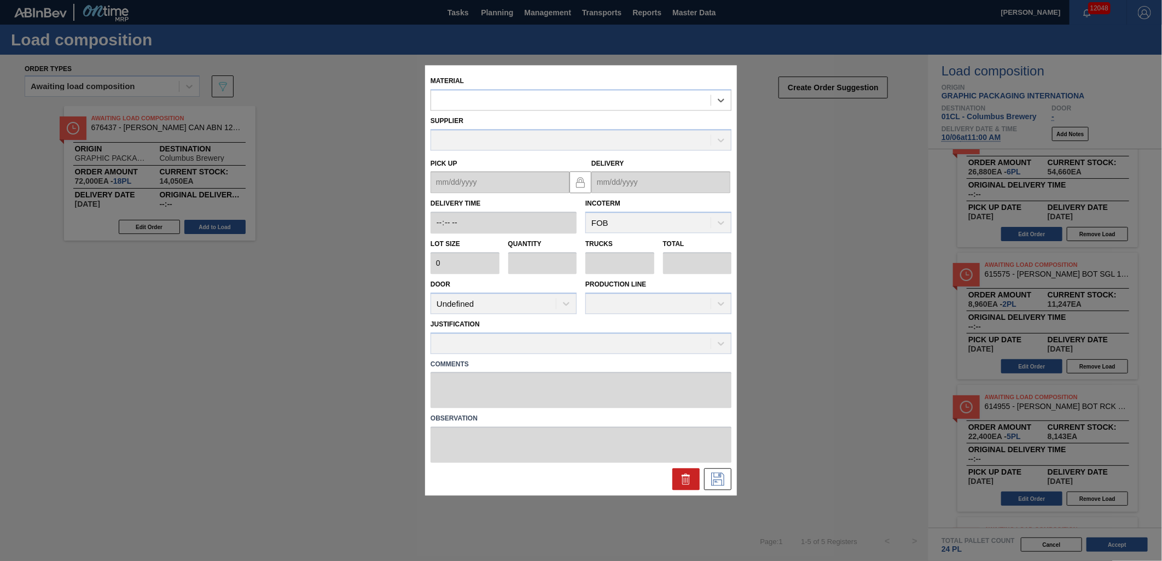
type input "4,000"
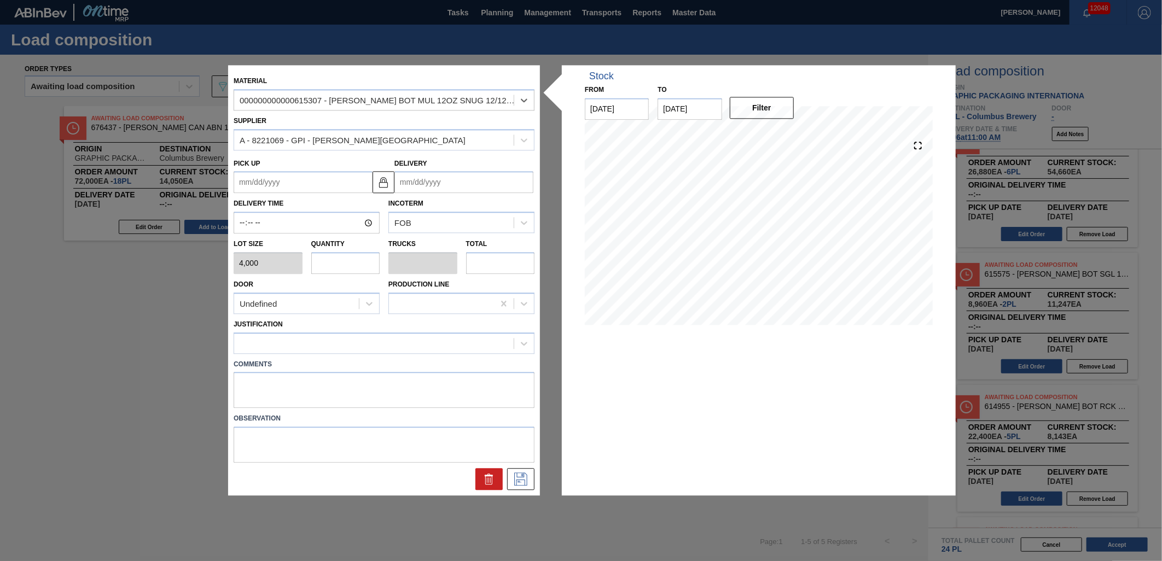
click at [501, 187] on input "Delivery" at bounding box center [464, 183] width 139 height 22
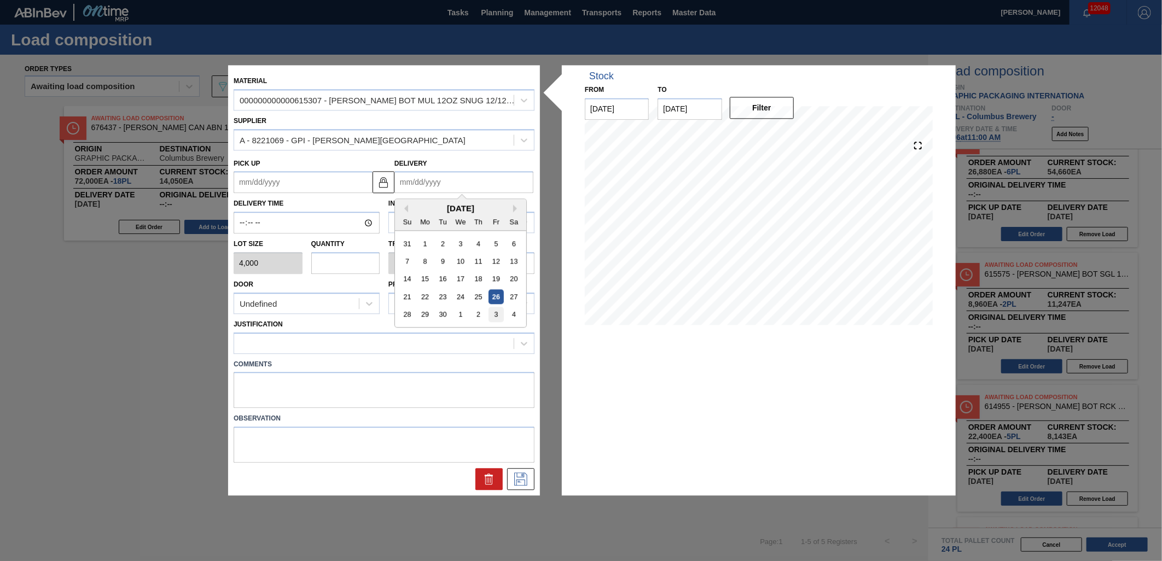
click at [495, 310] on div "3" at bounding box center [496, 315] width 15 height 15
type up "10/01/2025"
type input "10/03/2025"
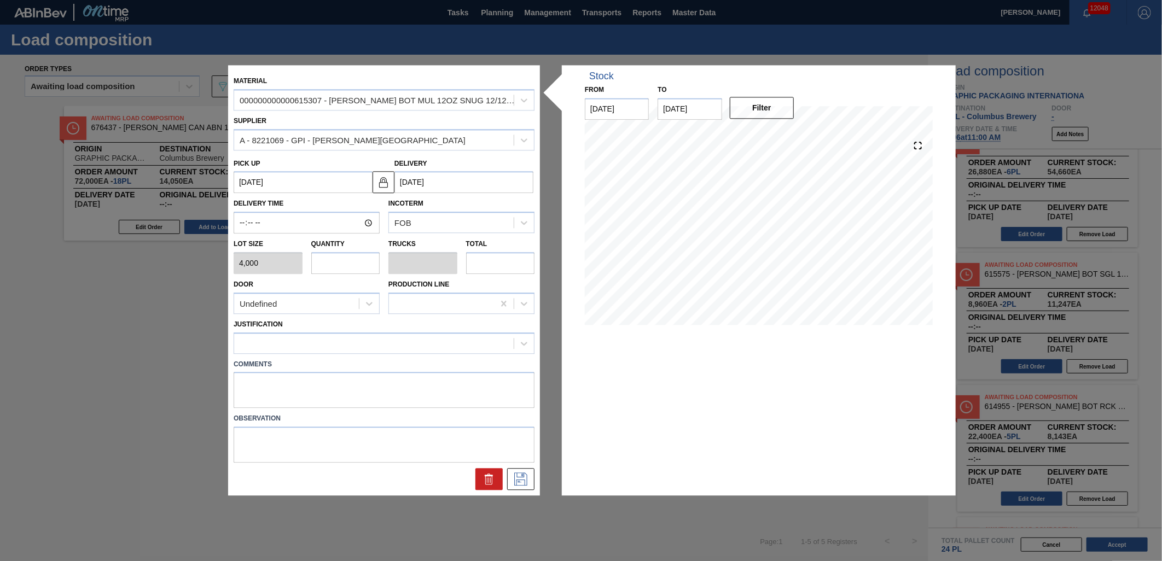
drag, startPoint x: 363, startPoint y: 264, endPoint x: 370, endPoint y: 260, distance: 8.4
click at [363, 264] on input "text" at bounding box center [345, 263] width 69 height 22
type input "2"
type input "0.077"
type input "8,000"
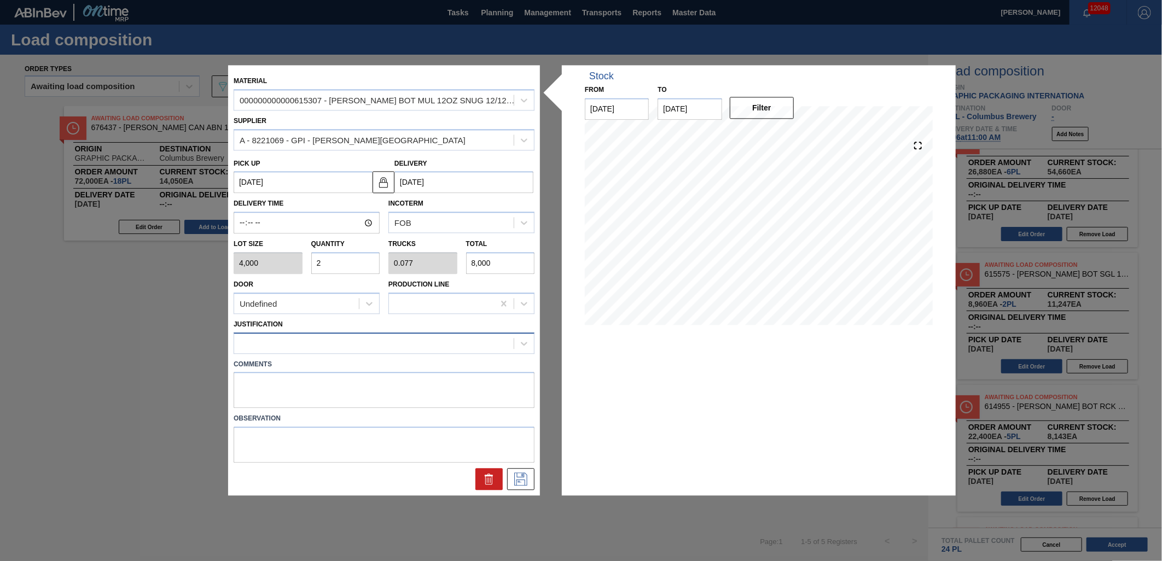
type input "2"
click at [419, 344] on div at bounding box center [374, 343] width 280 height 16
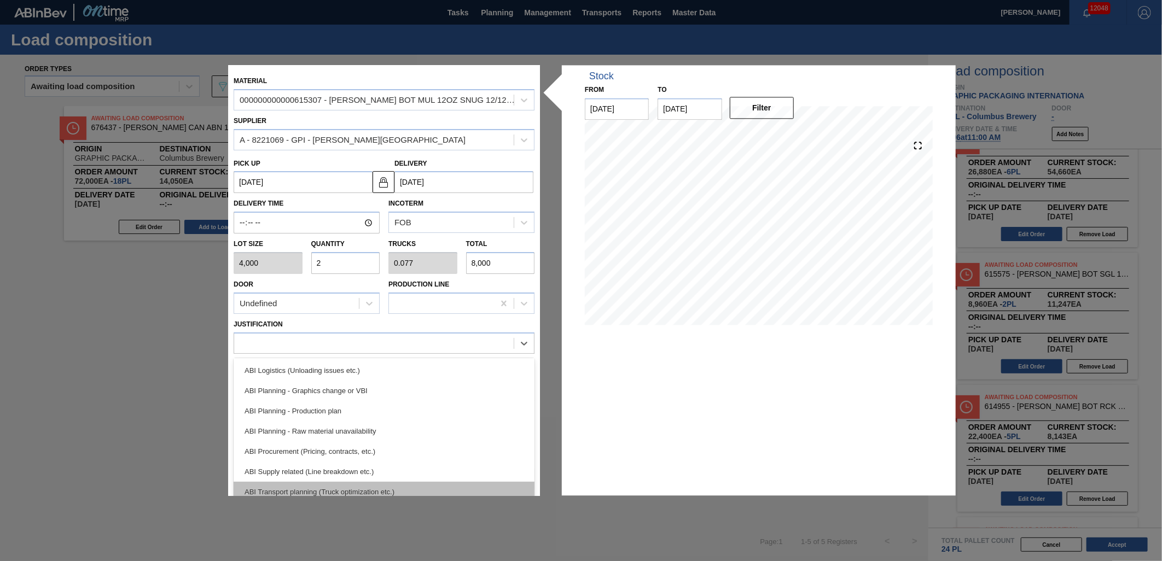
click at [412, 488] on div "ABI Transport planning (Truck optimization etc.)" at bounding box center [384, 492] width 301 height 20
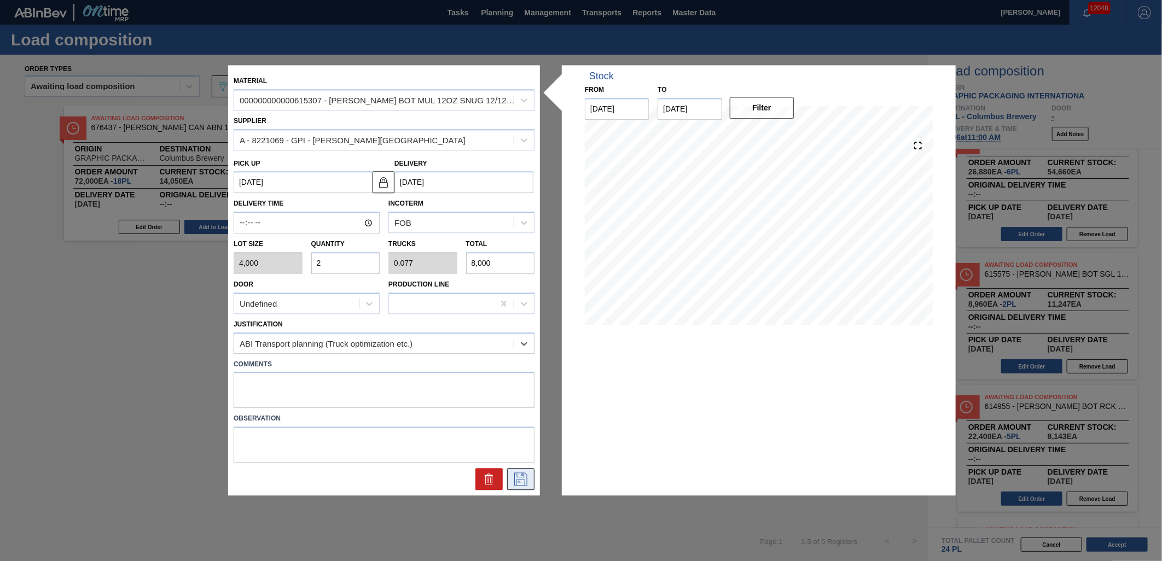
click at [516, 478] on icon at bounding box center [521, 479] width 18 height 13
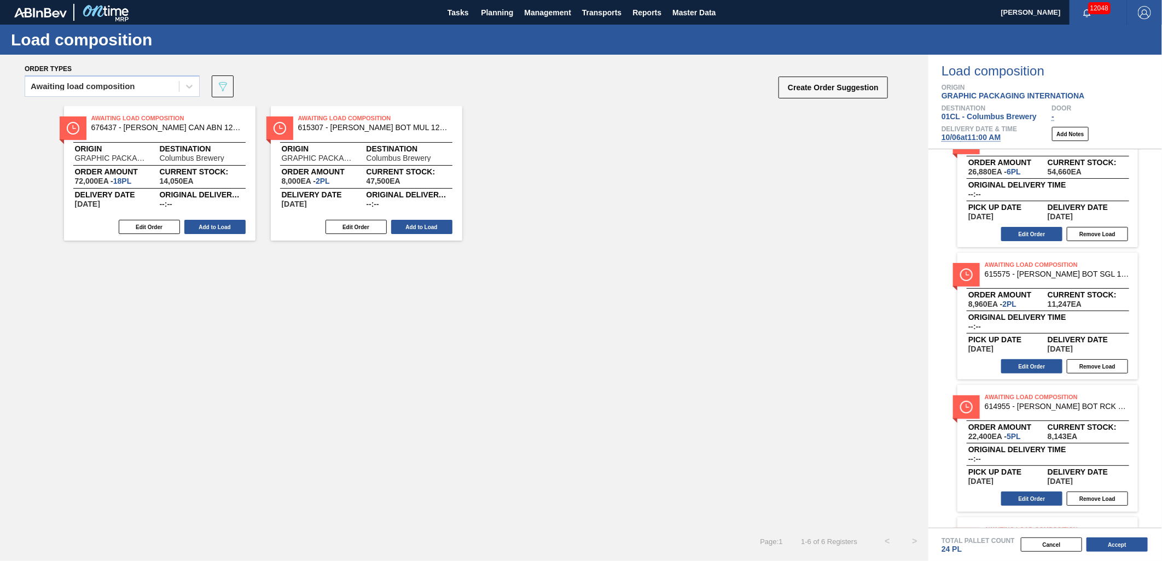
click at [412, 234] on div "Edit Order Add to Load" at bounding box center [362, 227] width 183 height 16
click at [419, 219] on div "Edit Order Add to Load" at bounding box center [362, 227] width 183 height 16
click at [419, 225] on button "Add to Load" at bounding box center [421, 227] width 61 height 14
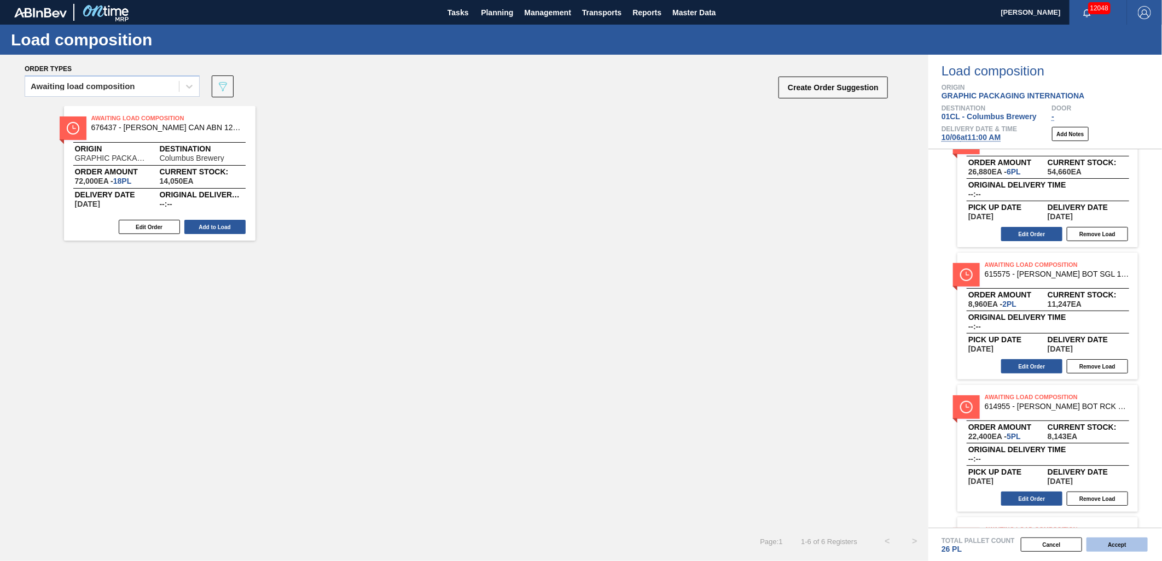
click at [1108, 544] on button "Accept" at bounding box center [1117, 545] width 61 height 14
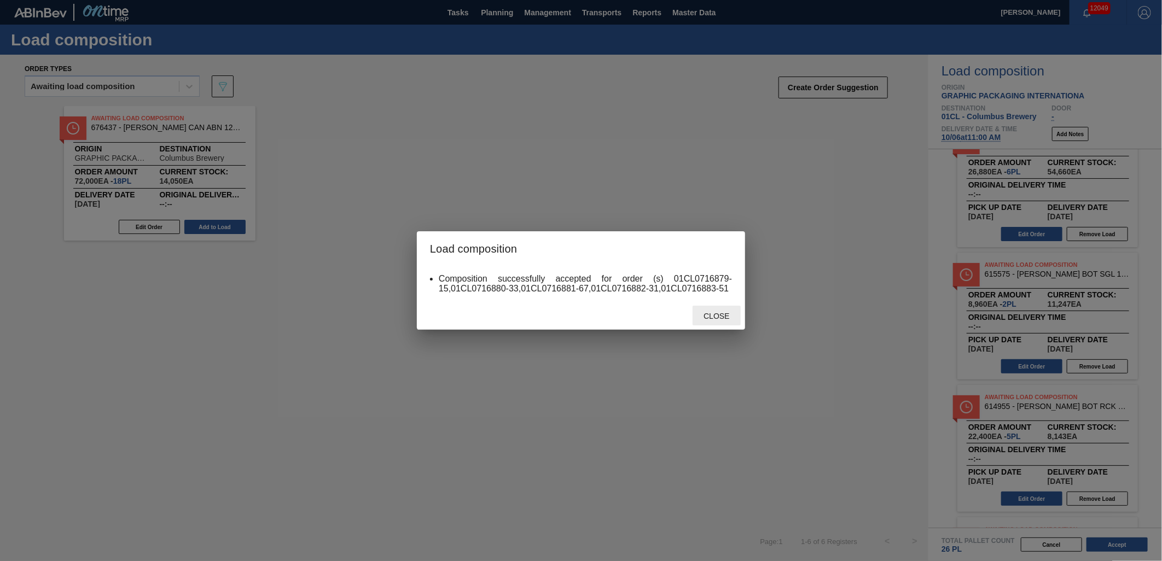
click at [710, 319] on span "Close" at bounding box center [716, 316] width 43 height 9
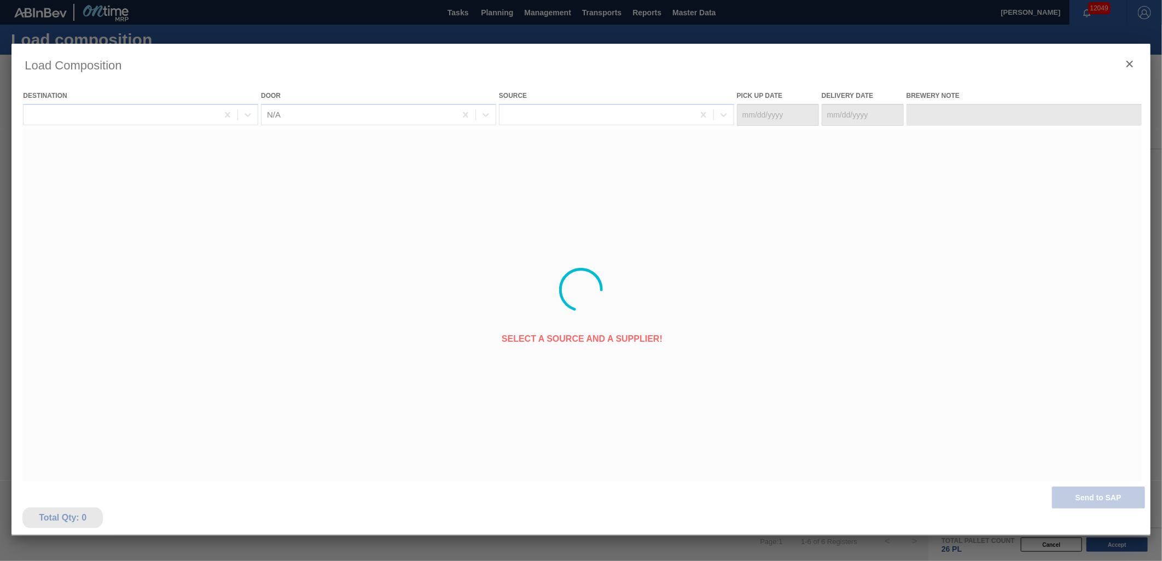
type Date "10/04/2025"
type Date "10/06/2025"
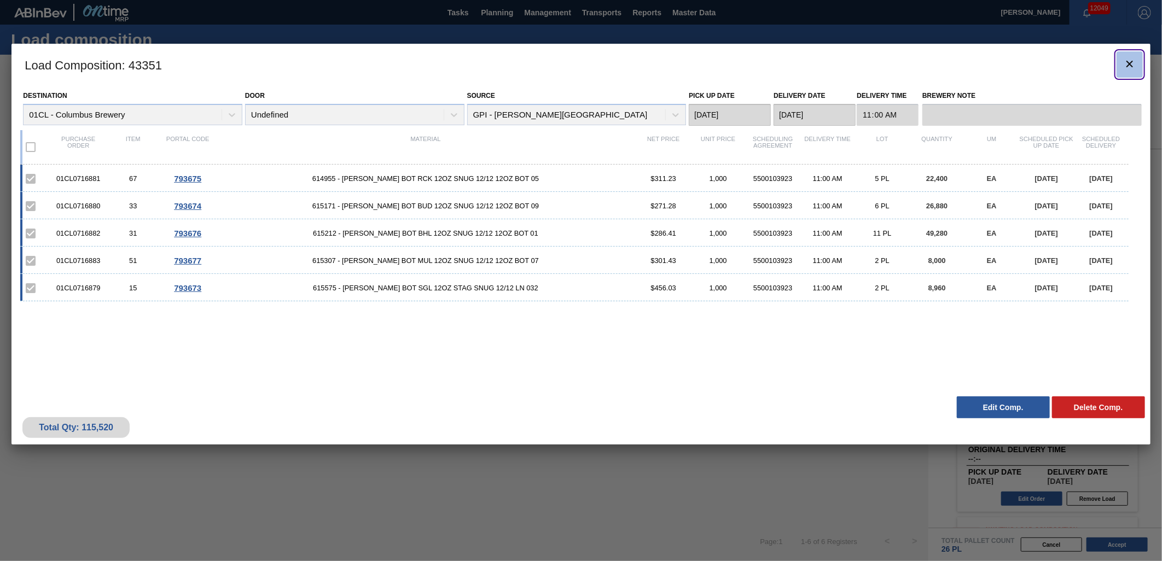
click at [1130, 73] on button "botão de ícone" at bounding box center [1130, 64] width 26 height 26
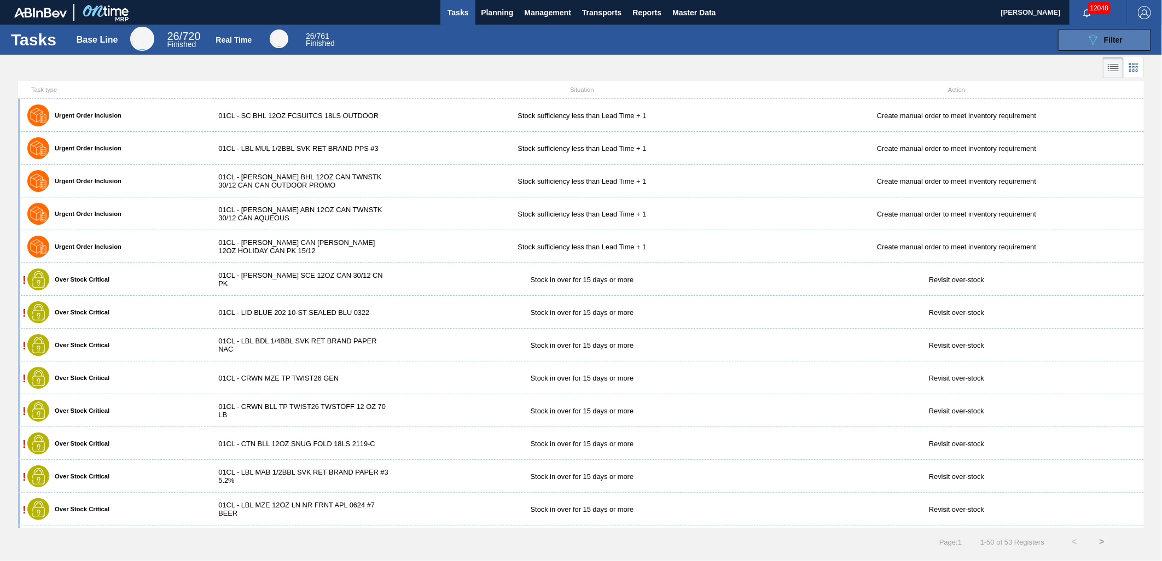
click at [1082, 45] on button "089F7B8B-B2A5-4AFE-B5C0-19BA573D28AC Filter" at bounding box center [1104, 40] width 93 height 22
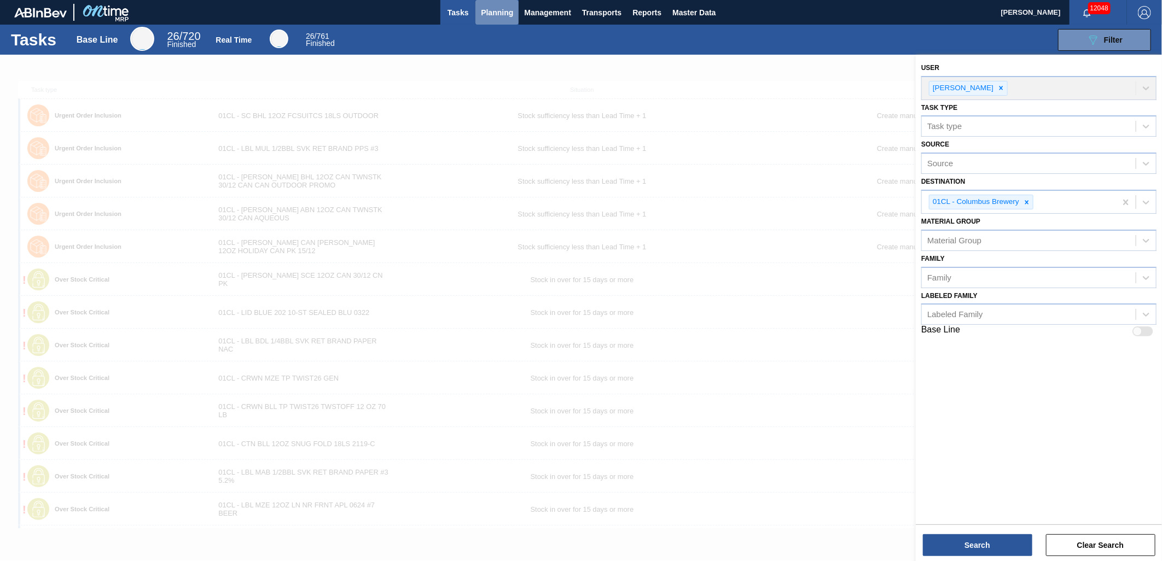
click at [493, 11] on span "Planning" at bounding box center [497, 12] width 32 height 13
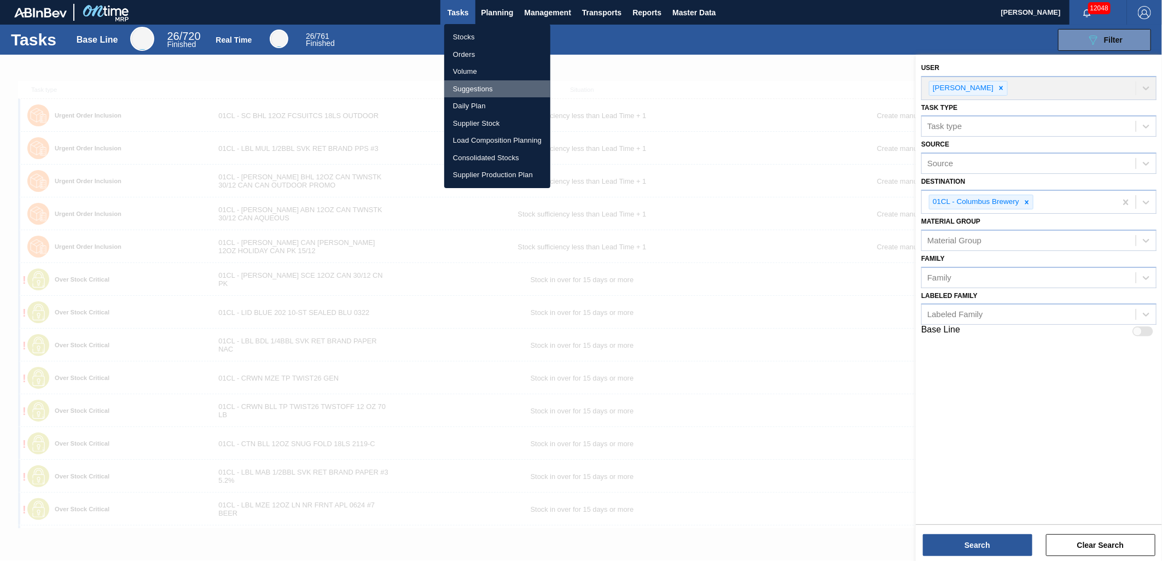
click at [478, 84] on li "Suggestions" at bounding box center [497, 89] width 106 height 18
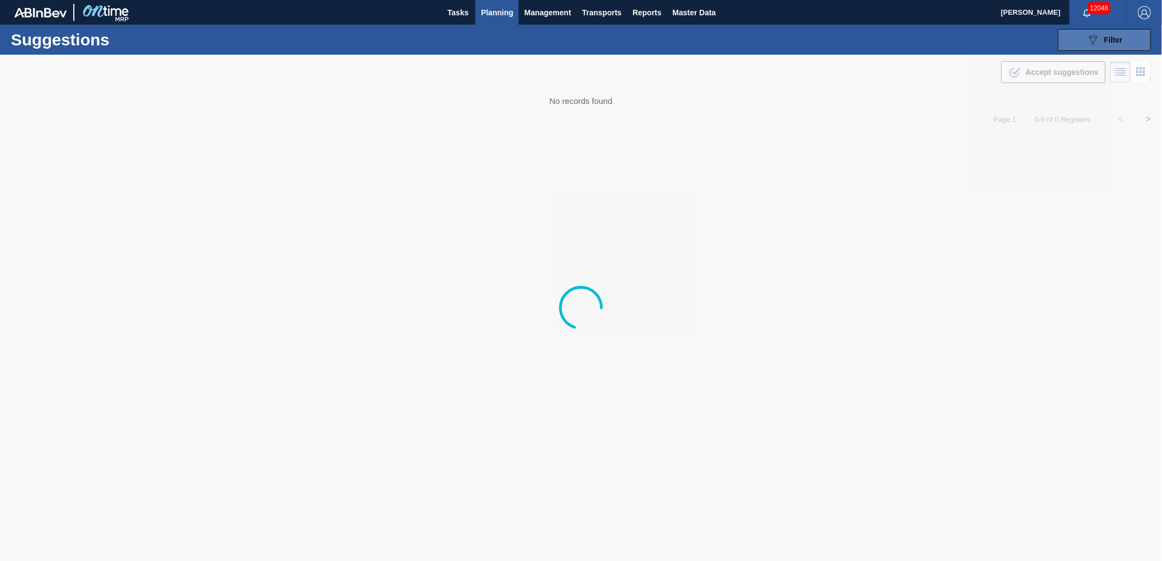
type from "[DATE]"
type to "[DATE]"
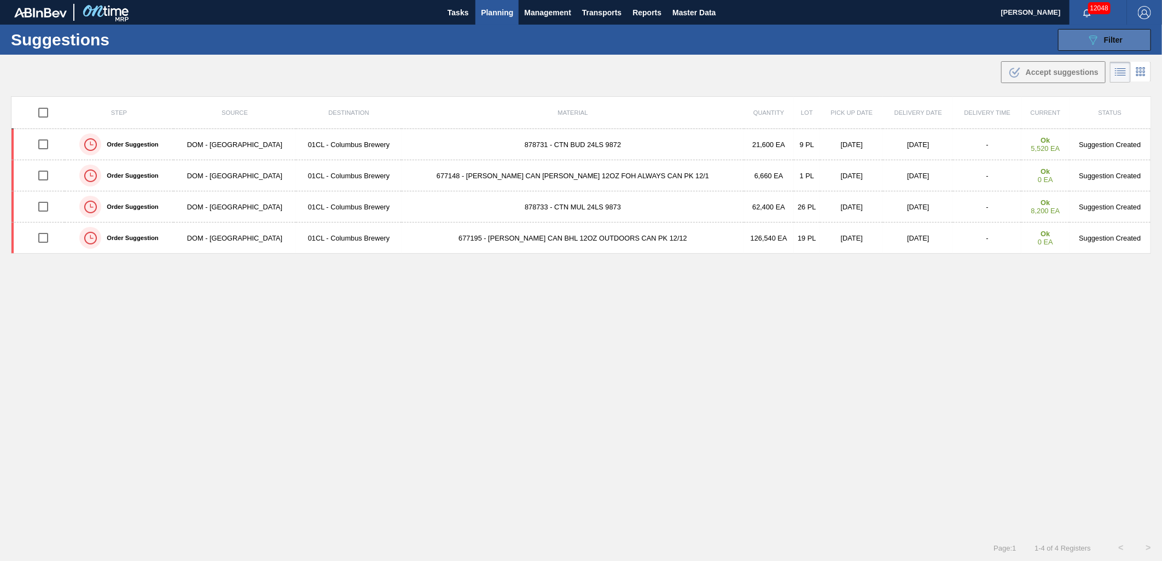
click at [1095, 44] on icon "089F7B8B-B2A5-4AFE-B5C0-19BA573D28AC" at bounding box center [1093, 39] width 13 height 13
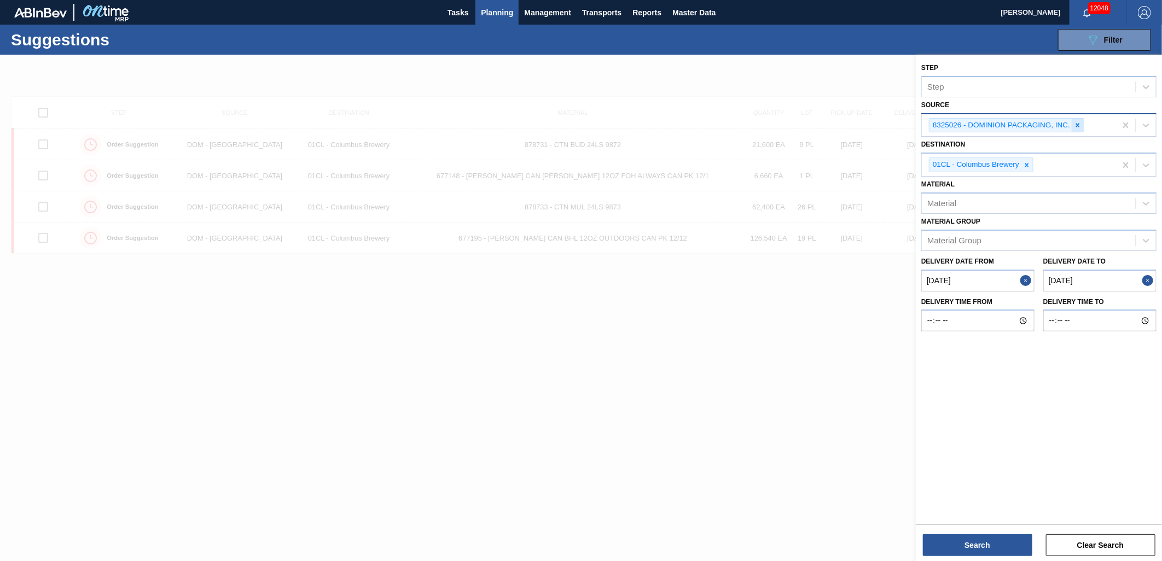
click at [1080, 124] on icon at bounding box center [1078, 125] width 8 height 8
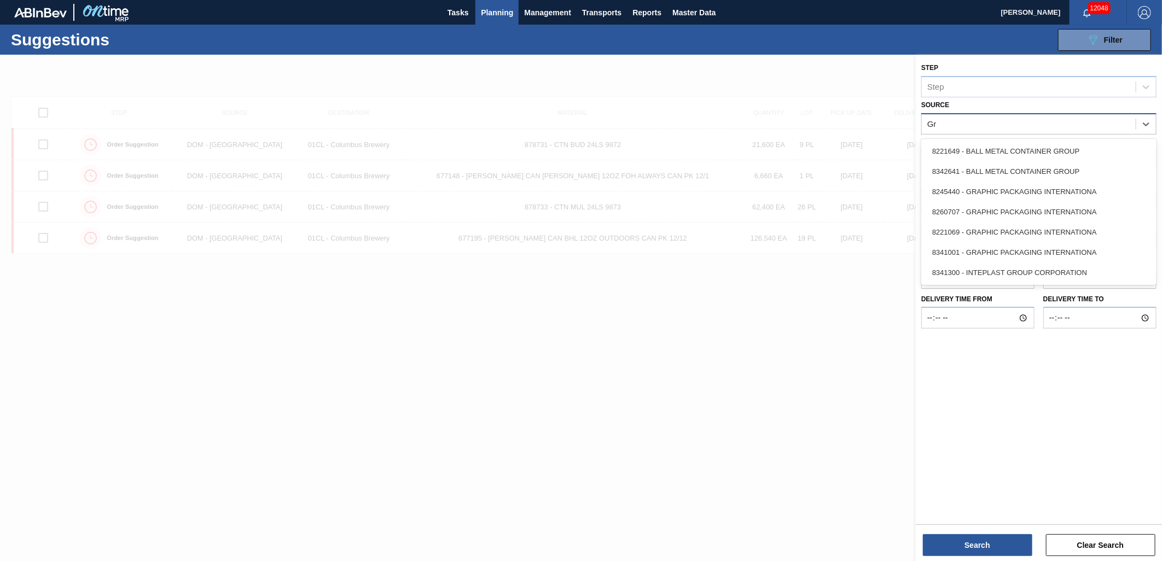
type input "Gra"
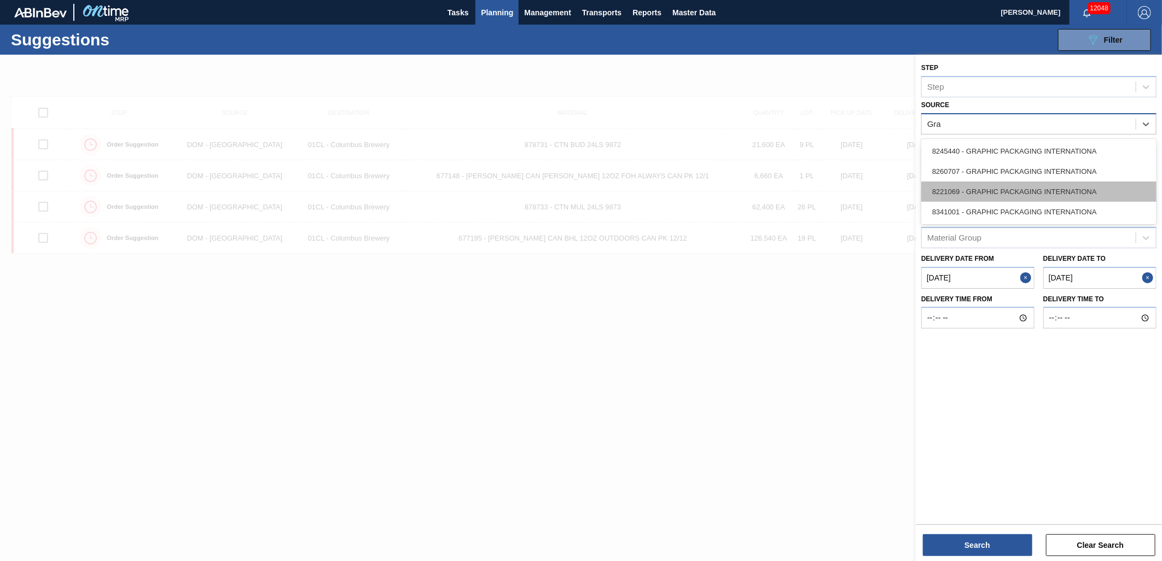
click at [1040, 195] on div "8221069 - GRAPHIC PACKAGING INTERNATIONA" at bounding box center [1039, 192] width 235 height 20
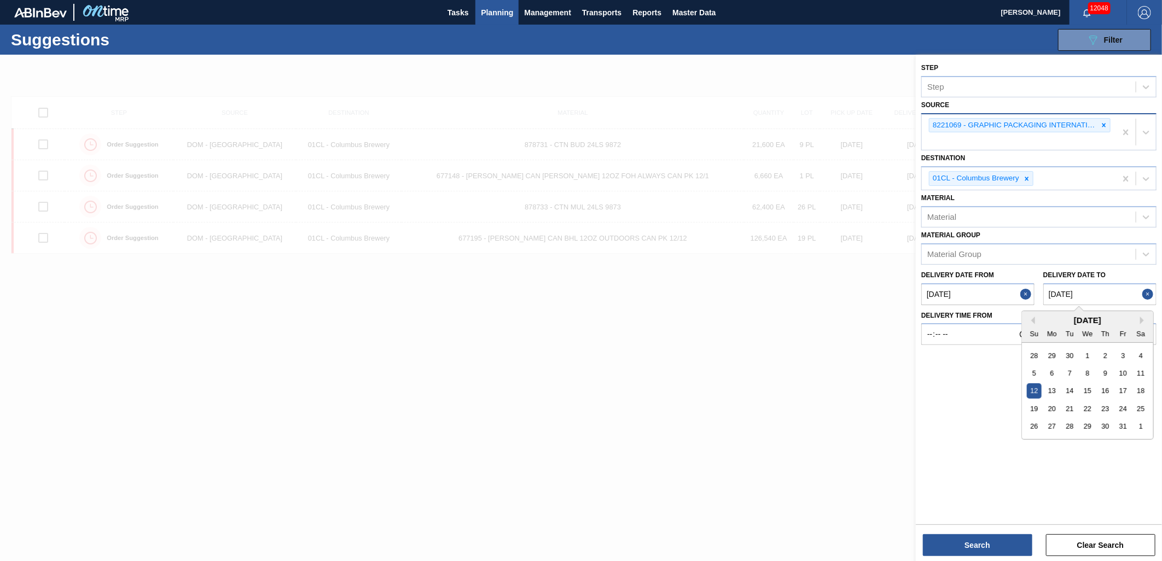
click at [1104, 290] on to "10/12/2025" at bounding box center [1100, 294] width 113 height 22
click at [1102, 369] on div "9" at bounding box center [1105, 373] width 15 height 15
type to "10/09/2025"
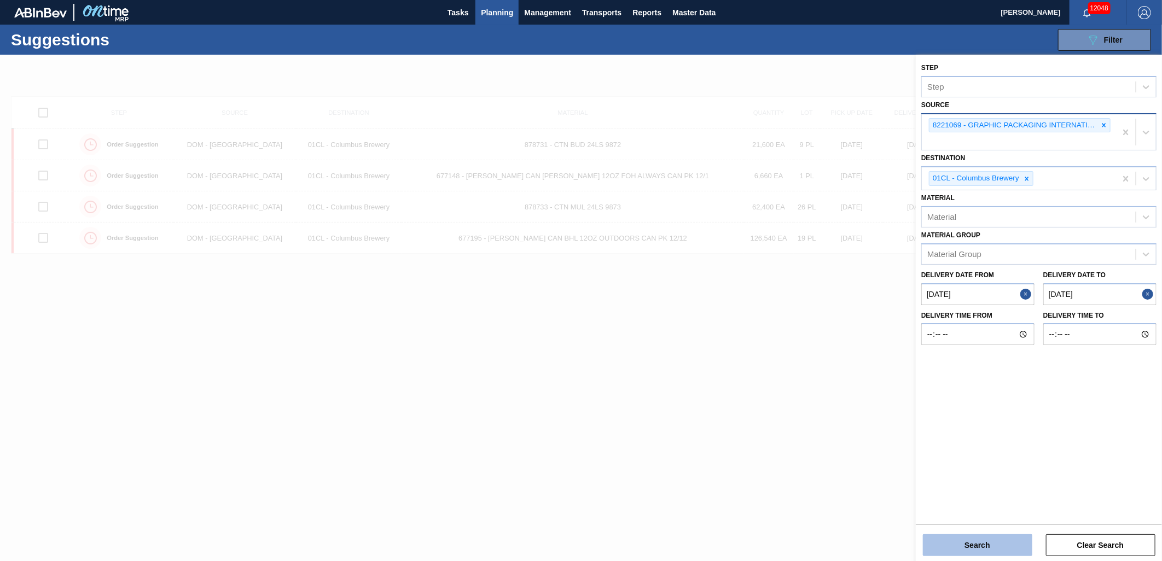
click at [982, 551] on button "Search" at bounding box center [977, 546] width 109 height 22
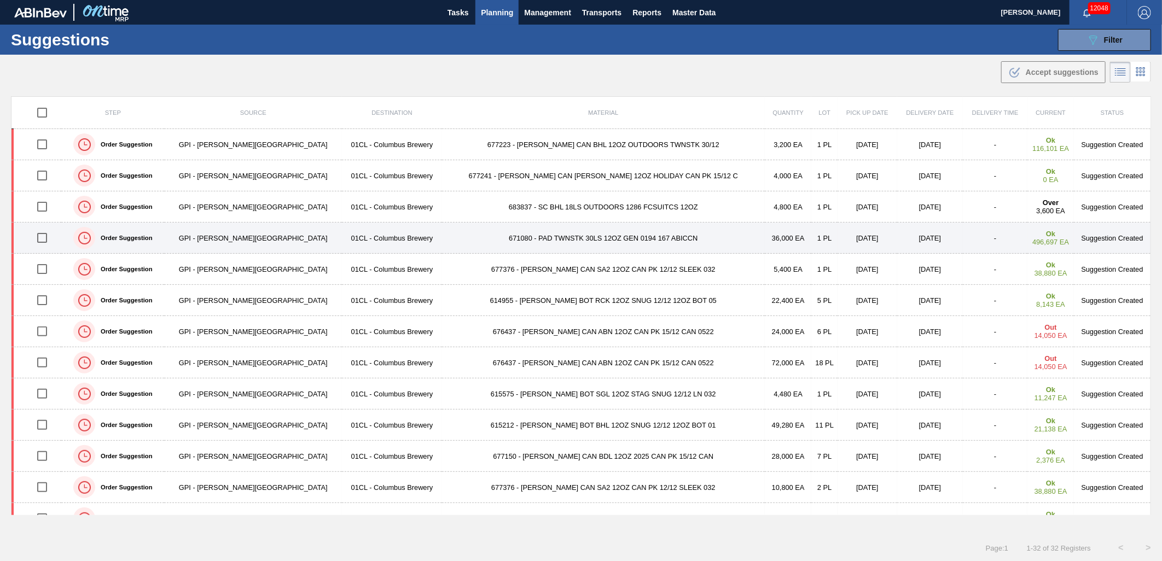
click at [48, 241] on input "checkbox" at bounding box center [42, 238] width 23 height 23
checkbox input "true"
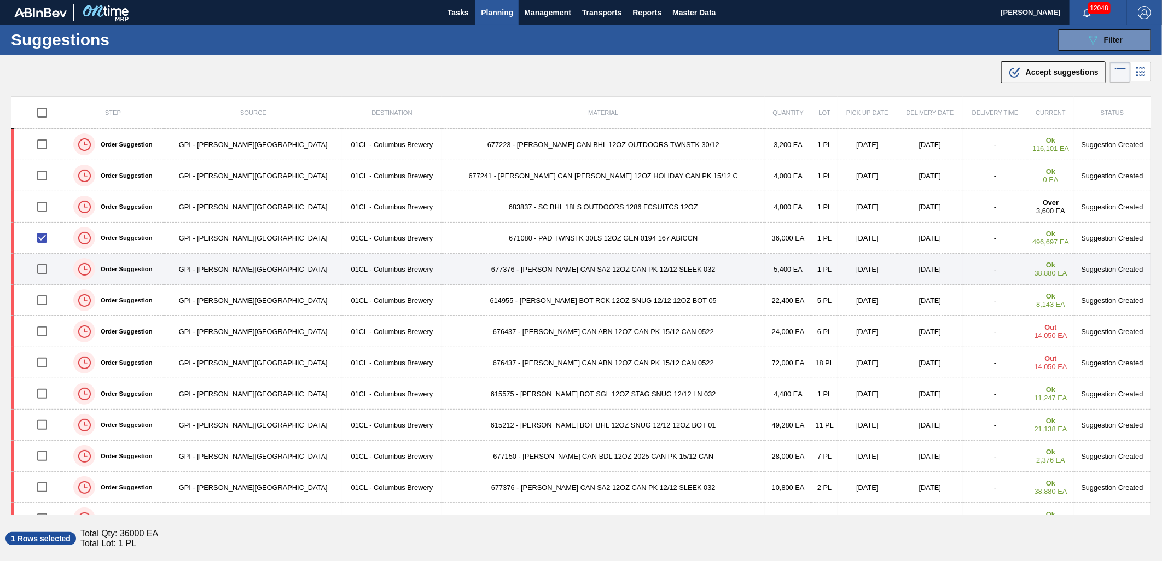
click at [47, 270] on input "checkbox" at bounding box center [42, 269] width 23 height 23
checkbox input "true"
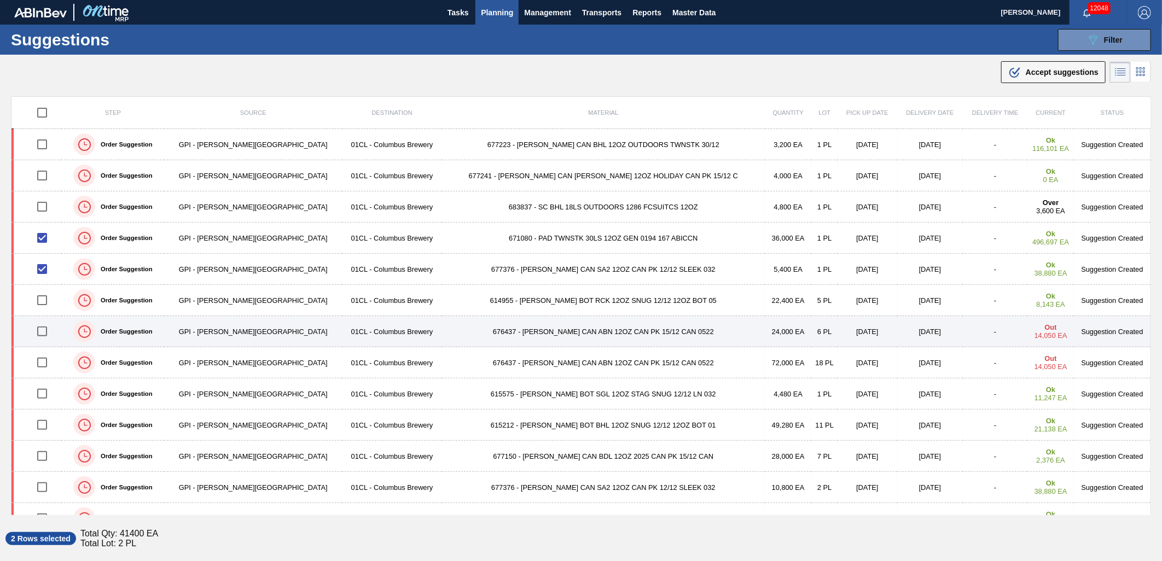
click at [48, 330] on input "checkbox" at bounding box center [42, 331] width 23 height 23
checkbox input "true"
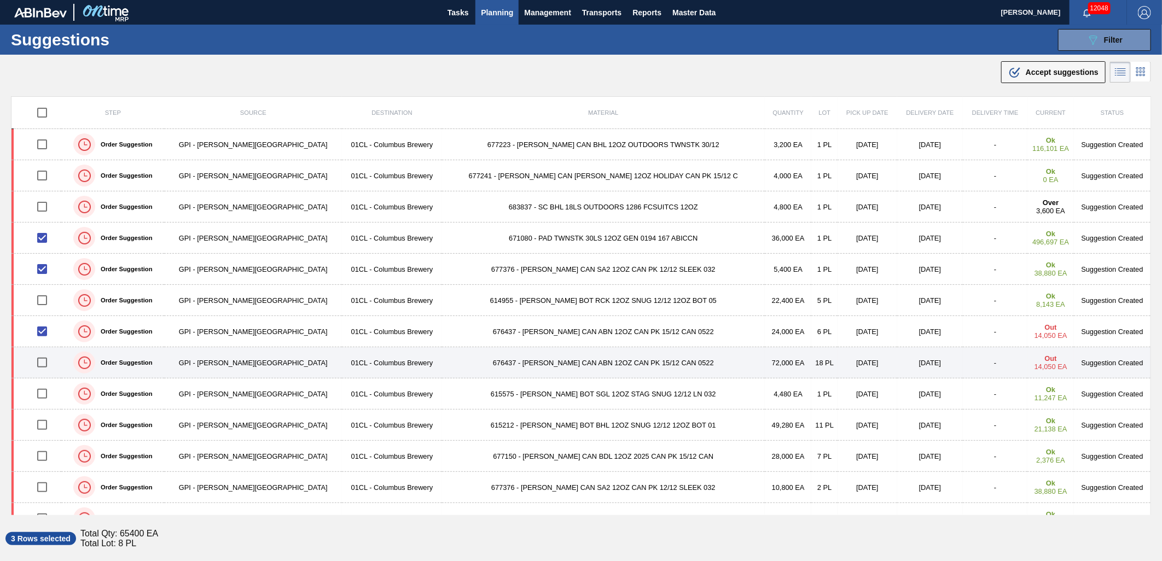
click at [46, 361] on input "checkbox" at bounding box center [42, 362] width 23 height 23
checkbox input "true"
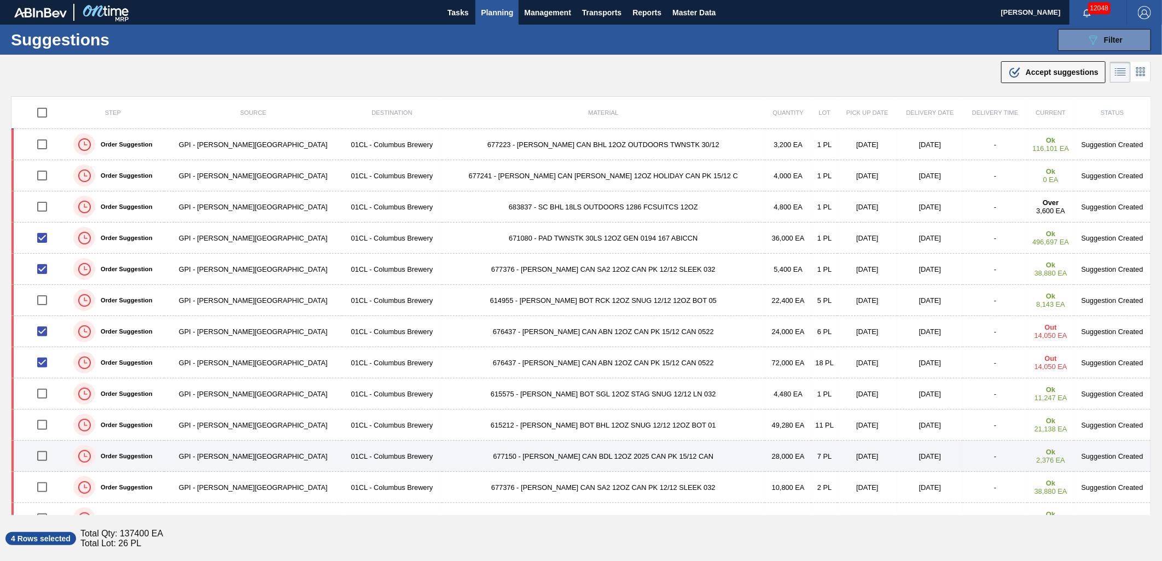
click at [48, 456] on input "checkbox" at bounding box center [42, 456] width 23 height 23
checkbox input "true"
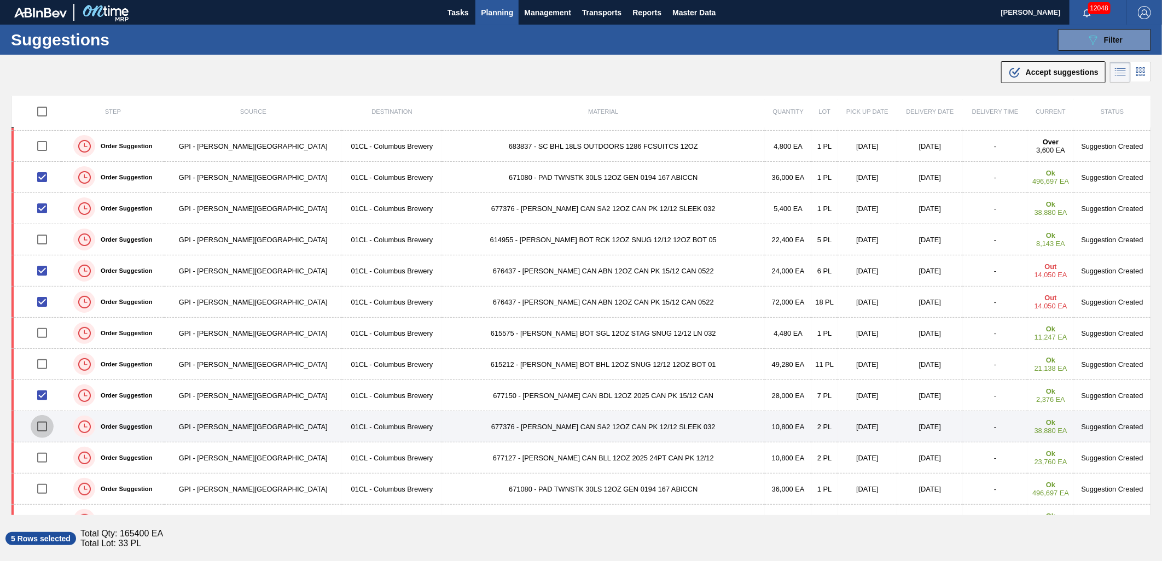
click at [50, 434] on input "checkbox" at bounding box center [42, 426] width 23 height 23
checkbox input "true"
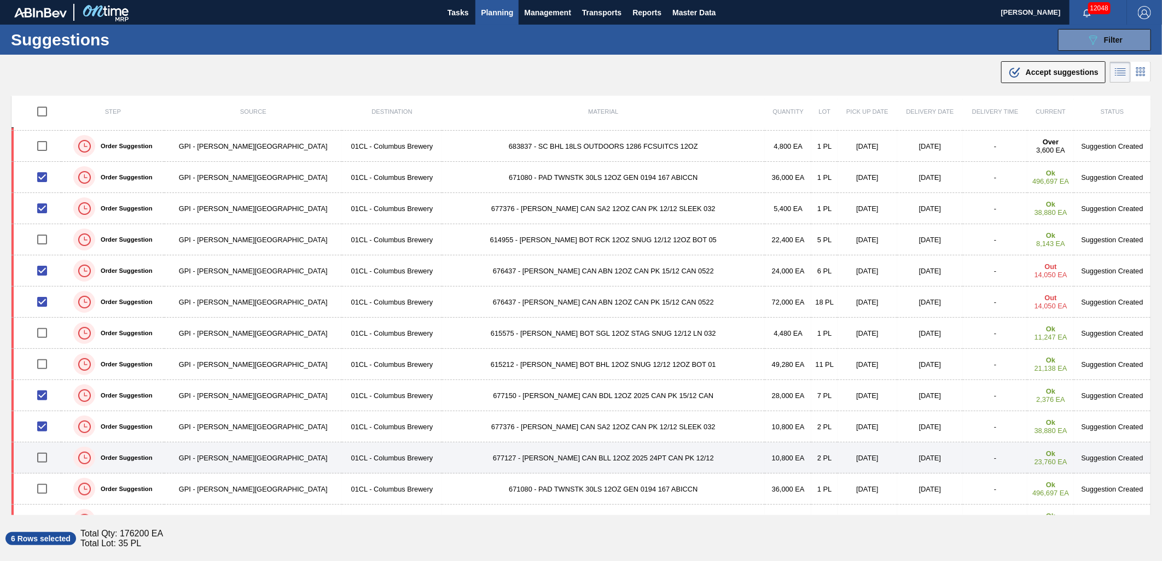
click at [47, 457] on input "checkbox" at bounding box center [42, 458] width 23 height 23
checkbox input "true"
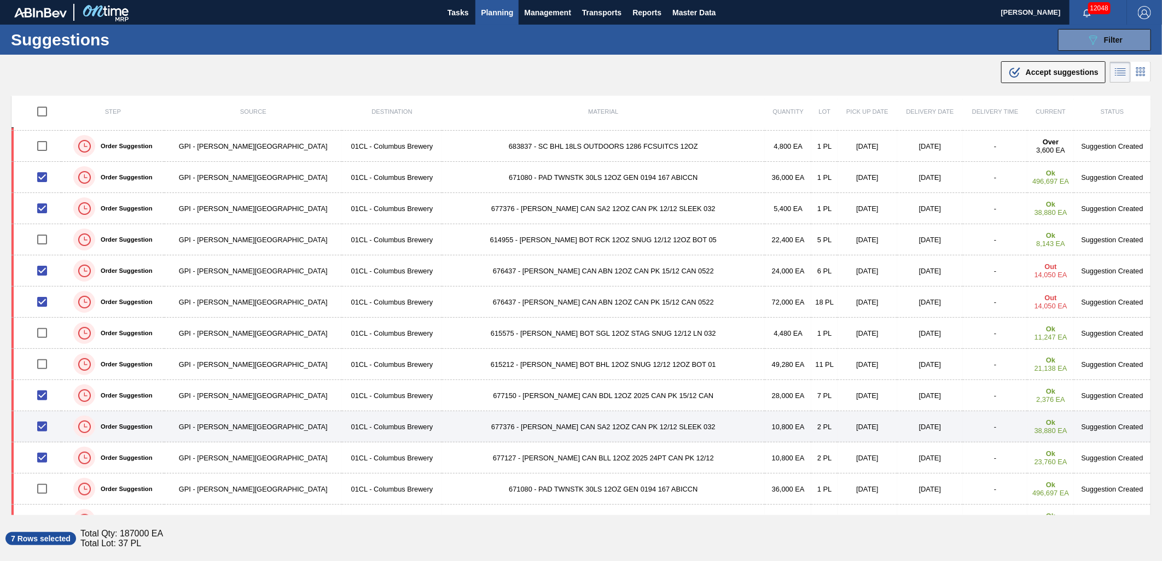
scroll to position [121, 0]
click at [48, 433] on input "checkbox" at bounding box center [42, 428] width 23 height 23
checkbox input "true"
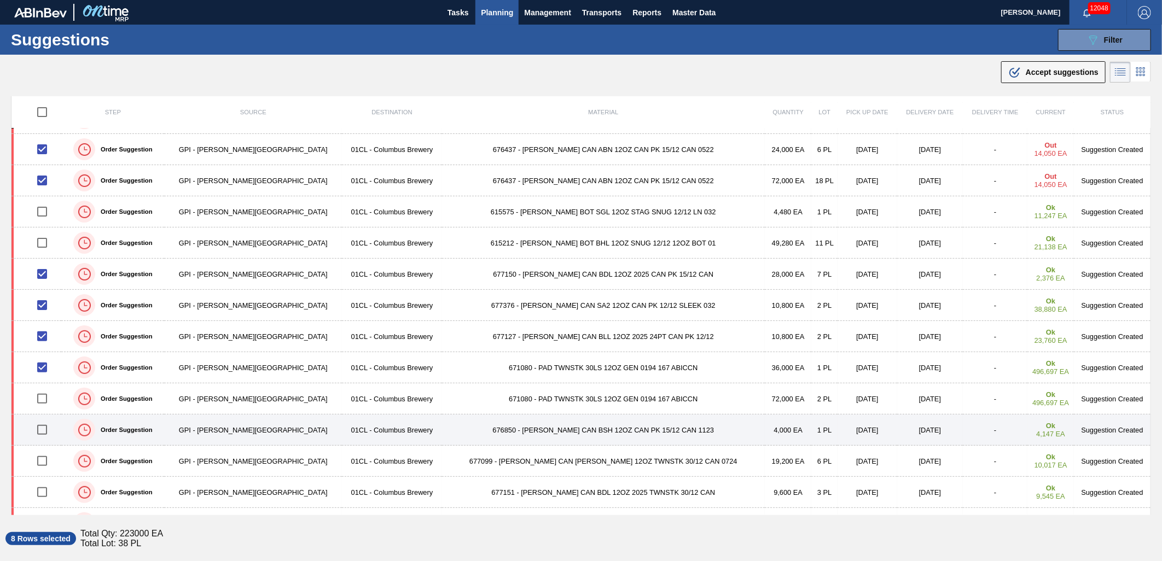
click at [45, 433] on input "checkbox" at bounding box center [42, 430] width 23 height 23
checkbox input "true"
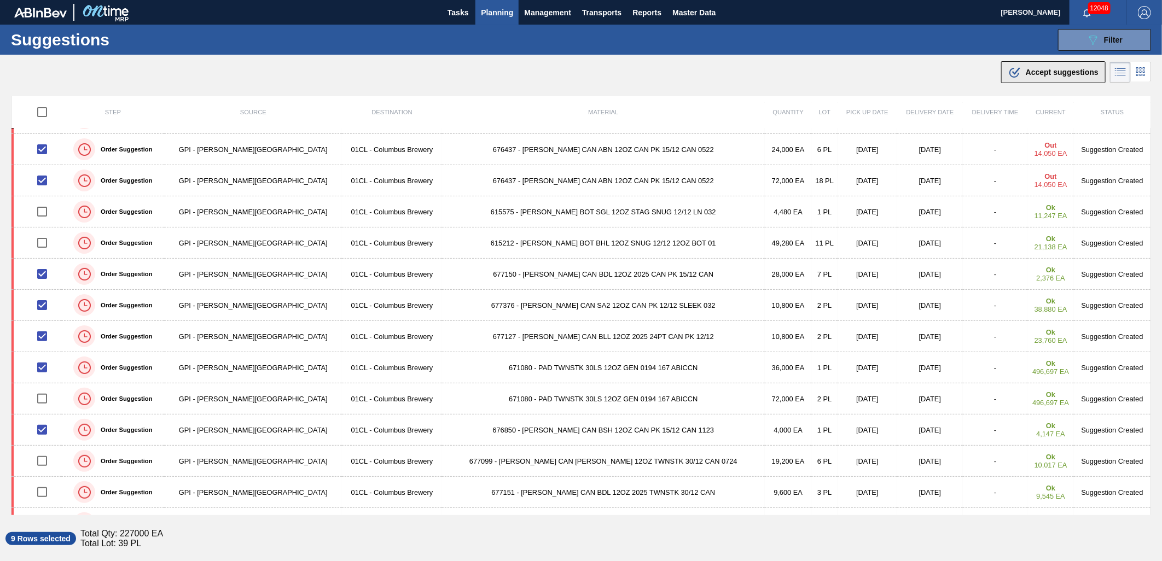
click at [1027, 72] on span "Accept suggestions" at bounding box center [1062, 72] width 73 height 9
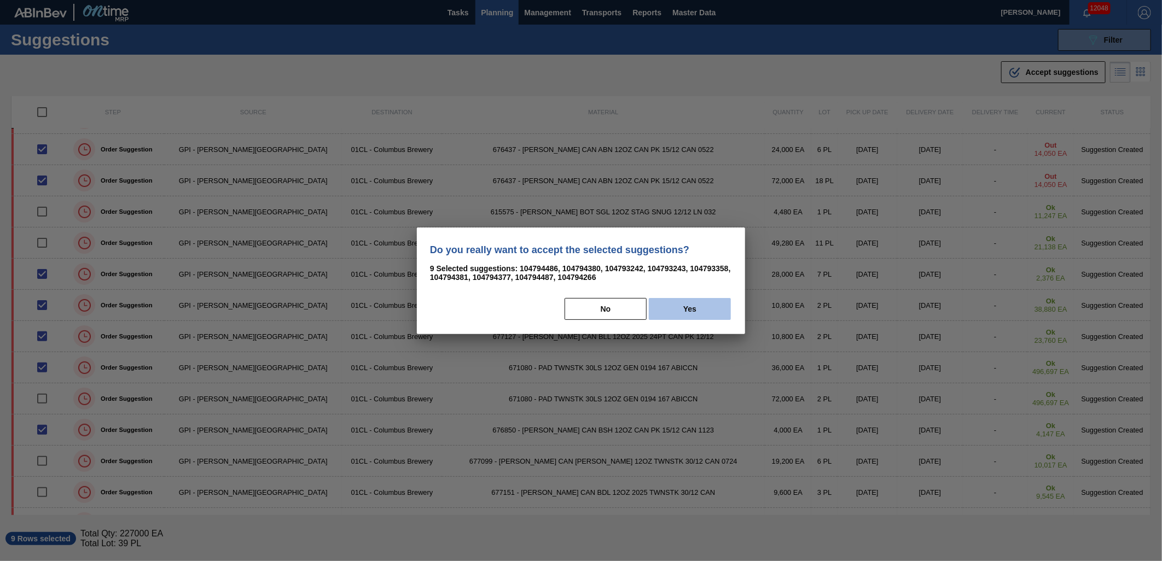
click at [703, 305] on button "Yes" at bounding box center [690, 309] width 82 height 22
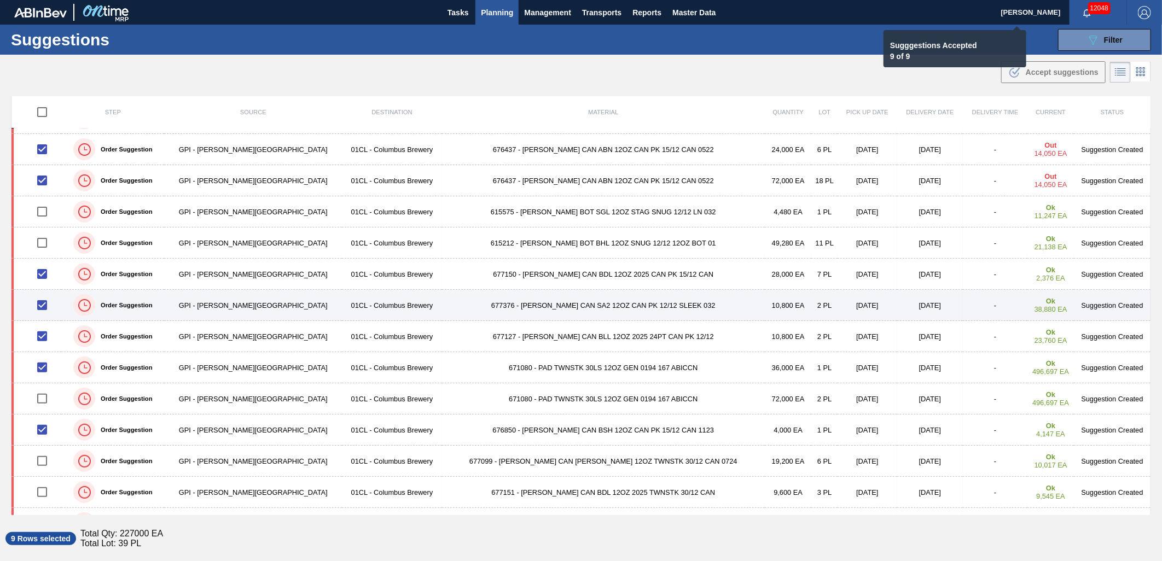
checkbox input "false"
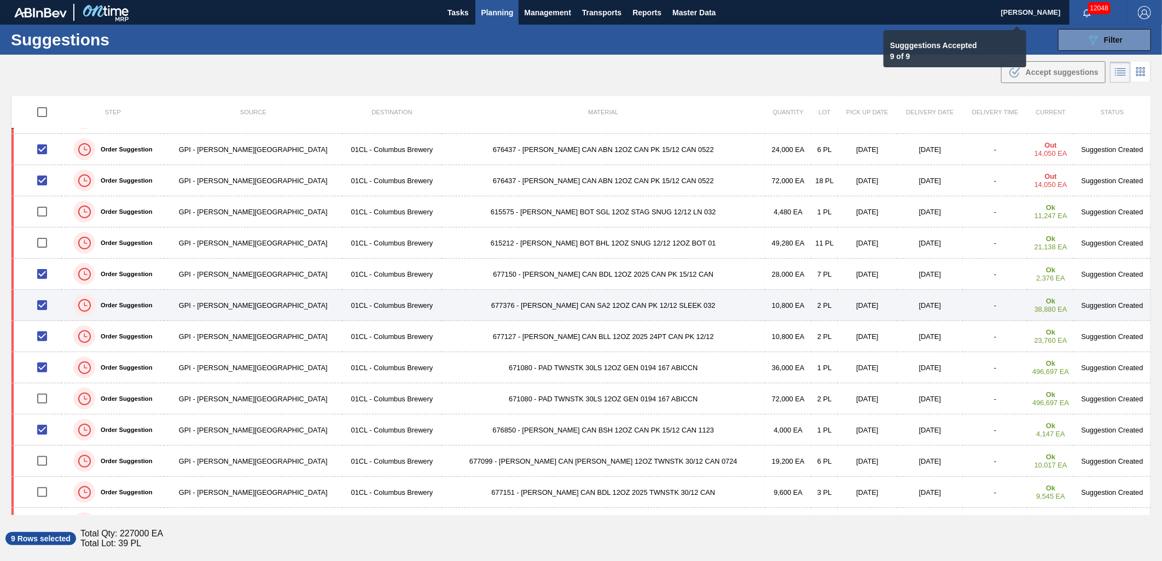
checkbox input "false"
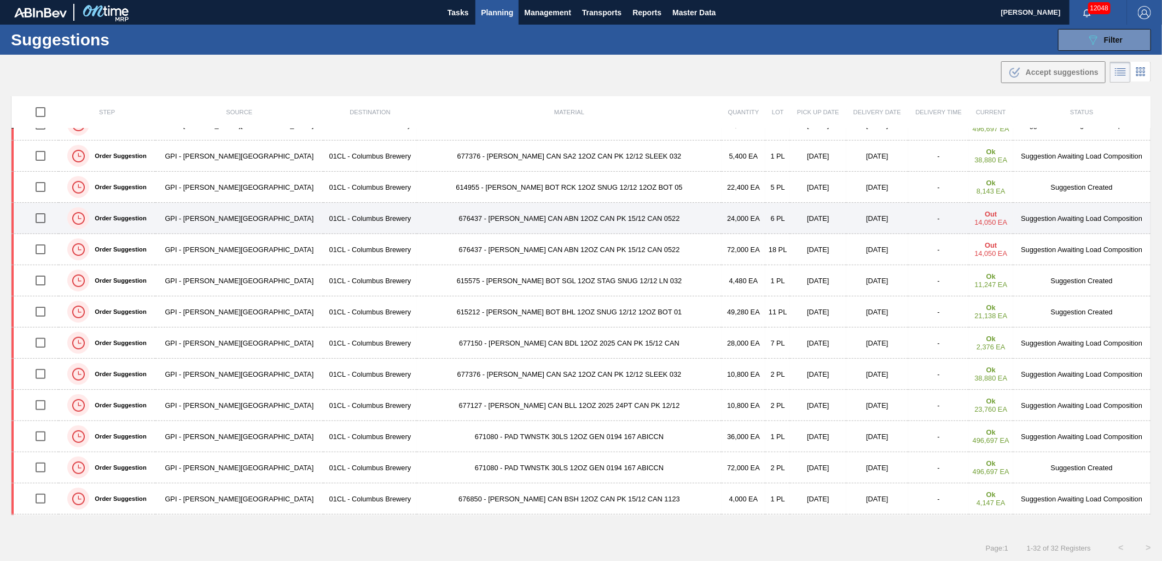
scroll to position [0, 0]
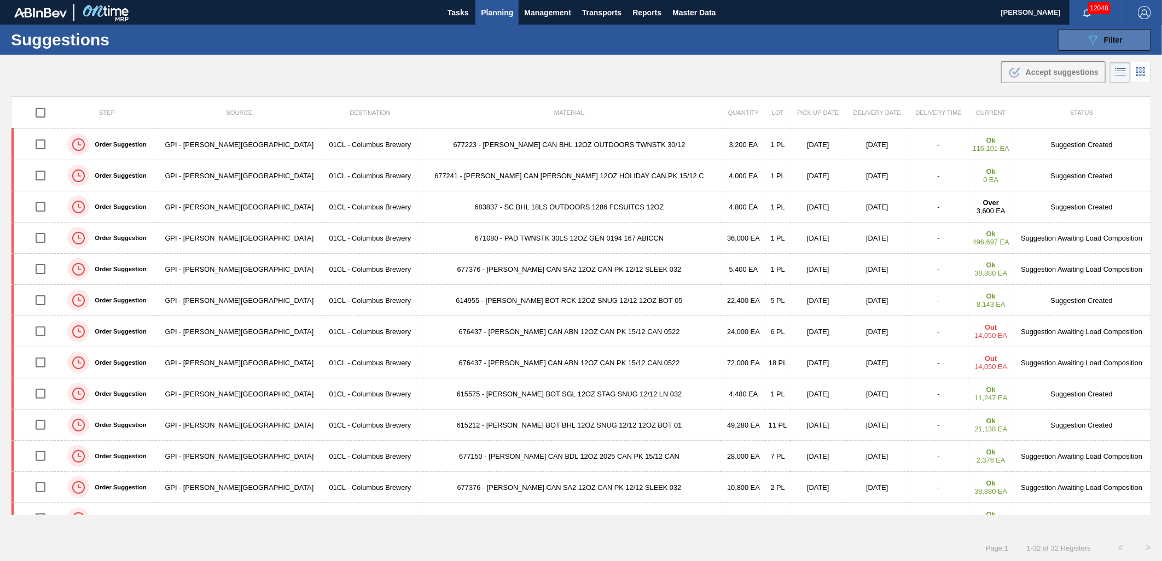
click at [1080, 42] on button "089F7B8B-B2A5-4AFE-B5C0-19BA573D28AC Filter" at bounding box center [1104, 40] width 93 height 22
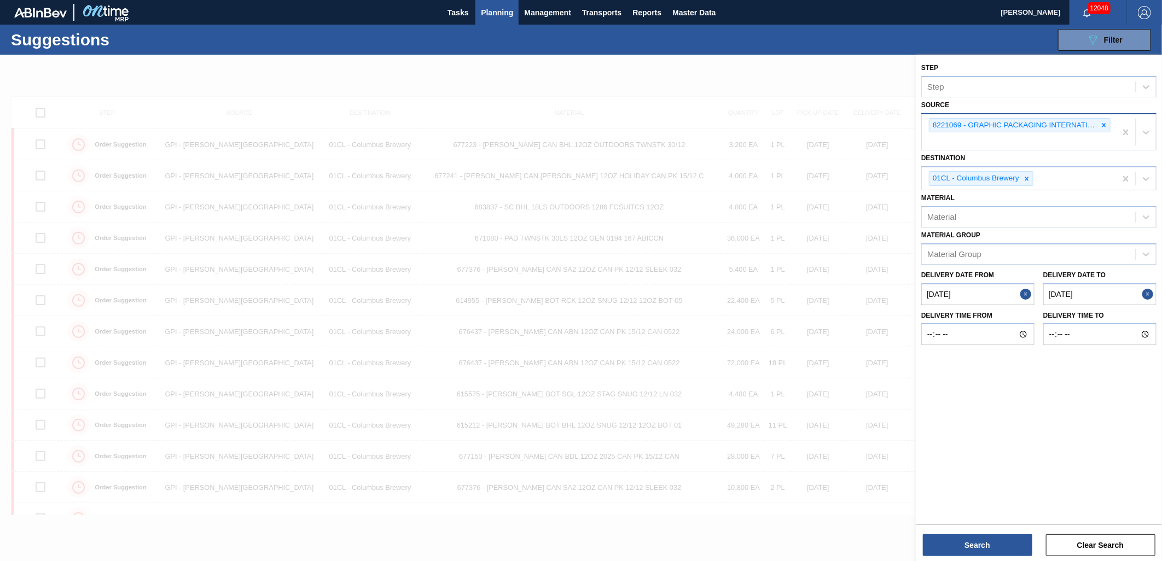
click at [974, 291] on from "09/26/2025" at bounding box center [978, 294] width 113 height 22
click at [1044, 317] on button "Next Month" at bounding box center [1044, 321] width 8 height 8
click at [950, 374] on div "6" at bounding box center [952, 373] width 15 height 15
type from "10/06/2025"
click at [992, 537] on button "Search" at bounding box center [977, 546] width 109 height 22
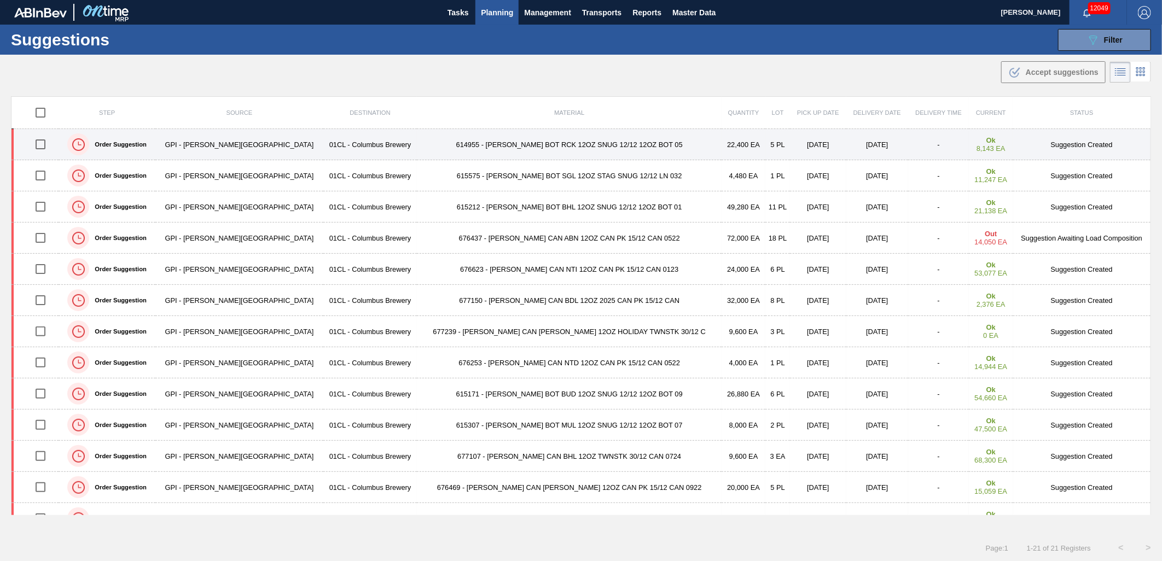
click at [50, 145] on input "checkbox" at bounding box center [40, 144] width 23 height 23
checkbox input "true"
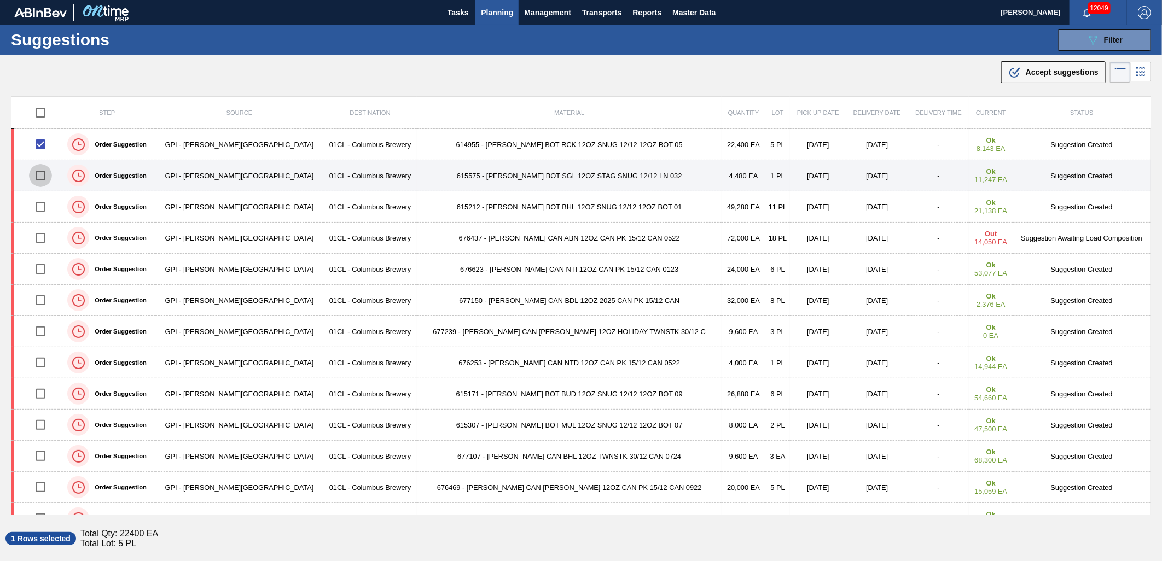
click at [44, 176] on input "checkbox" at bounding box center [40, 175] width 23 height 23
checkbox input "true"
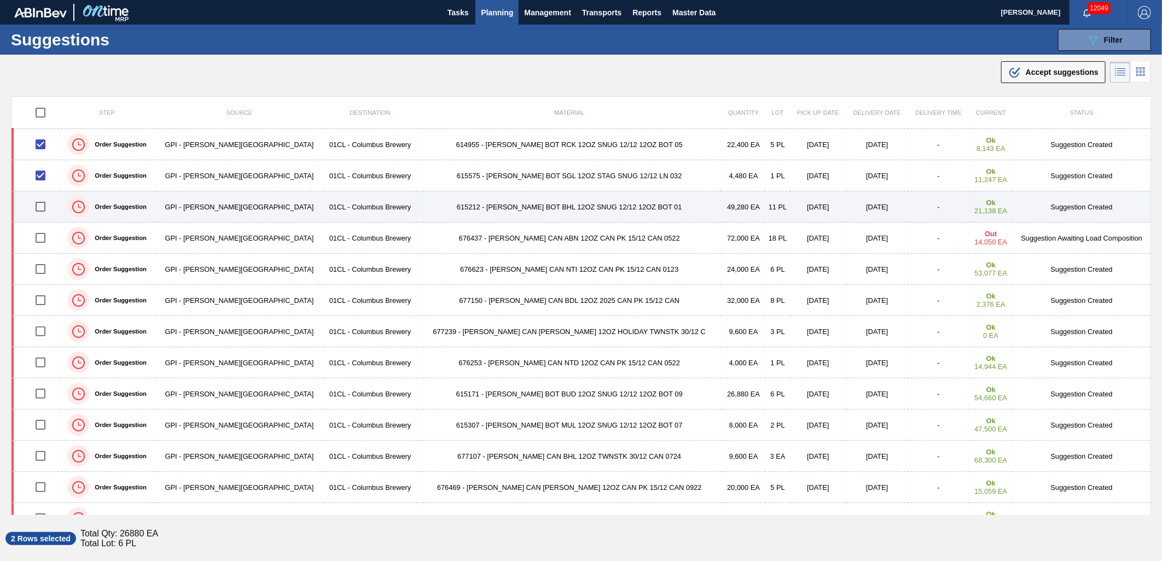
click at [39, 208] on input "checkbox" at bounding box center [40, 206] width 23 height 23
checkbox input "true"
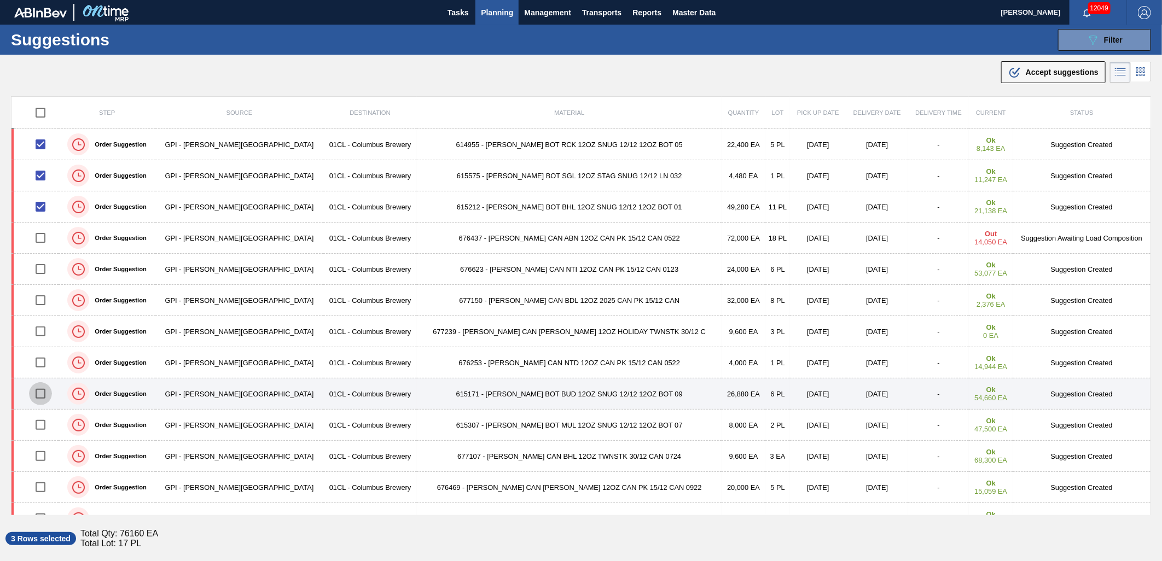
click at [39, 393] on input "checkbox" at bounding box center [40, 394] width 23 height 23
checkbox input "true"
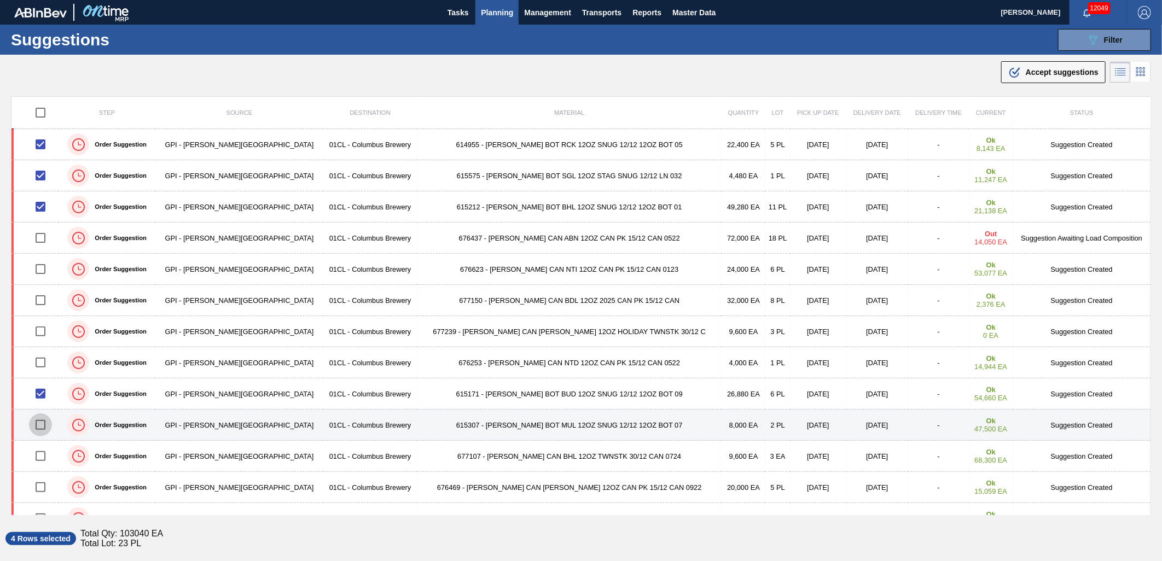
click at [44, 421] on input "checkbox" at bounding box center [40, 425] width 23 height 23
checkbox input "true"
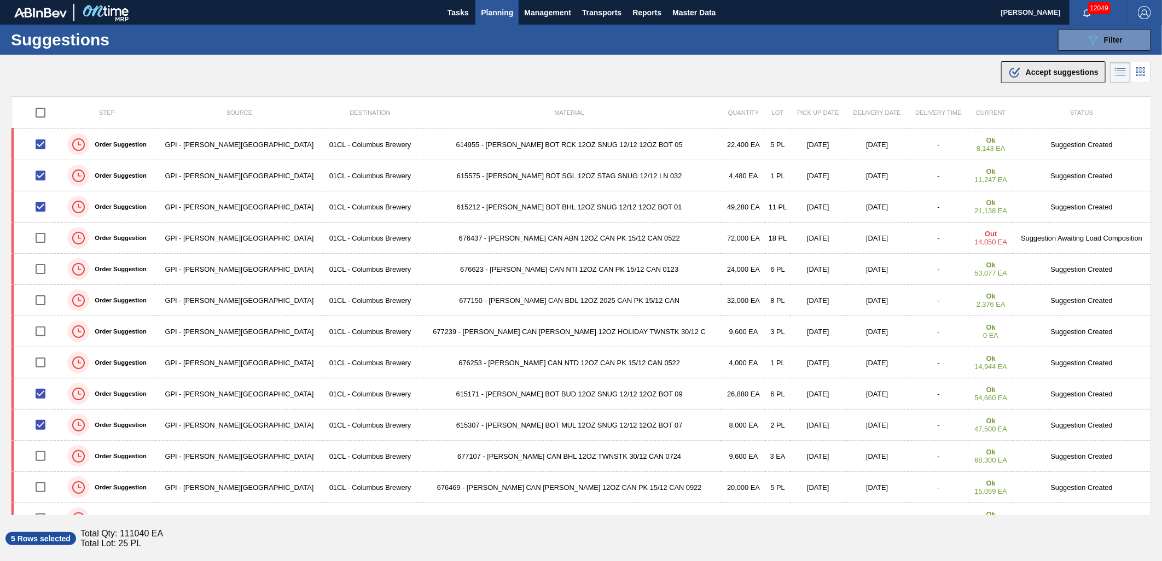
click at [1048, 77] on div ".b{fill:var(--color-action-default)} Accept suggestions" at bounding box center [1054, 72] width 90 height 13
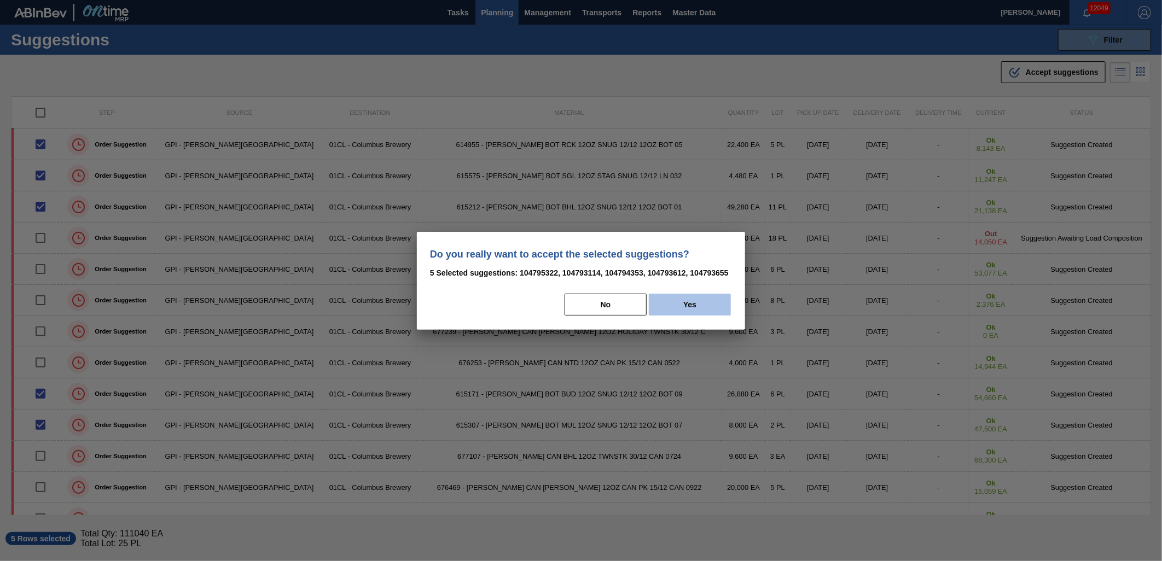
click at [694, 301] on button "Yes" at bounding box center [690, 305] width 82 height 22
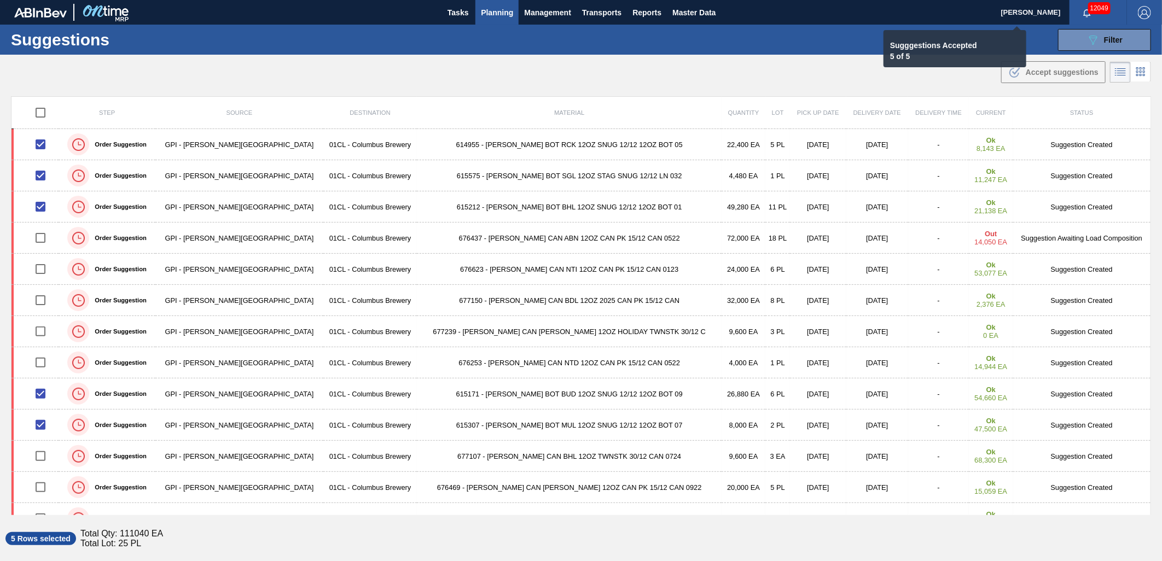
checkbox input "false"
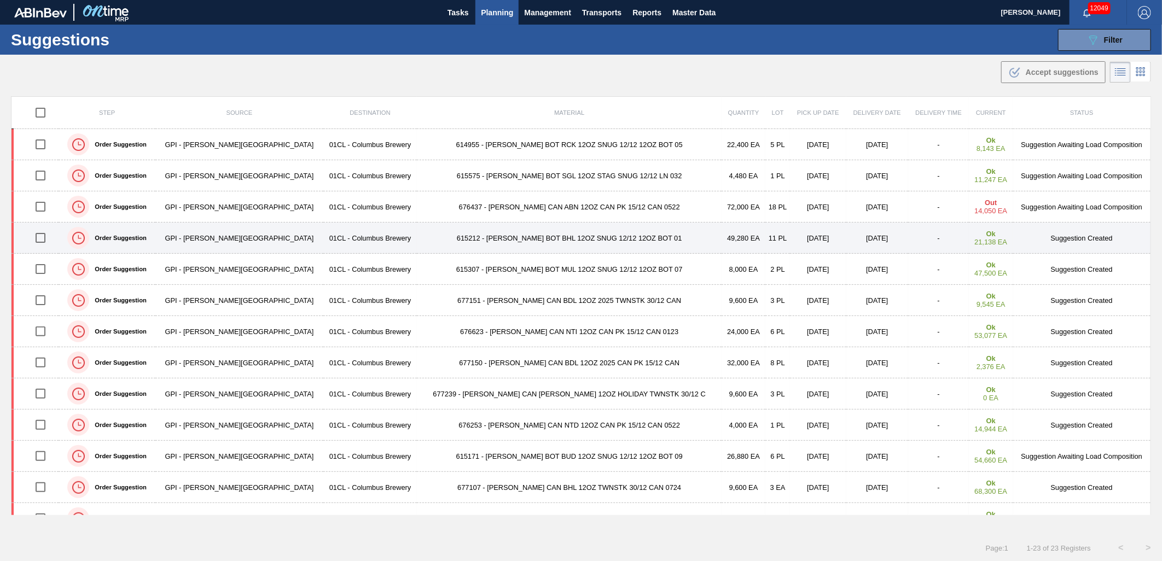
click at [50, 242] on input "checkbox" at bounding box center [40, 238] width 23 height 23
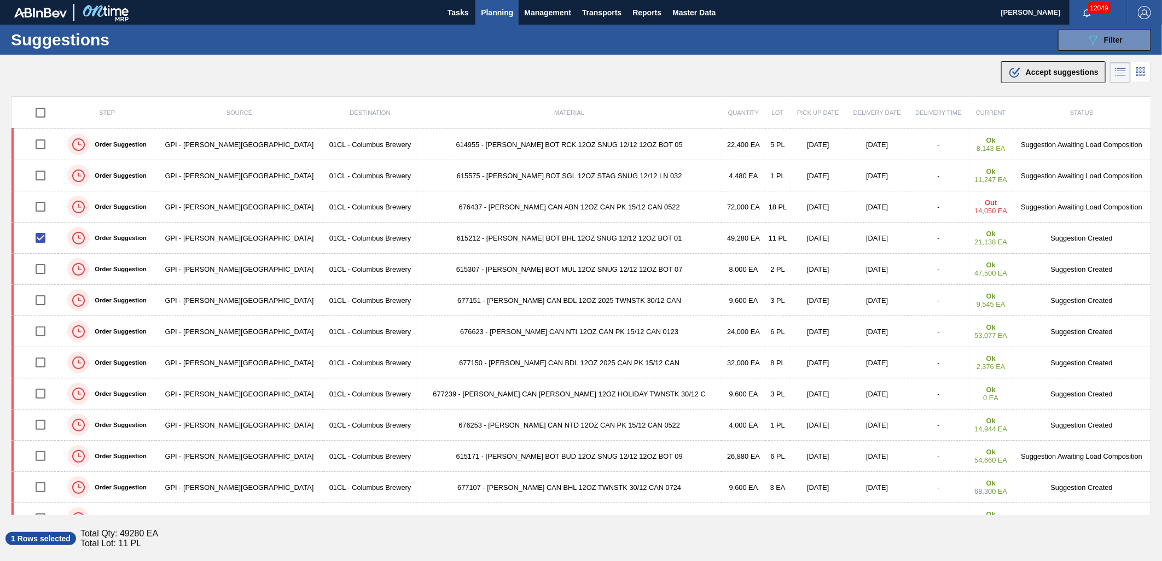
click at [1048, 79] on button ".b{fill:var(--color-action-default)} Accept suggestions" at bounding box center [1053, 72] width 105 height 22
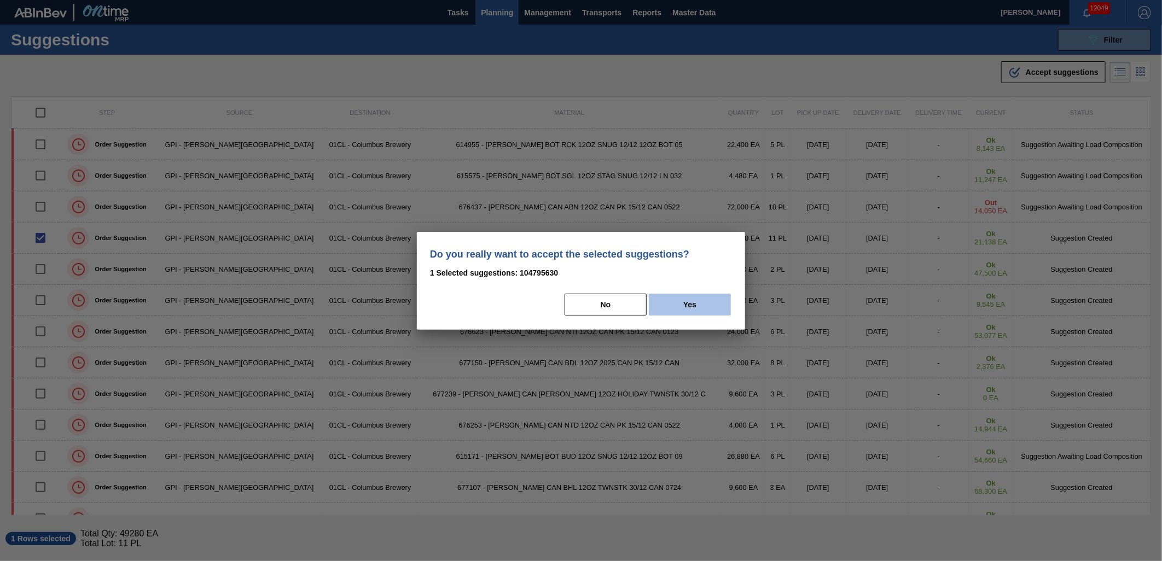
click at [693, 302] on button "Yes" at bounding box center [690, 305] width 82 height 22
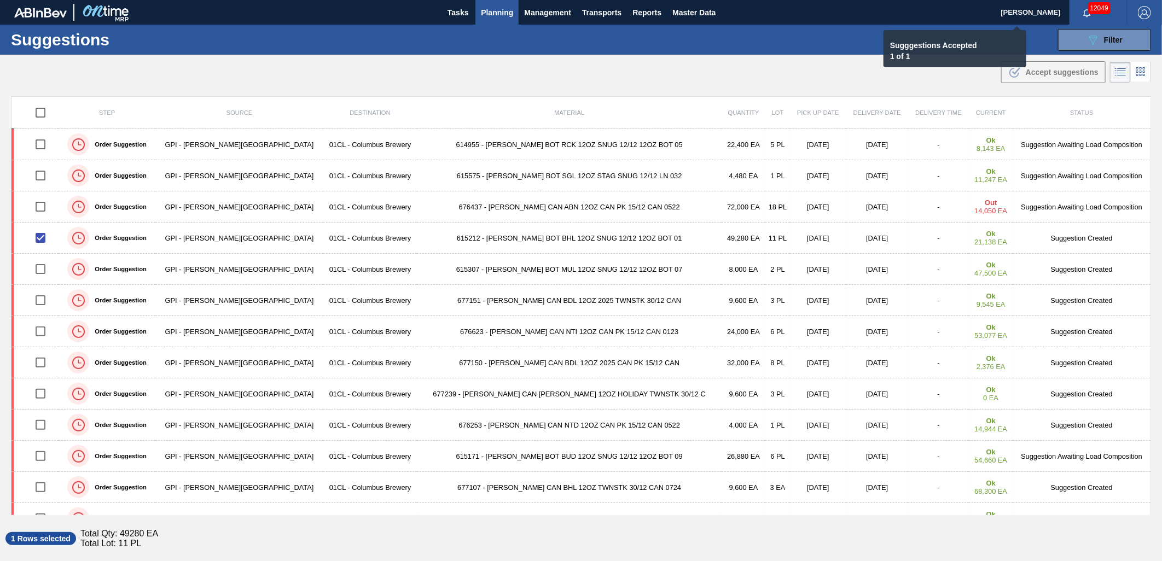
checkbox input "false"
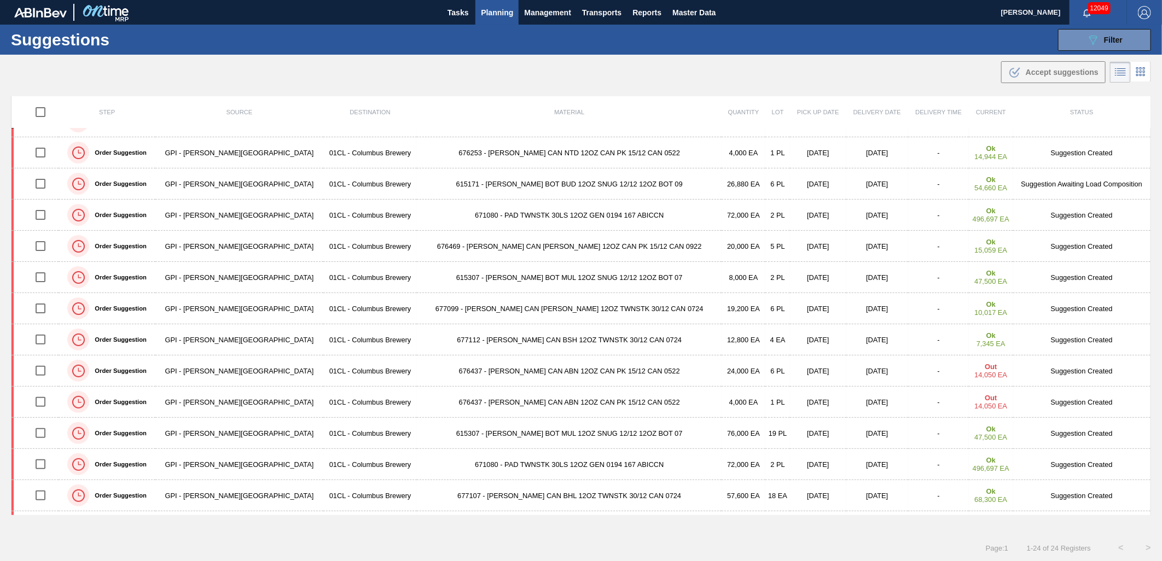
scroll to position [363, 0]
